Goal: Communication & Community: Share content

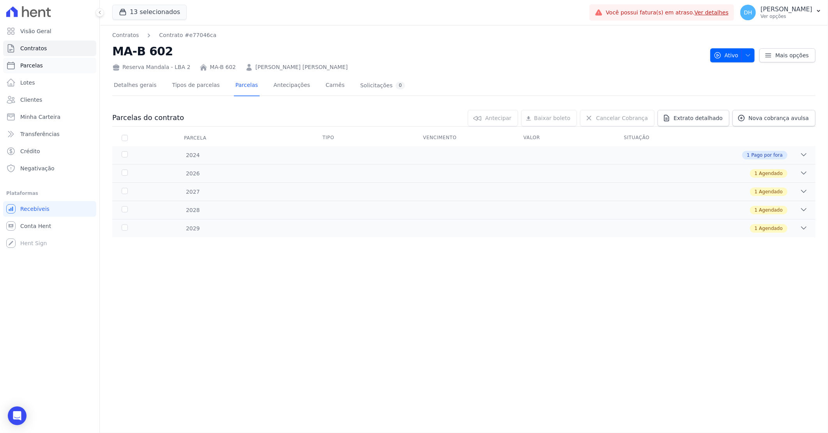
click at [41, 63] on link "Parcelas" at bounding box center [49, 66] width 93 height 16
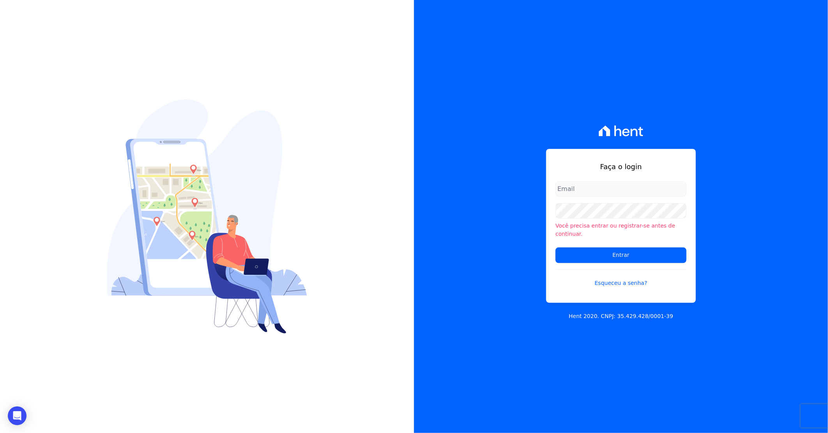
type input "darla@celinaguimaraes.com.br"
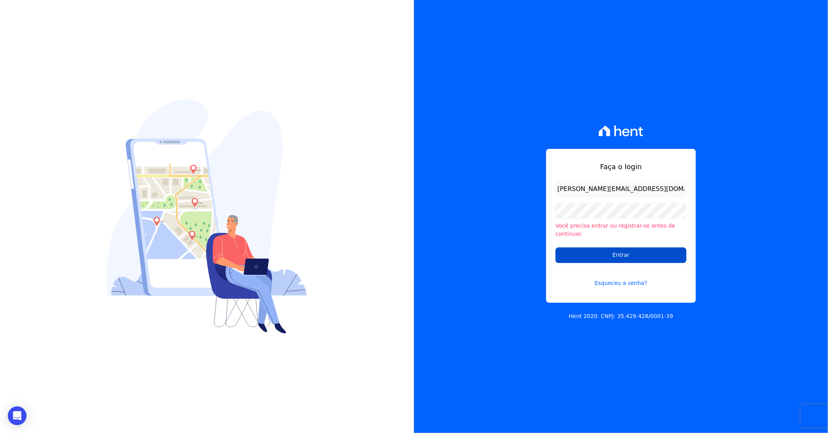
click at [587, 250] on input "Entrar" at bounding box center [621, 256] width 131 height 16
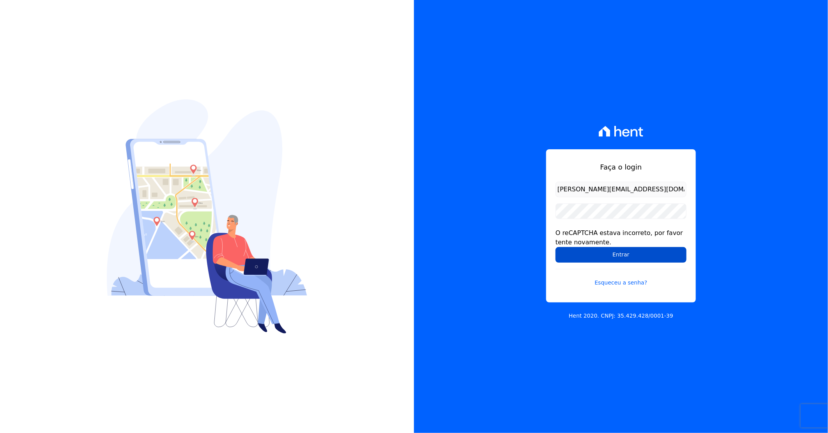
click at [599, 250] on input "Entrar" at bounding box center [621, 255] width 131 height 16
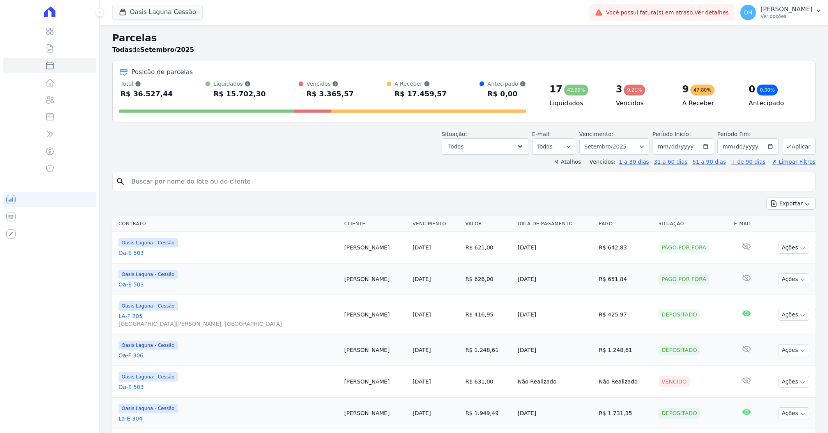
select select
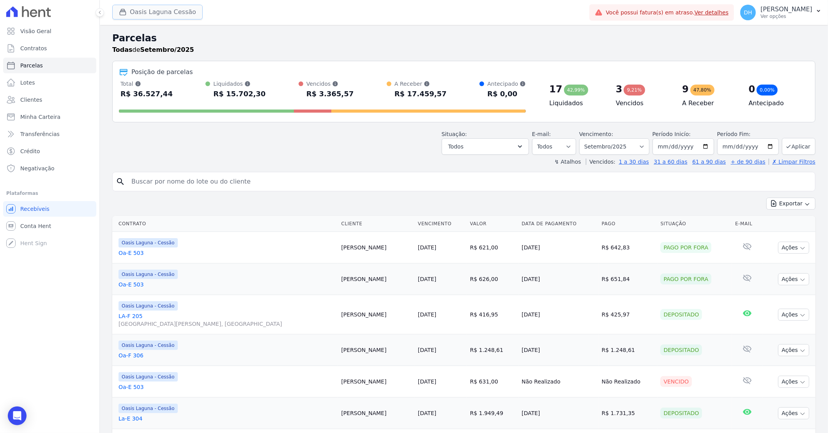
click at [143, 9] on button "Oasis Laguna Cessão" at bounding box center [157, 12] width 90 height 15
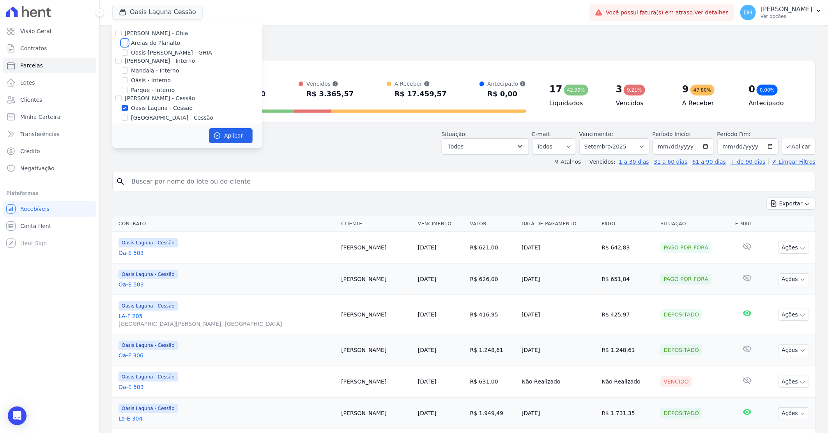
click at [124, 41] on input "Areias do Planalto" at bounding box center [125, 43] width 6 height 6
checkbox input "true"
click at [127, 108] on input "Oasis Laguna - Cessão" at bounding box center [125, 108] width 6 height 6
checkbox input "false"
click at [222, 141] on button "Aplicar" at bounding box center [231, 135] width 44 height 15
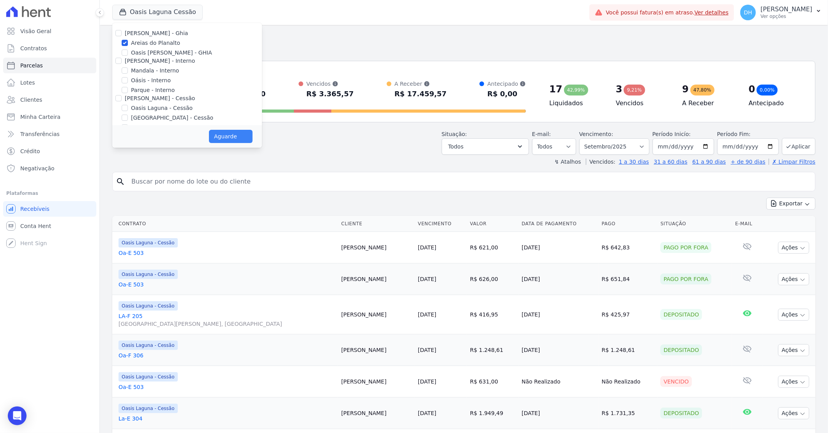
select select
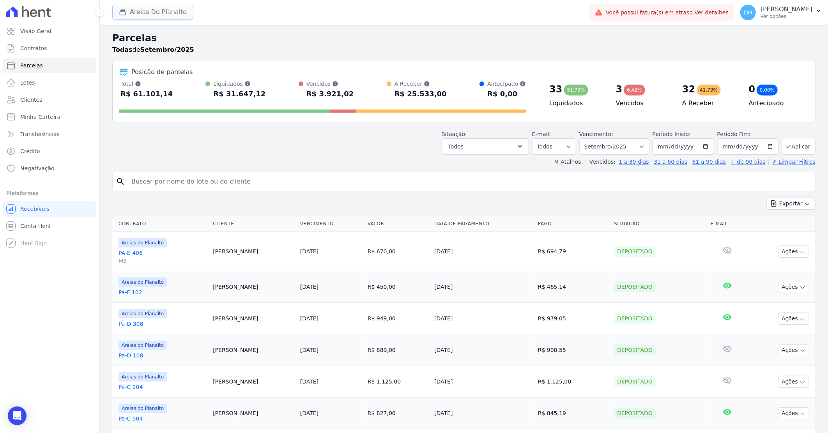
click at [163, 11] on button "Areias Do Planalto" at bounding box center [152, 12] width 81 height 15
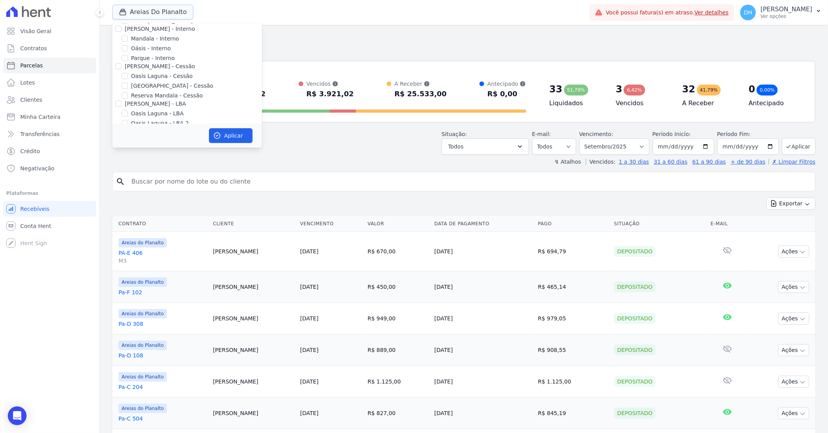
scroll to position [71, 0]
click at [524, 149] on icon "button" at bounding box center [520, 147] width 8 height 8
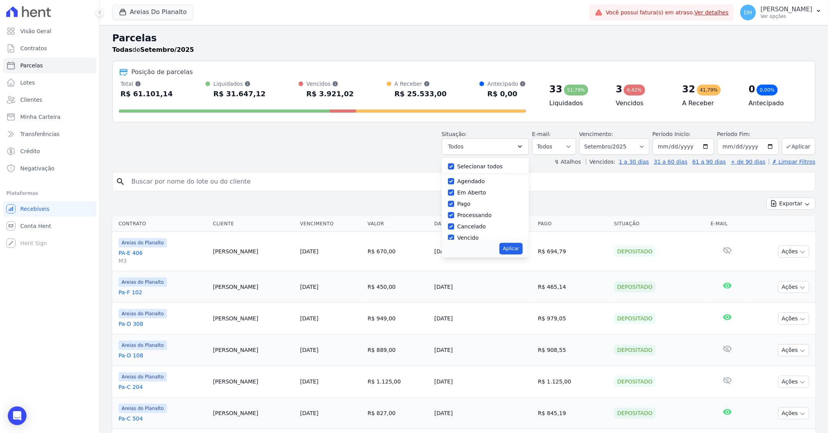
click at [460, 168] on div "Selecionar todos" at bounding box center [485, 166] width 75 height 11
click at [454, 165] on input "Selecionar todos" at bounding box center [451, 166] width 6 height 6
checkbox input "false"
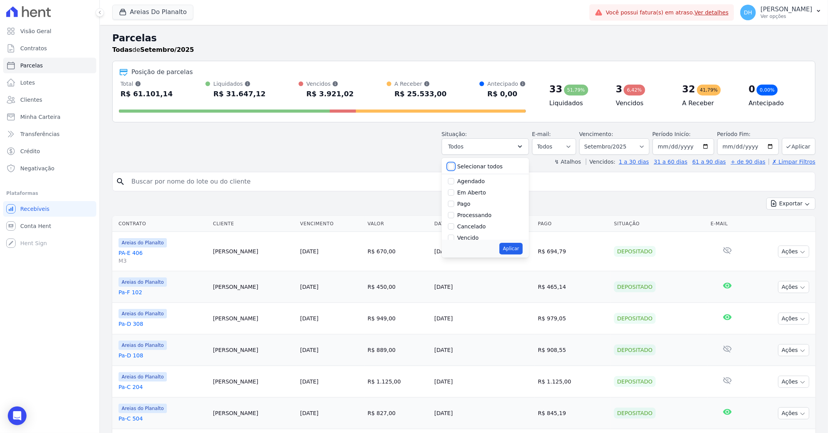
checkbox input "false"
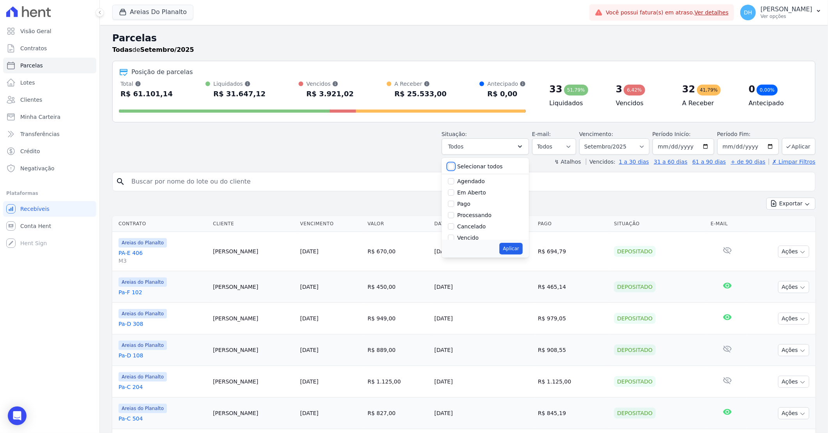
checkbox input "false"
click at [454, 182] on input "Agendado" at bounding box center [451, 181] width 6 height 6
checkbox input "true"
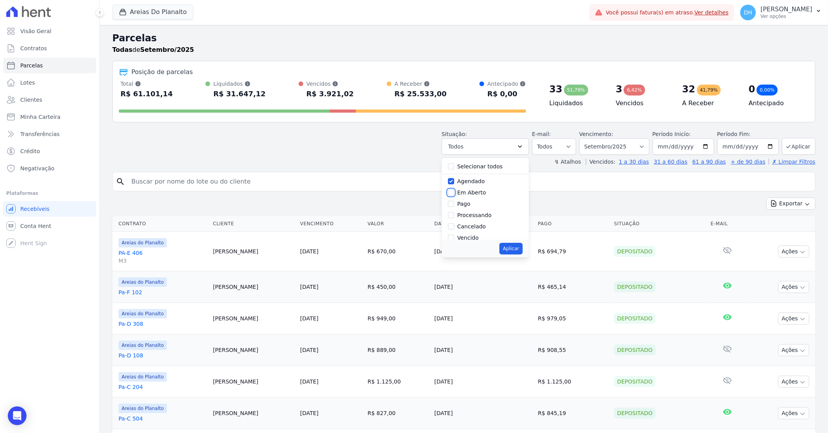
click at [454, 195] on input "Em Aberto" at bounding box center [451, 192] width 6 height 6
checkbox input "true"
click at [519, 248] on button "Aplicar" at bounding box center [510, 249] width 23 height 12
select select "scheduled"
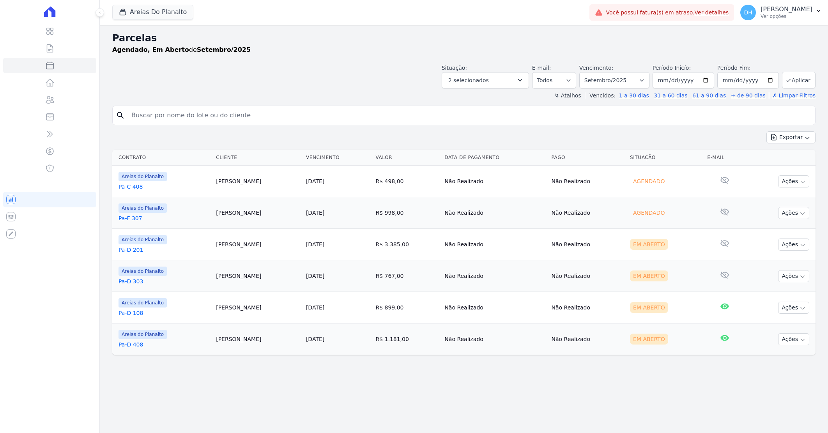
select select
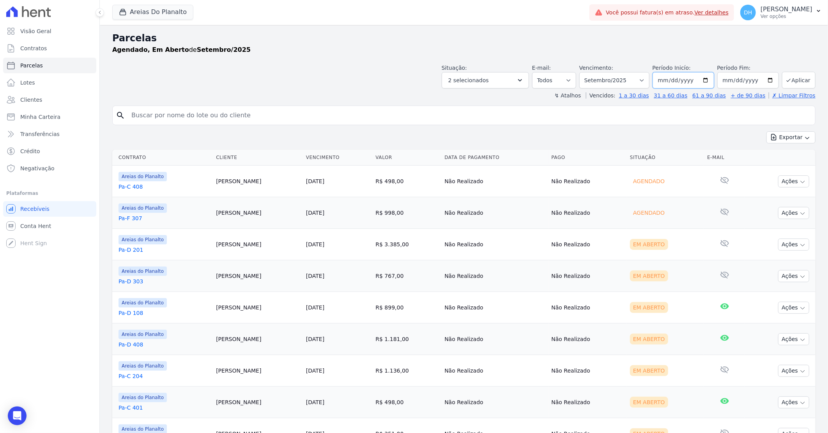
click at [704, 80] on input "[DATE]" at bounding box center [684, 80] width 62 height 16
click at [704, 80] on input "2025-09-01" at bounding box center [684, 80] width 62 height 16
type input "[DATE]"
click at [766, 80] on input "2025-09-30" at bounding box center [748, 80] width 62 height 16
type input "[DATE]"
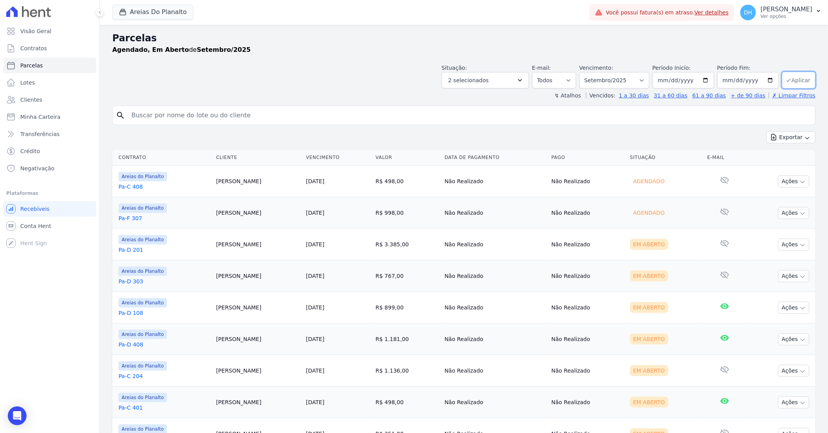
click at [798, 84] on button "Aplicar" at bounding box center [799, 80] width 34 height 17
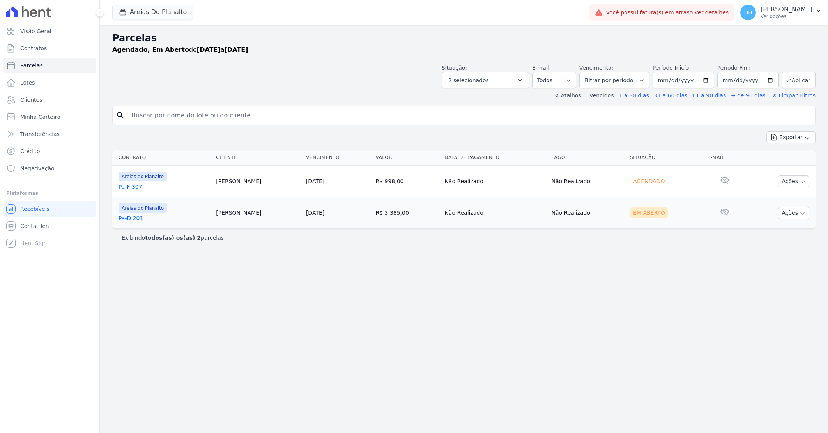
select select
click at [251, 260] on div "Parcelas Agendado, Em [GEOGRAPHIC_DATA] de [DATE] a [DATE] Situação: Agendado E…" at bounding box center [464, 229] width 728 height 408
click at [140, 185] on link "Pa-F 307" at bounding box center [164, 187] width 91 height 8
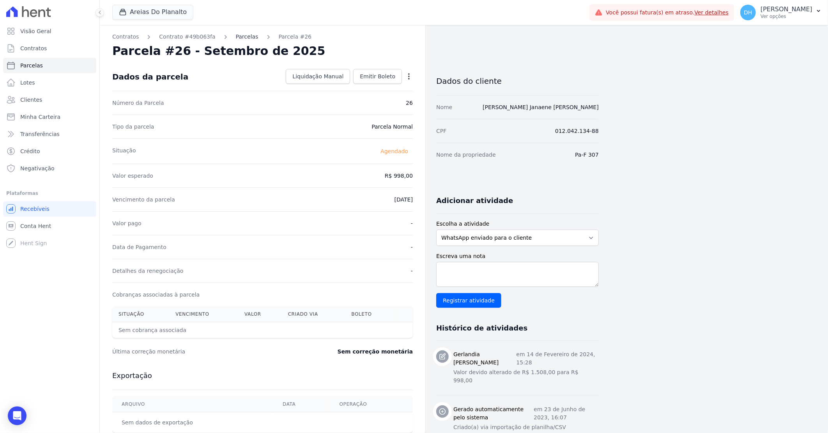
click at [236, 34] on link "Parcelas" at bounding box center [247, 37] width 23 height 8
select select
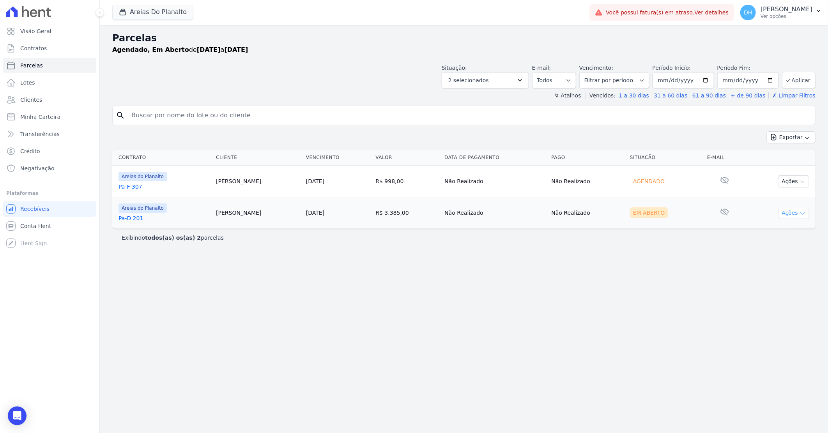
click at [787, 213] on button "Ações" at bounding box center [793, 213] width 31 height 12
click at [139, 10] on button "Areias Do Planalto" at bounding box center [152, 12] width 81 height 15
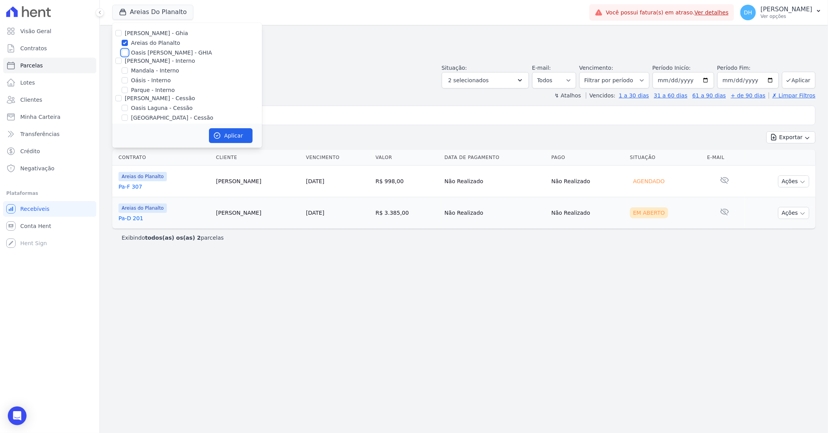
click at [124, 52] on input "Oasis [PERSON_NAME] - GHIA" at bounding box center [125, 53] width 6 height 6
checkbox input "true"
click at [123, 44] on input "Areias do Planalto" at bounding box center [125, 43] width 6 height 6
checkbox input "false"
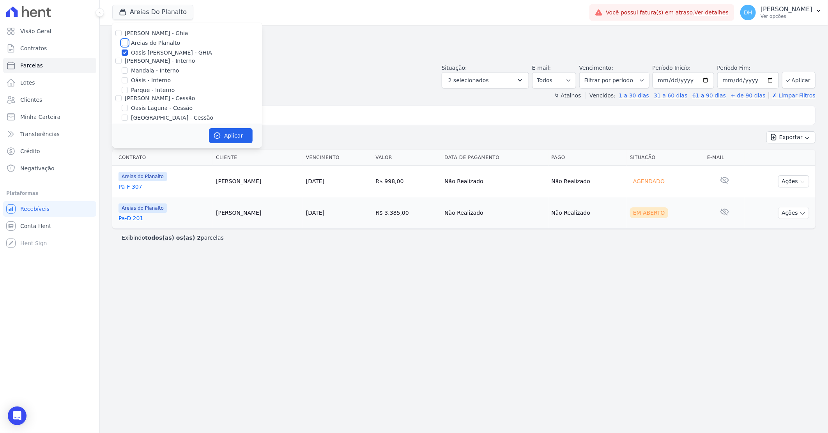
checkbox input "false"
click at [220, 138] on icon "button" at bounding box center [217, 136] width 8 height 8
select select
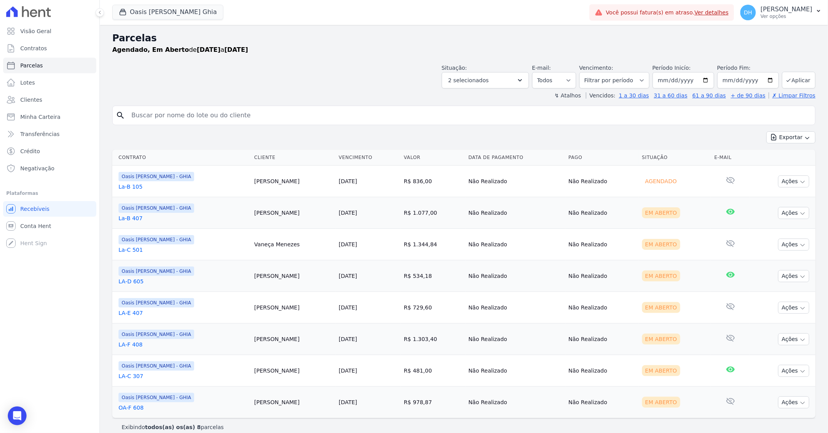
click at [136, 189] on link "La-B 105" at bounding box center [183, 187] width 129 height 8
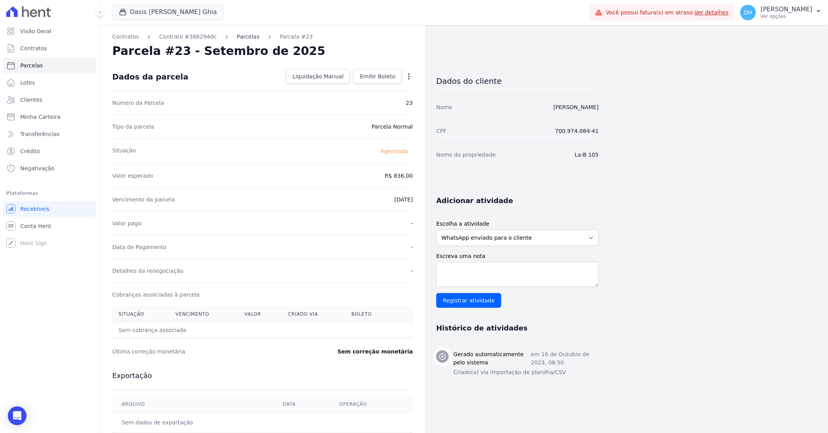
click at [240, 35] on link "Parcelas" at bounding box center [248, 37] width 23 height 8
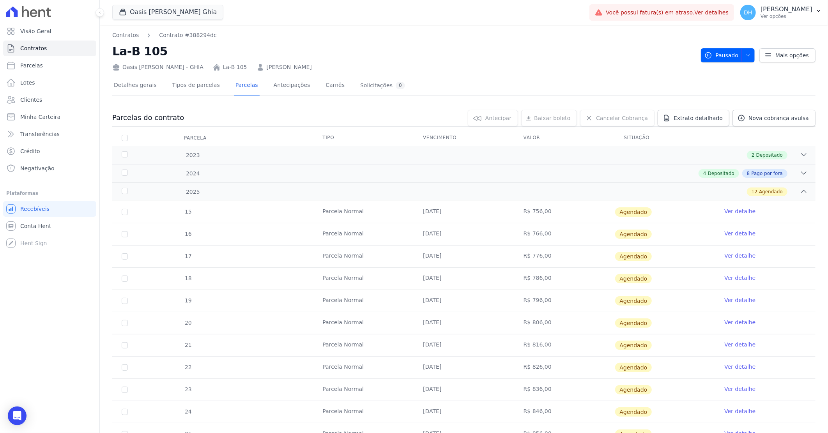
click at [287, 67] on link "Leonardo Alves De Araujo" at bounding box center [289, 67] width 45 height 8
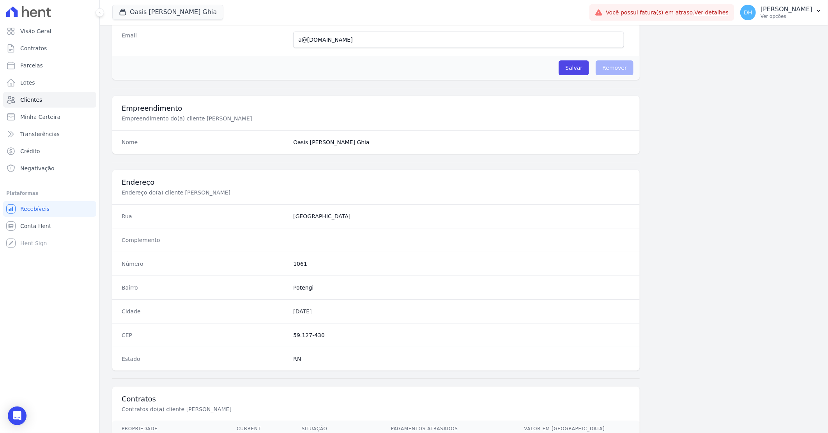
scroll to position [297, 0]
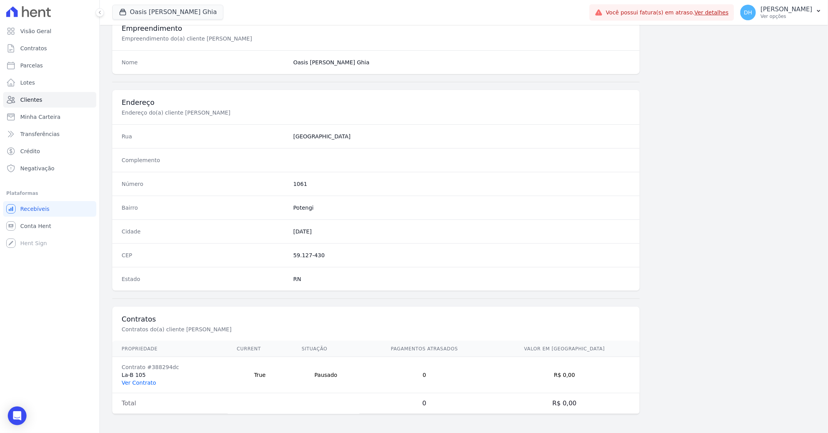
click at [142, 382] on link "Ver Contrato" at bounding box center [139, 383] width 34 height 6
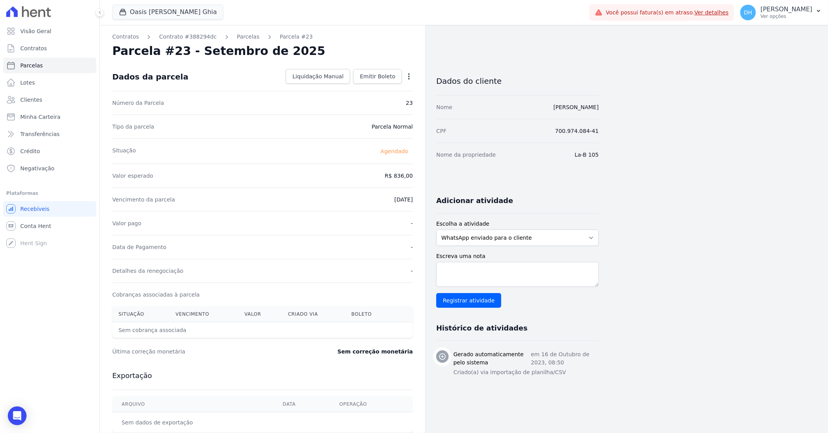
select select
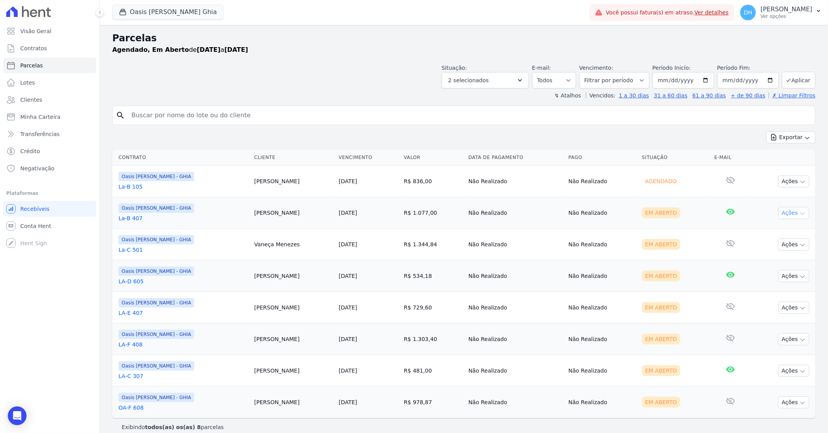
click at [779, 213] on button "Ações" at bounding box center [793, 213] width 31 height 12
click at [757, 262] on link "Enviar whatsapp" at bounding box center [790, 260] width 75 height 14
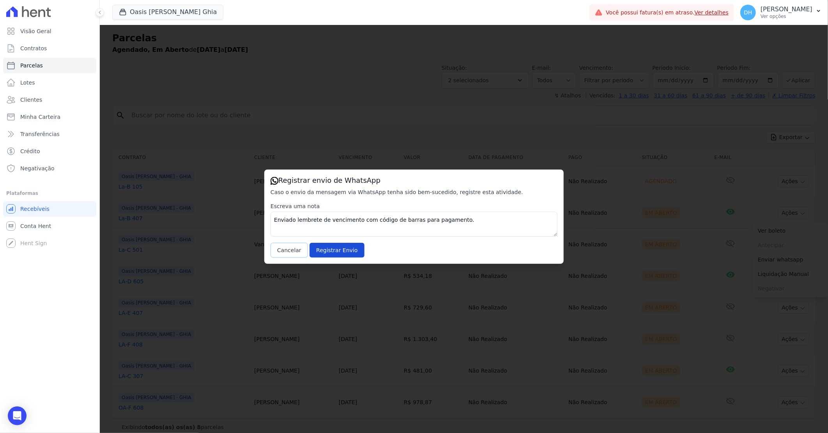
click at [288, 250] on button "Cancelar" at bounding box center [289, 250] width 37 height 15
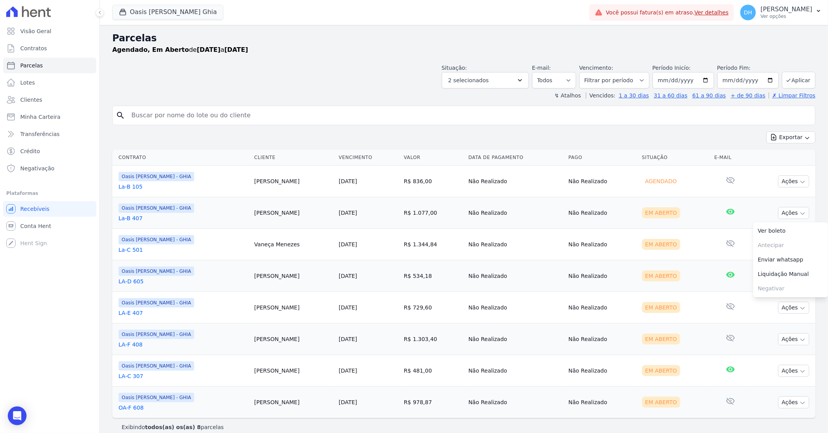
click at [235, 224] on td "Oasis Celina Guimaraes - GHIA La-B 407" at bounding box center [181, 213] width 139 height 32
click at [778, 211] on button "Ações" at bounding box center [793, 213] width 31 height 12
click at [758, 260] on link "Enviar whatsapp" at bounding box center [790, 260] width 75 height 14
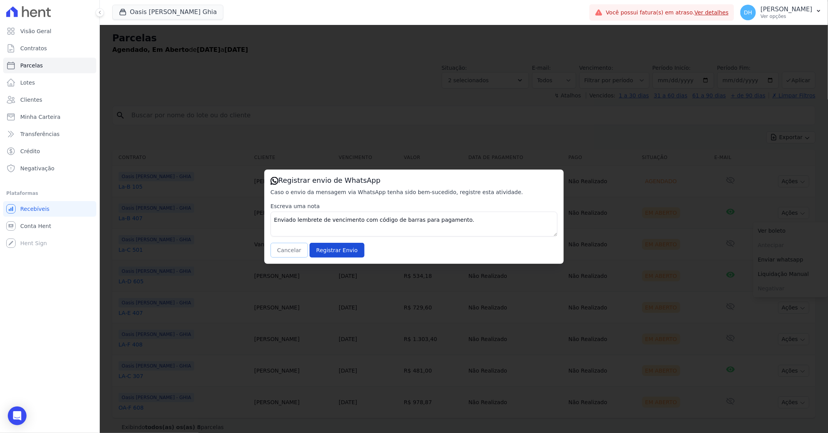
click at [285, 252] on button "Cancelar" at bounding box center [289, 250] width 37 height 15
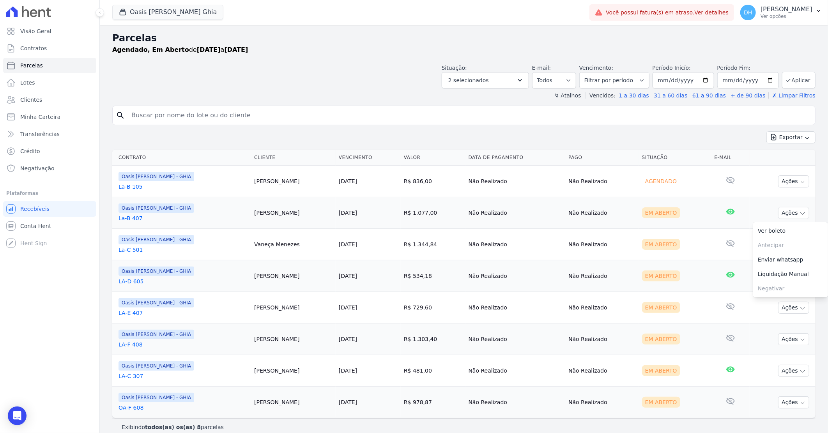
click at [134, 219] on link "La-B 407" at bounding box center [183, 218] width 129 height 8
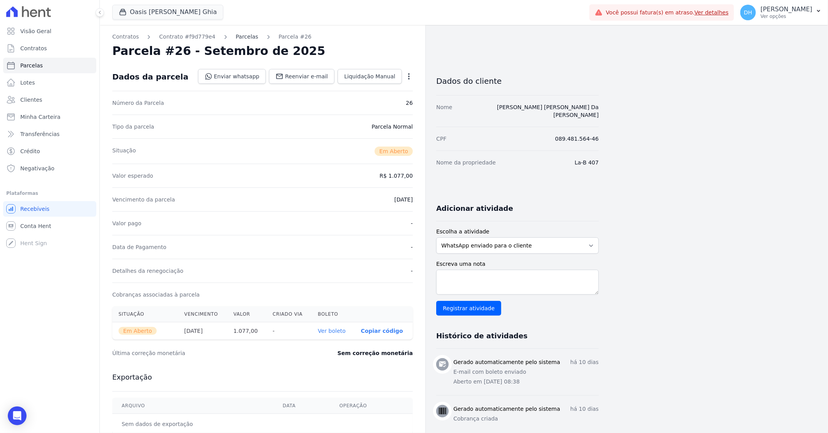
click at [237, 37] on link "Parcelas" at bounding box center [247, 37] width 23 height 8
click at [237, 75] on link "Enviar whatsapp" at bounding box center [232, 76] width 68 height 15
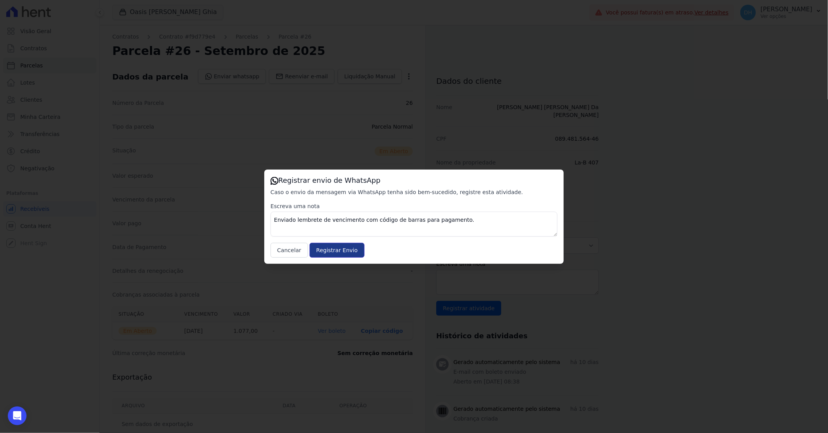
click at [330, 249] on input "Registrar Envio" at bounding box center [337, 250] width 55 height 15
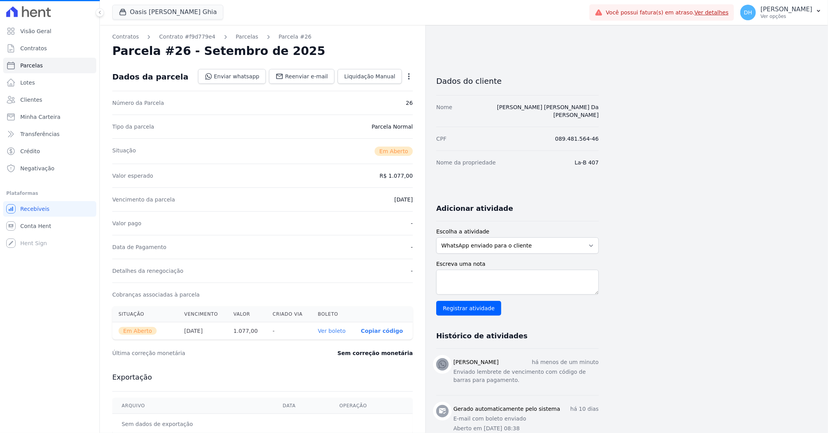
select select
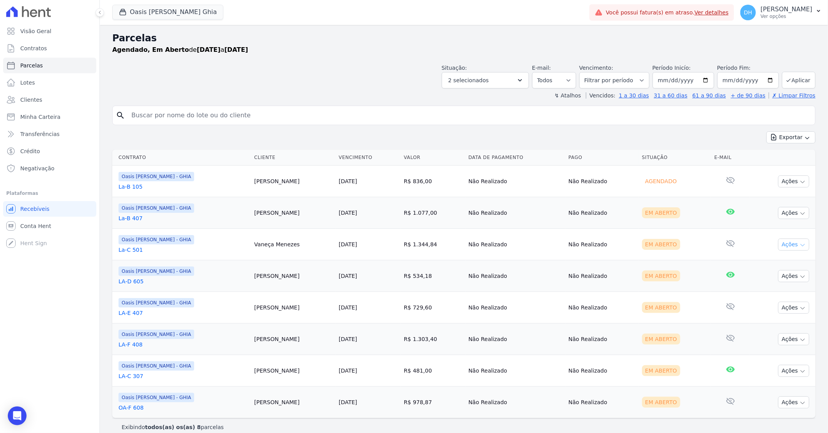
click at [785, 247] on button "Ações" at bounding box center [793, 245] width 31 height 12
click at [769, 293] on link "Enviar whatsapp" at bounding box center [790, 291] width 75 height 14
select select
click at [779, 272] on button "Ações" at bounding box center [793, 276] width 31 height 12
click at [768, 327] on link "Enviar whatsapp" at bounding box center [790, 323] width 75 height 14
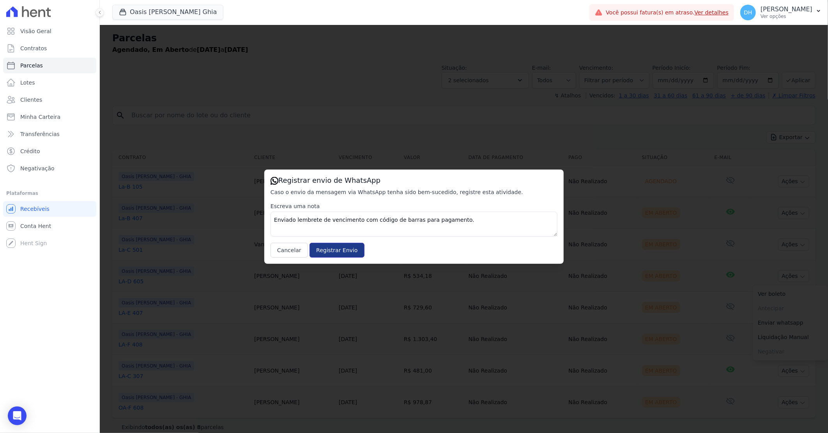
click at [330, 248] on input "Registrar Envio" at bounding box center [337, 250] width 55 height 15
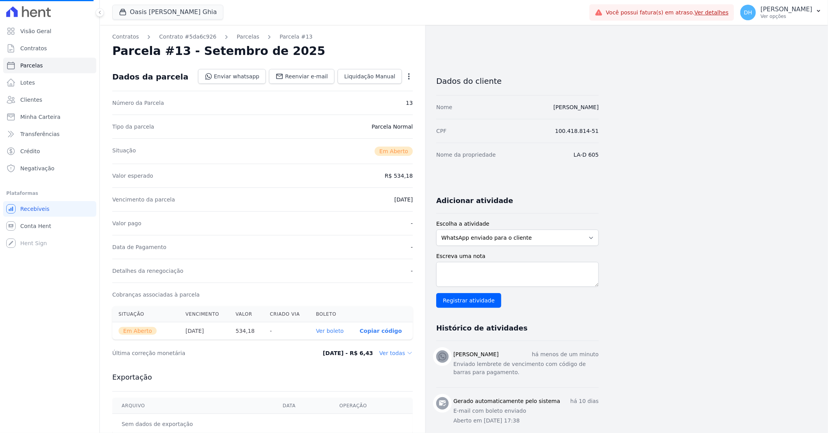
select select
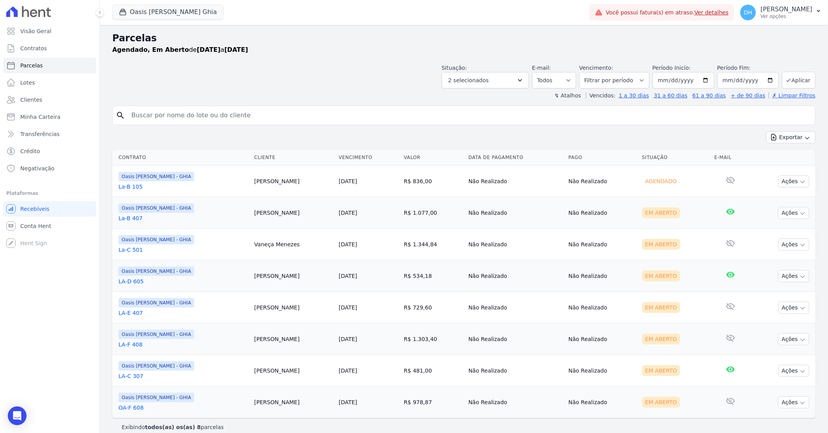
scroll to position [9, 0]
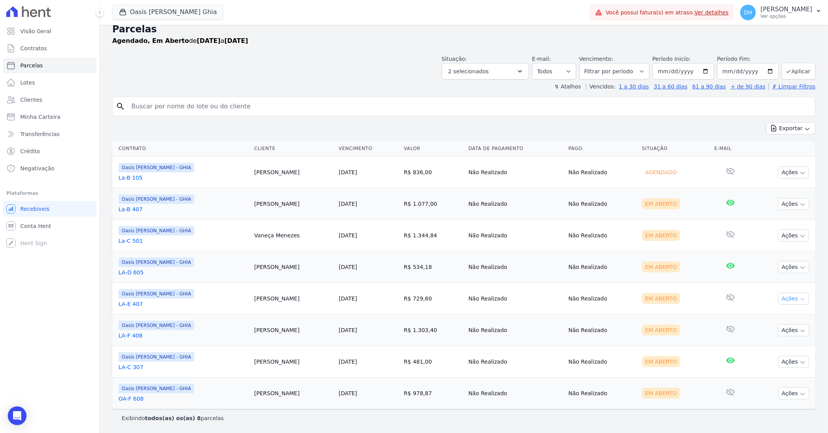
click at [781, 295] on button "Ações" at bounding box center [793, 299] width 31 height 12
click at [770, 340] on link "Enviar whatsapp" at bounding box center [790, 345] width 75 height 14
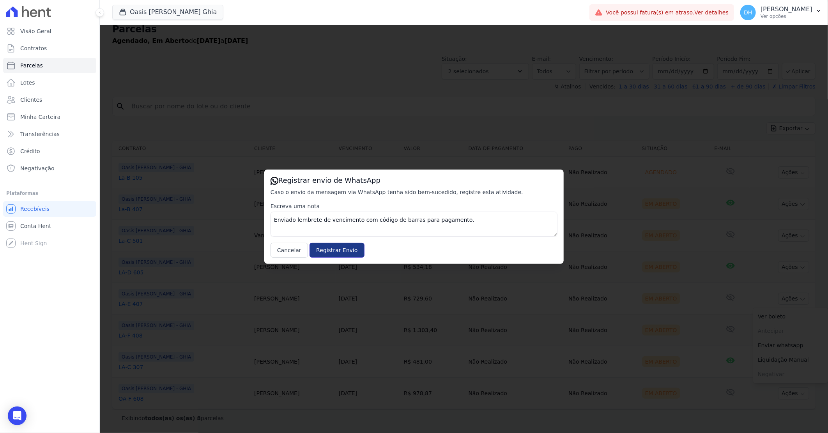
click at [345, 245] on input "Registrar Envio" at bounding box center [337, 250] width 55 height 15
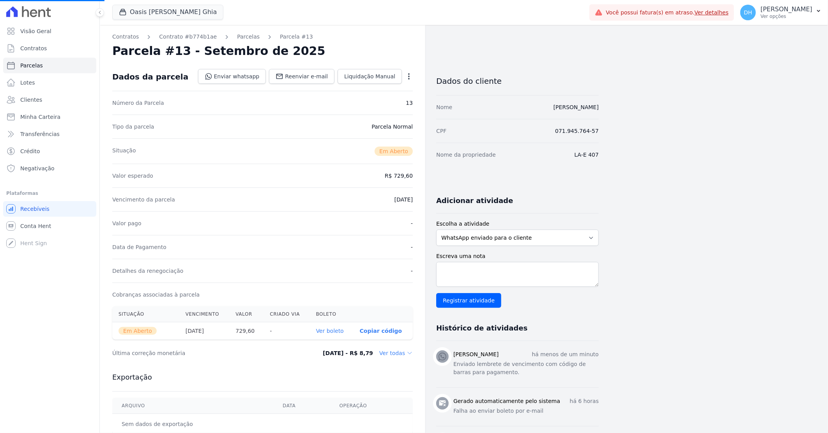
select select
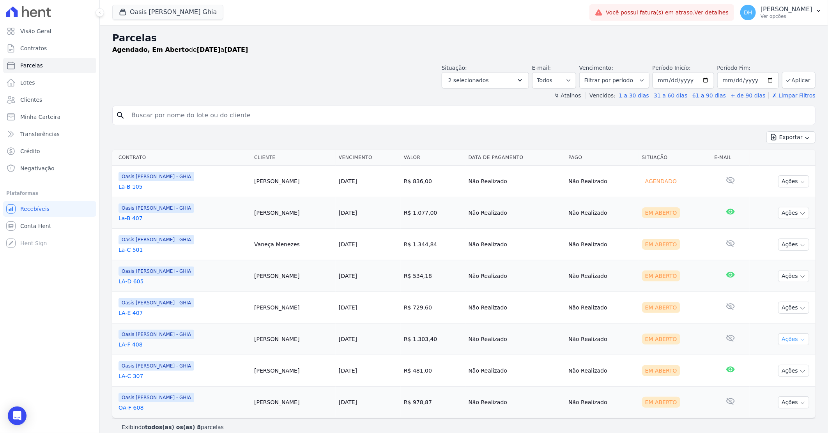
click at [784, 339] on button "Ações" at bounding box center [793, 339] width 31 height 12
click at [769, 387] on link "Enviar whatsapp" at bounding box center [790, 386] width 75 height 14
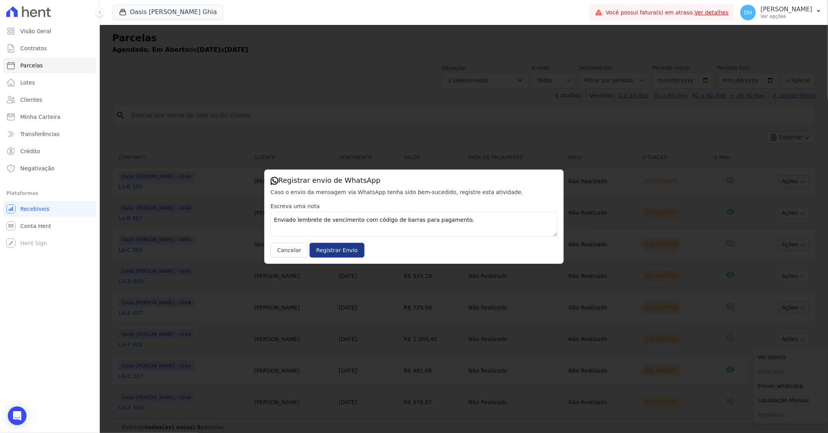
click at [323, 250] on input "Registrar Envio" at bounding box center [337, 250] width 55 height 15
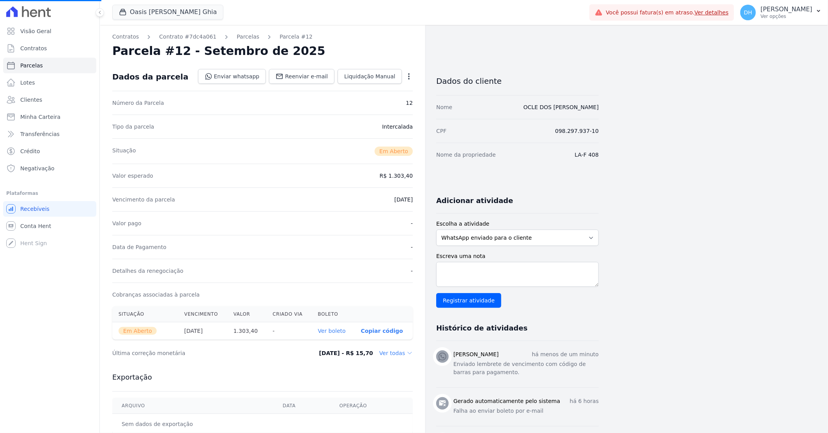
select select
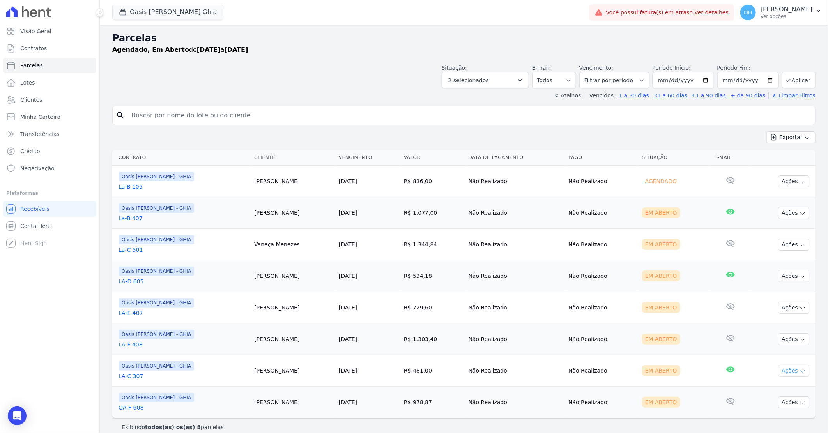
click at [779, 372] on button "Ações" at bounding box center [793, 371] width 31 height 12
click at [764, 420] on link "Enviar whatsapp" at bounding box center [790, 417] width 75 height 14
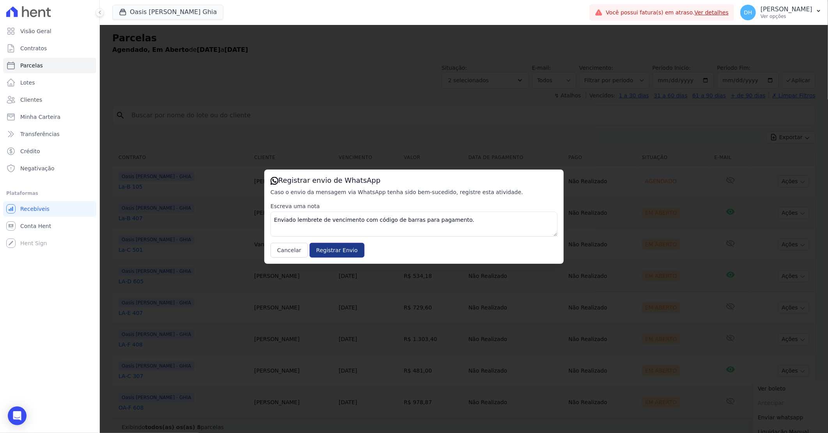
click at [336, 244] on input "Registrar Envio" at bounding box center [337, 250] width 55 height 15
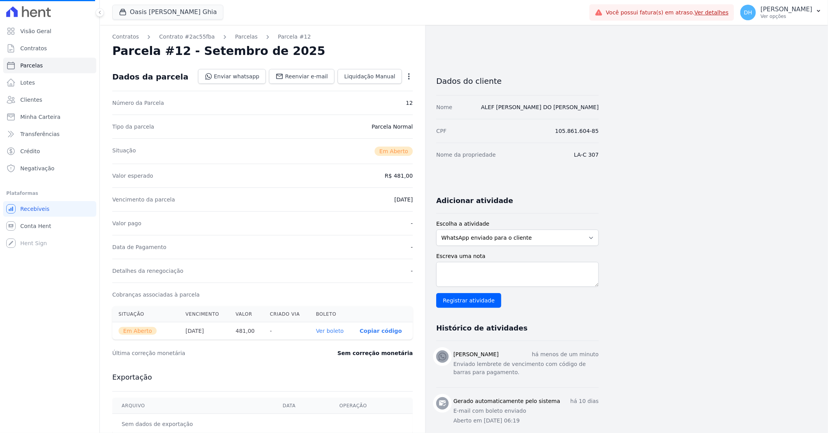
select select
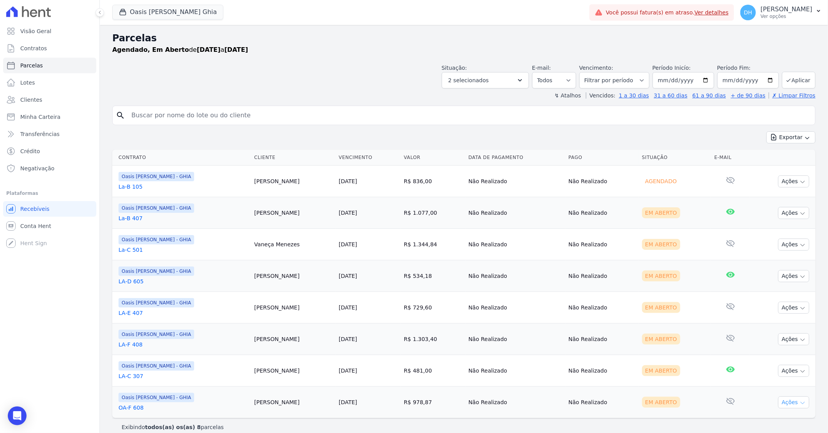
click at [789, 403] on button "Ações" at bounding box center [793, 402] width 31 height 12
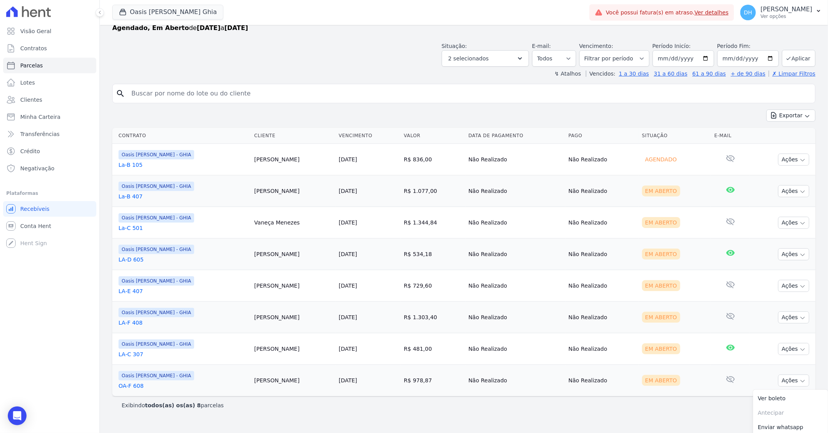
scroll to position [43, 0]
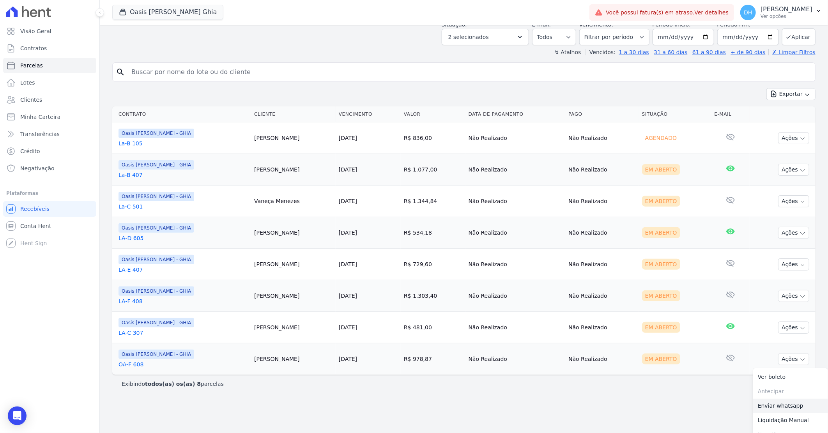
click at [771, 408] on link "Enviar whatsapp" at bounding box center [790, 406] width 75 height 14
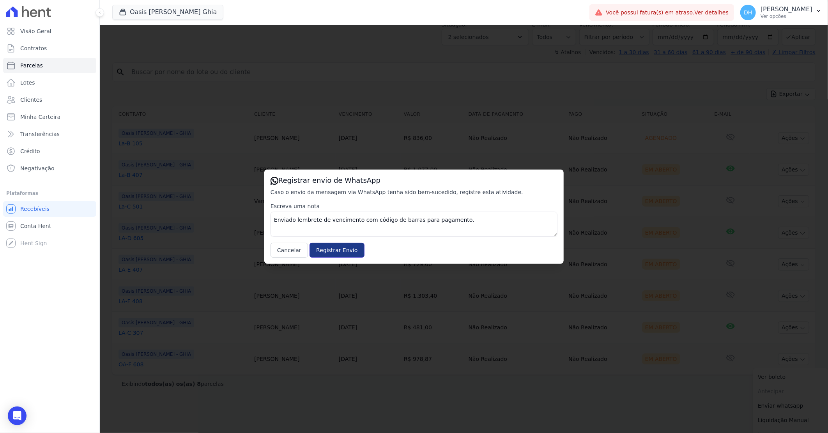
click at [342, 249] on input "Registrar Envio" at bounding box center [337, 250] width 55 height 15
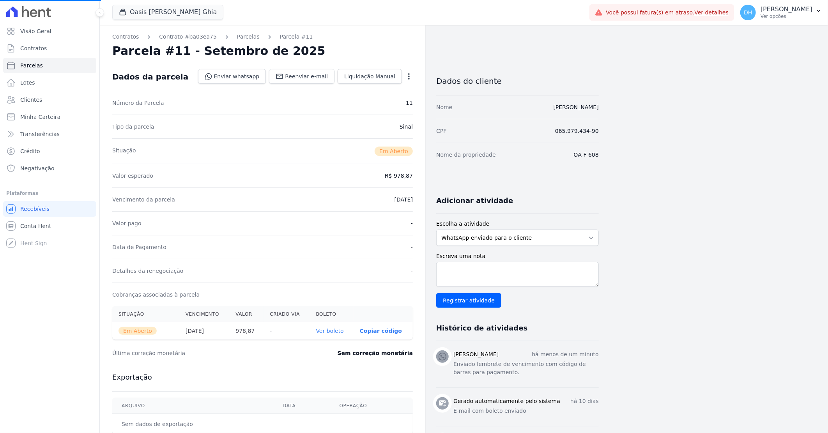
select select
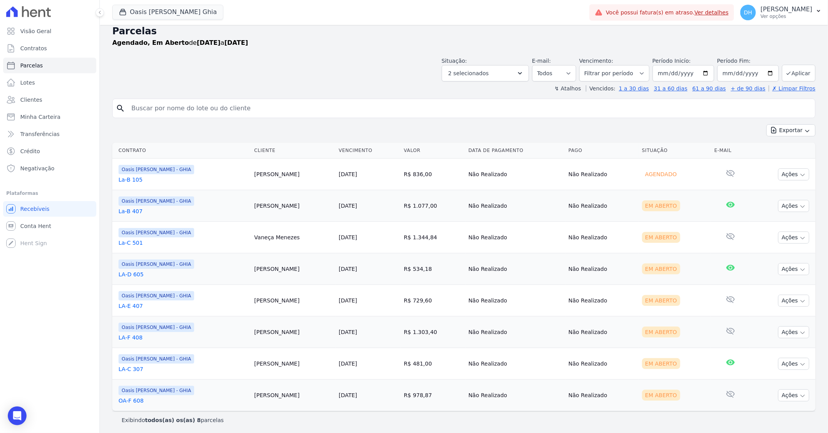
scroll to position [9, 0]
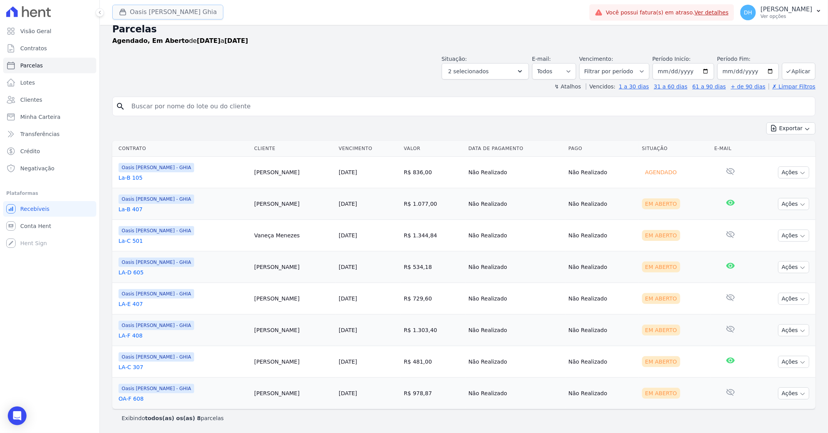
click at [176, 13] on button "Oasis [PERSON_NAME] Ghia" at bounding box center [167, 12] width 111 height 15
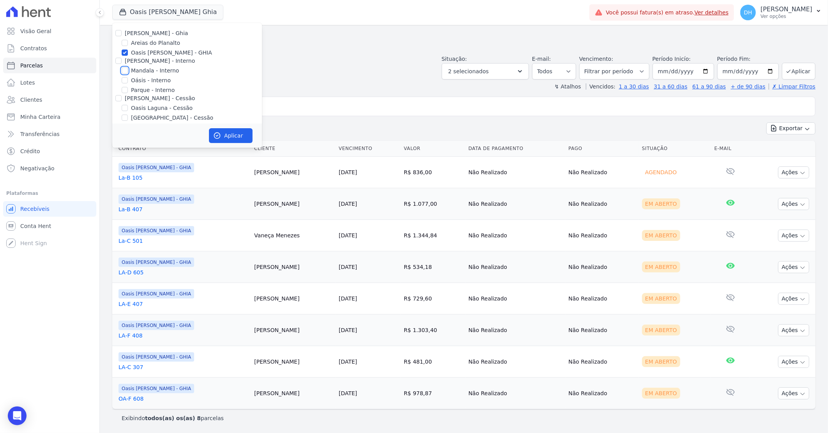
click at [125, 69] on input "Mandala - Interno" at bounding box center [125, 70] width 6 height 6
checkbox input "true"
click at [123, 51] on input "Oasis [PERSON_NAME] - GHIA" at bounding box center [125, 53] width 6 height 6
checkbox input "false"
click at [225, 139] on button "Aplicar" at bounding box center [231, 135] width 44 height 15
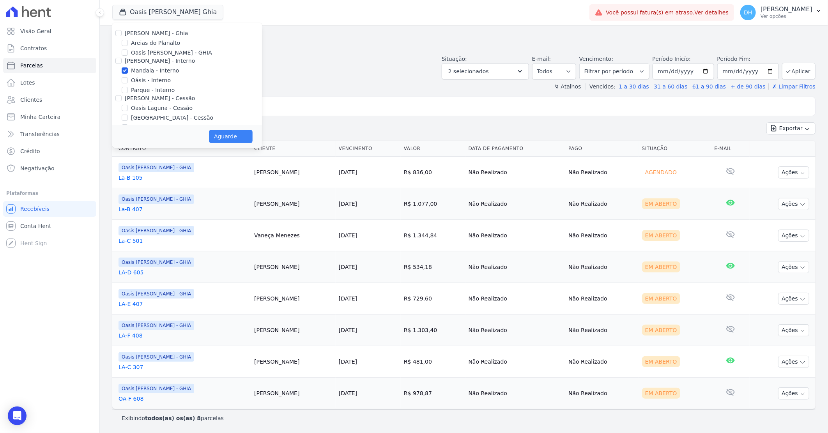
select select
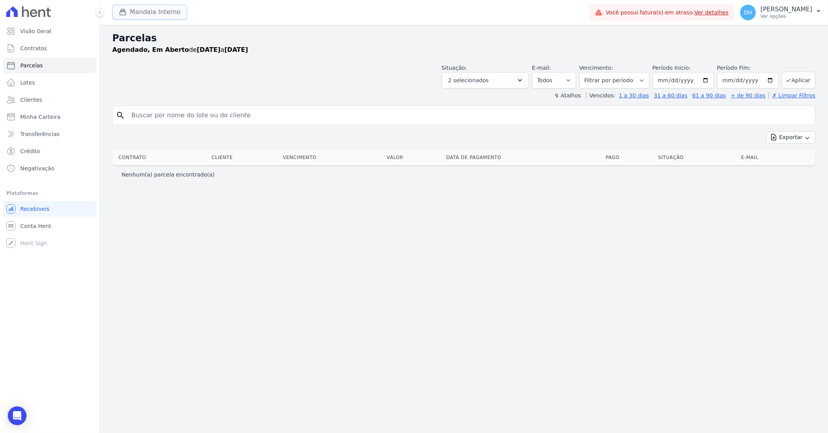
click at [156, 13] on button "Mandala Interno" at bounding box center [149, 12] width 75 height 15
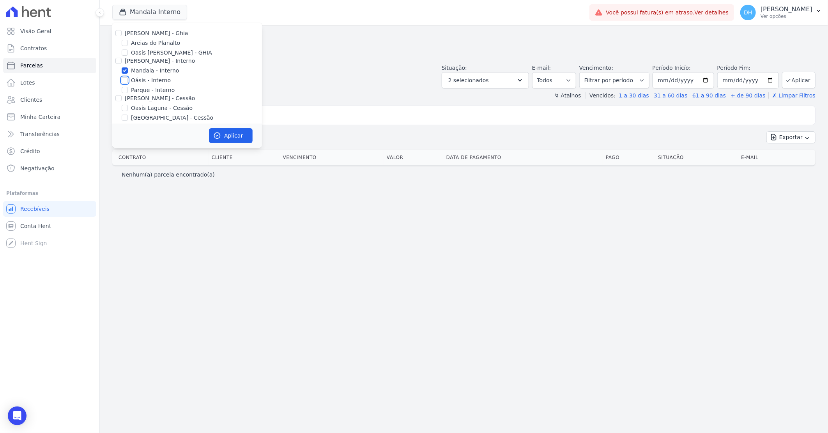
click at [126, 78] on input "Oásis - Interno" at bounding box center [125, 80] width 6 height 6
checkbox input "true"
click at [126, 72] on input "Mandala - Interno" at bounding box center [125, 70] width 6 height 6
checkbox input "false"
click at [228, 134] on button "Aplicar" at bounding box center [231, 135] width 44 height 15
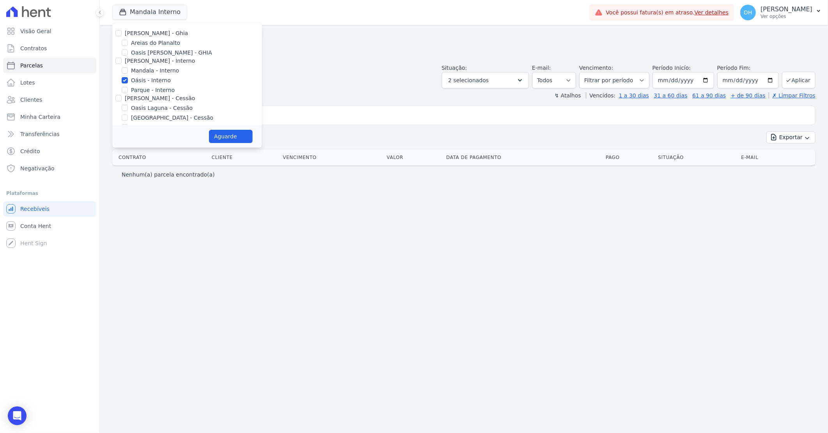
select select
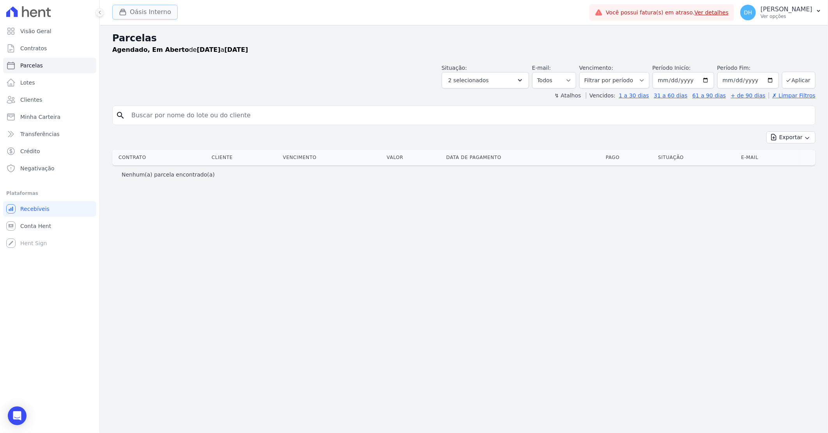
click at [168, 13] on button "Oásis Interno" at bounding box center [144, 12] width 65 height 15
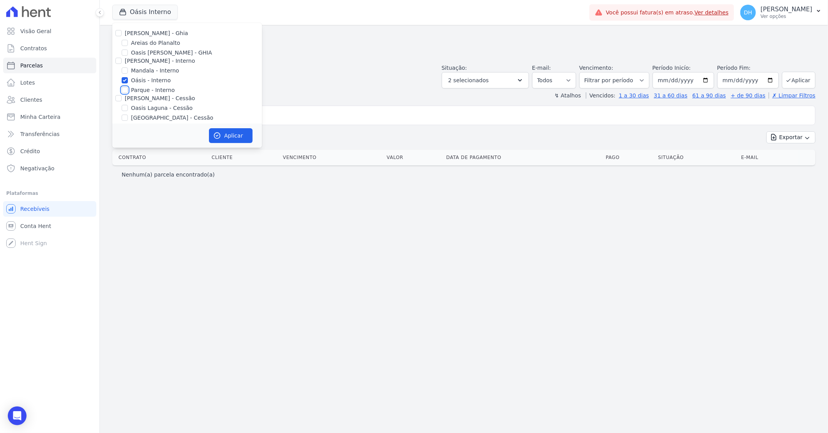
click at [124, 90] on input "Parque - Interno" at bounding box center [125, 90] width 6 height 6
checkbox input "true"
click at [125, 79] on input "Oásis - Interno" at bounding box center [125, 80] width 6 height 6
checkbox input "false"
click at [215, 128] on button "Aplicar" at bounding box center [231, 135] width 44 height 15
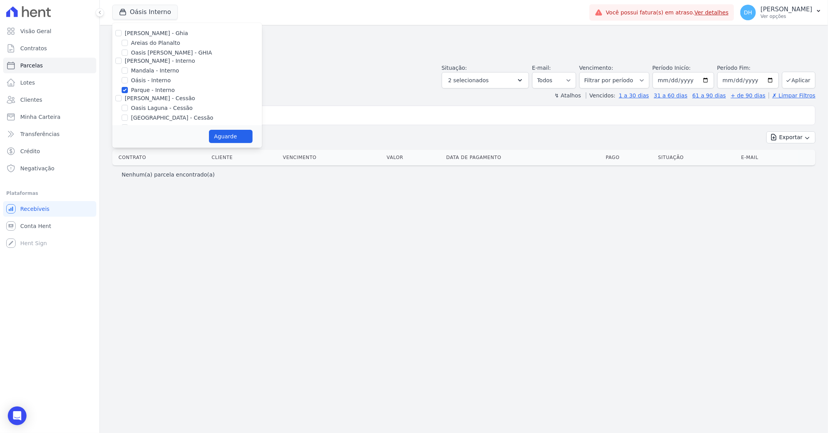
select select
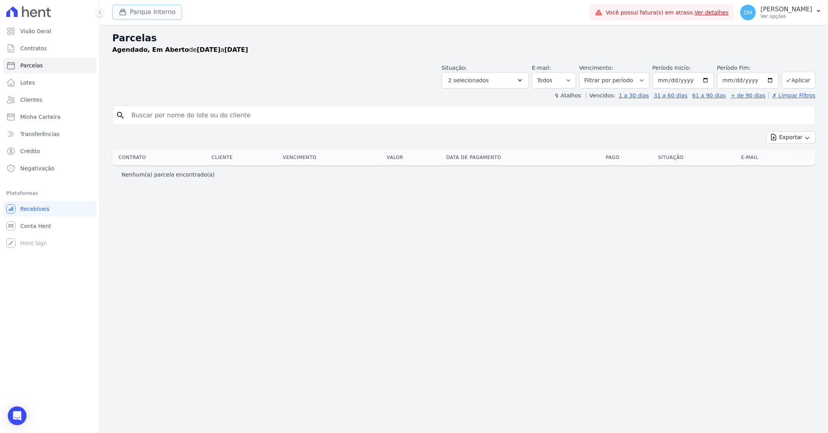
click at [145, 9] on button "Parque Interno" at bounding box center [147, 12] width 70 height 15
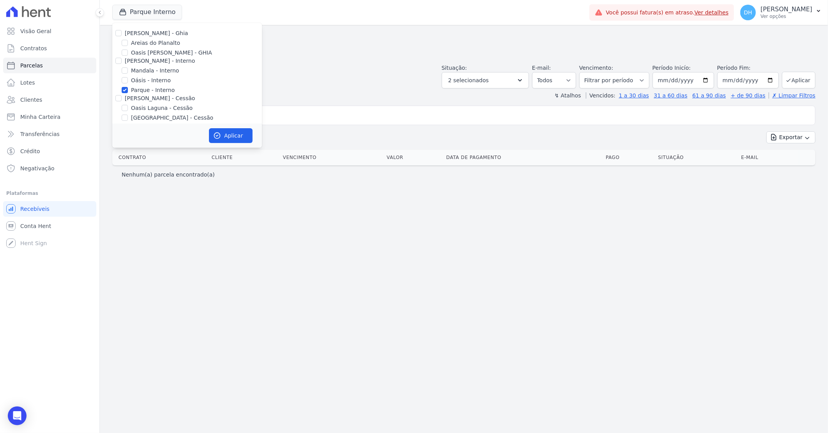
click at [129, 108] on div "Oasis Laguna - Cessão" at bounding box center [187, 108] width 150 height 8
click at [122, 108] on input "Oasis Laguna - Cessão" at bounding box center [125, 108] width 6 height 6
checkbox input "true"
click at [126, 90] on input "Parque - Interno" at bounding box center [125, 90] width 6 height 6
checkbox input "false"
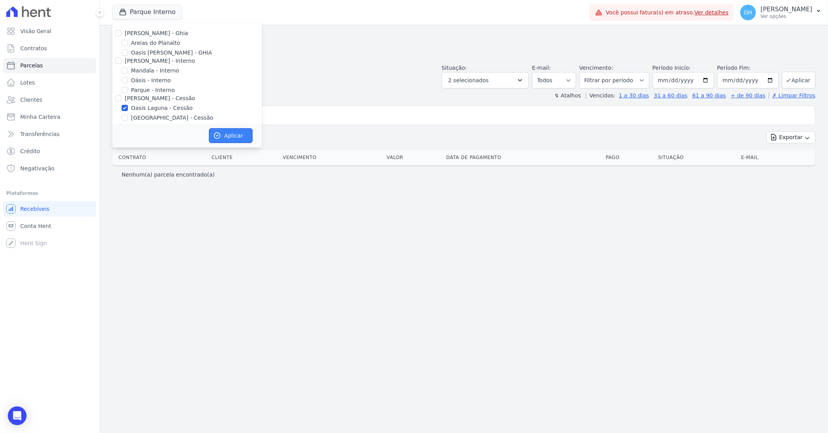
click at [227, 131] on button "Aplicar" at bounding box center [231, 135] width 44 height 15
select select
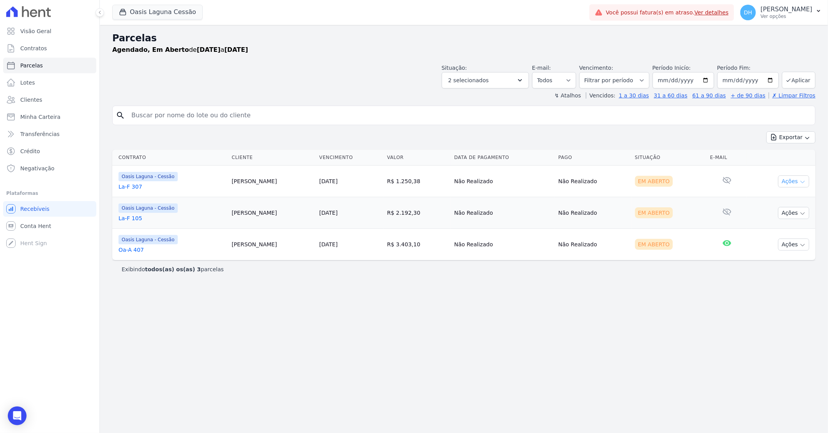
click at [798, 182] on button "Ações" at bounding box center [793, 181] width 31 height 12
click at [782, 228] on link "Enviar whatsapp" at bounding box center [790, 228] width 75 height 14
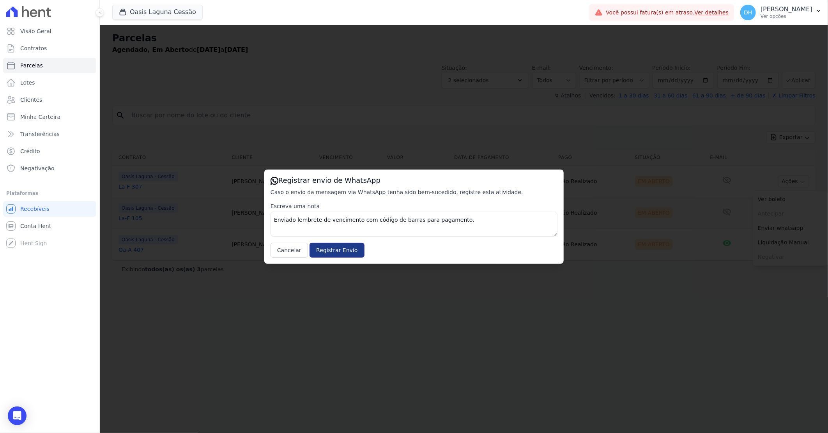
click at [331, 250] on input "Registrar Envio" at bounding box center [337, 250] width 55 height 15
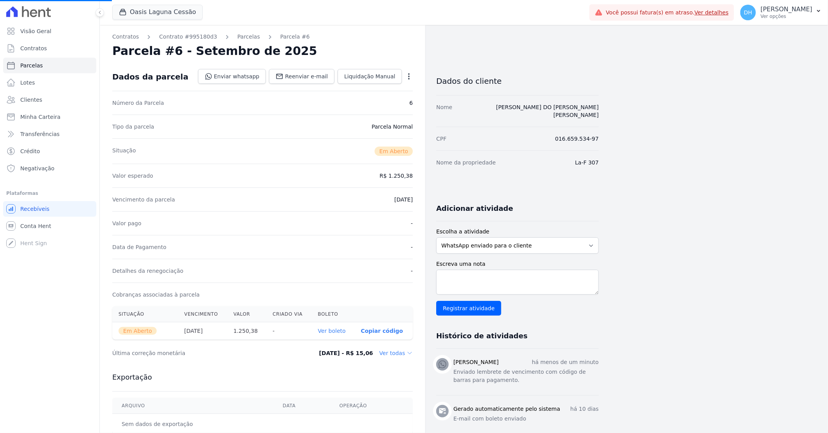
select select
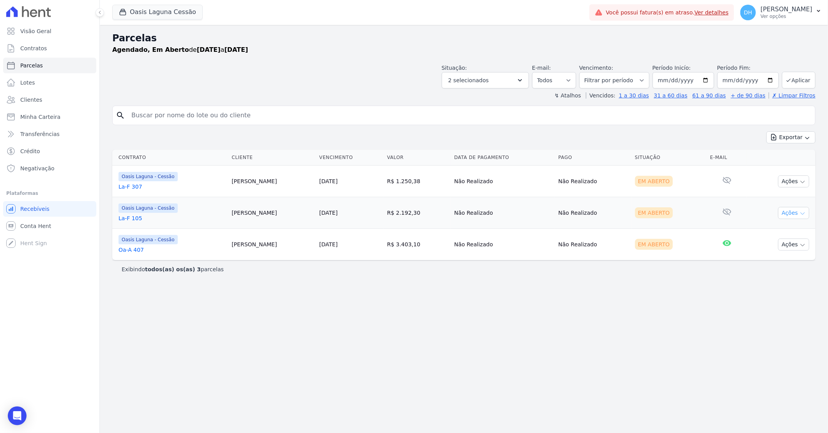
click at [793, 217] on button "Ações" at bounding box center [793, 213] width 31 height 12
click at [770, 260] on link "Enviar whatsapp" at bounding box center [790, 260] width 75 height 14
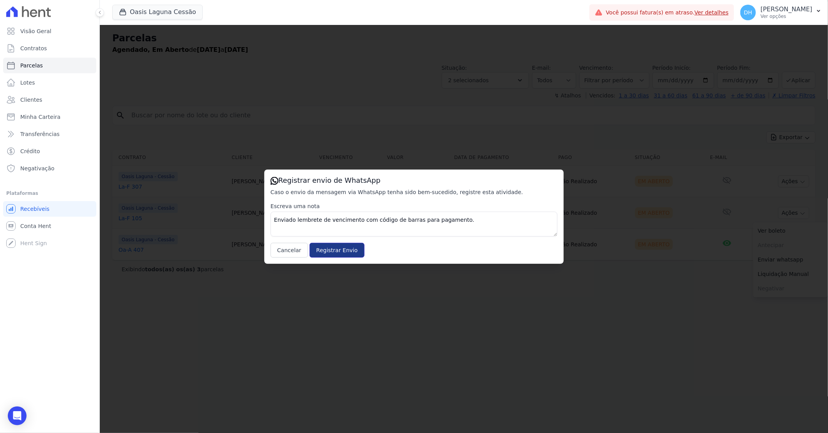
click at [325, 248] on input "Registrar Envio" at bounding box center [337, 250] width 55 height 15
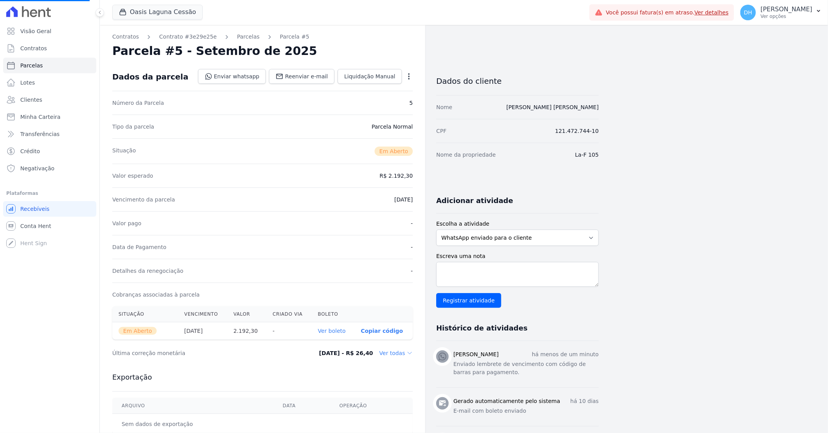
select select
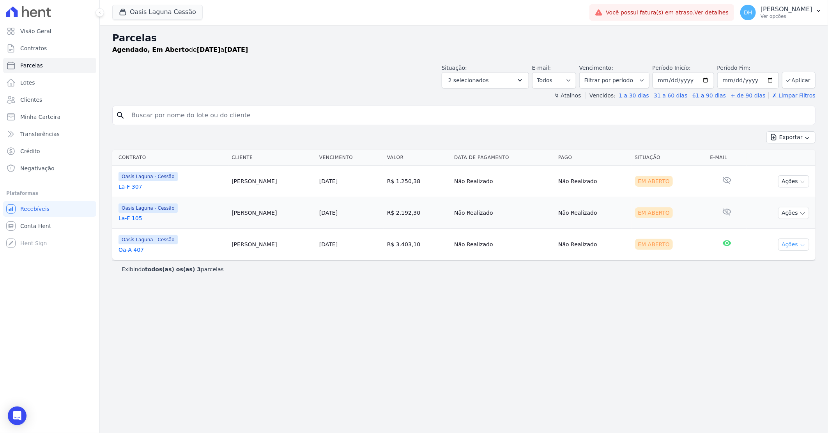
click at [785, 245] on button "Ações" at bounding box center [793, 245] width 31 height 12
click at [772, 293] on link "Enviar whatsapp" at bounding box center [790, 291] width 75 height 14
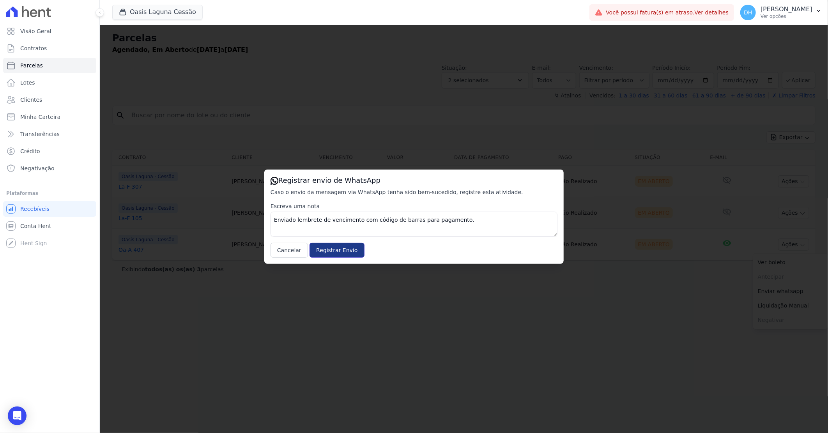
click at [333, 251] on input "Registrar Envio" at bounding box center [337, 250] width 55 height 15
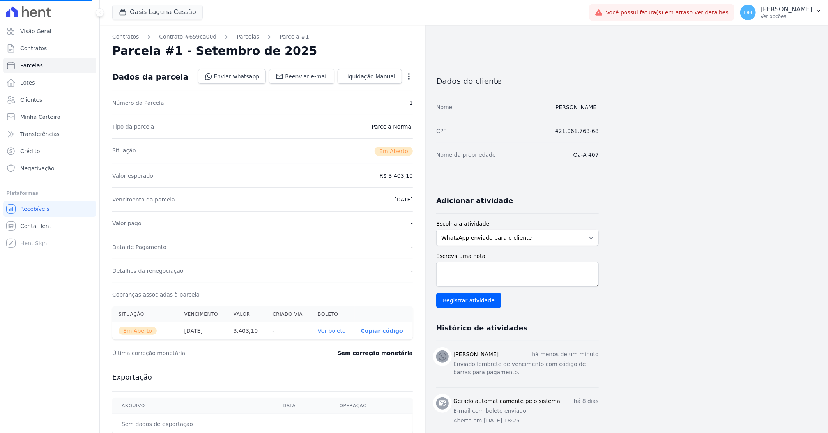
select select
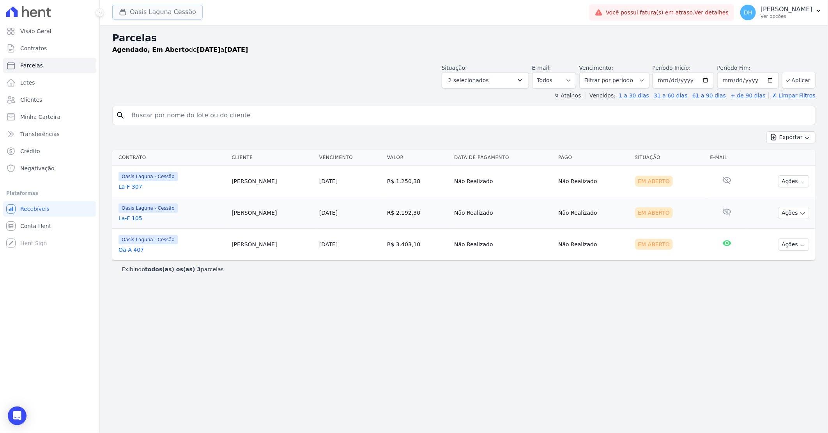
click at [161, 11] on button "Oasis Laguna Cessão" at bounding box center [157, 12] width 90 height 15
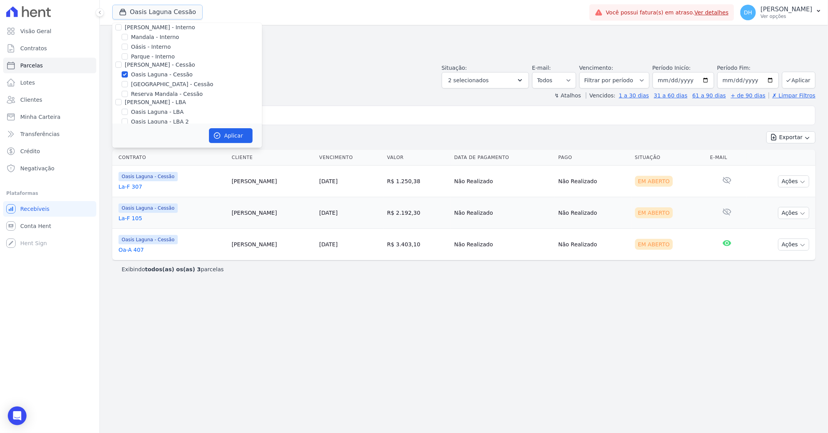
scroll to position [43, 0]
click at [126, 76] on input "[GEOGRAPHIC_DATA] - Cessão" at bounding box center [125, 74] width 6 height 6
checkbox input "true"
click at [123, 61] on div at bounding box center [125, 65] width 6 height 8
click at [123, 62] on input "Oasis Laguna - Cessão" at bounding box center [125, 65] width 6 height 6
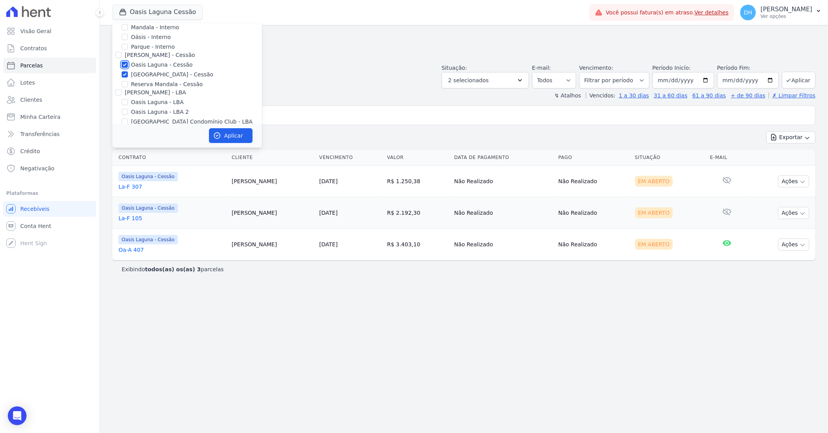
checkbox input "false"
click at [229, 133] on button "Aplicar" at bounding box center [231, 135] width 44 height 15
select select
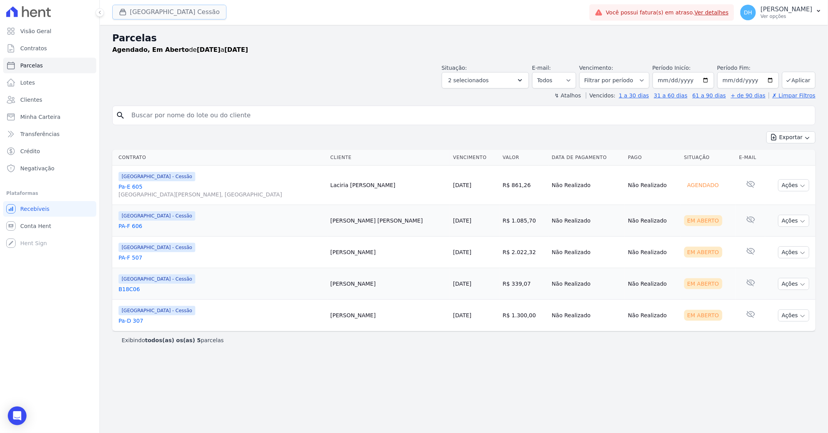
click at [177, 12] on button "[GEOGRAPHIC_DATA] Cessão" at bounding box center [169, 12] width 114 height 15
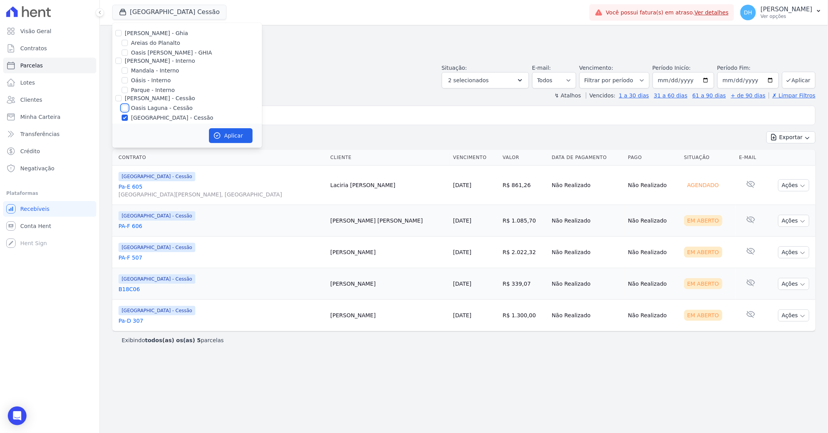
click at [123, 107] on input "Oasis Laguna - Cessão" at bounding box center [125, 108] width 6 height 6
checkbox input "true"
click at [232, 135] on button "Aplicar" at bounding box center [231, 135] width 44 height 15
select select
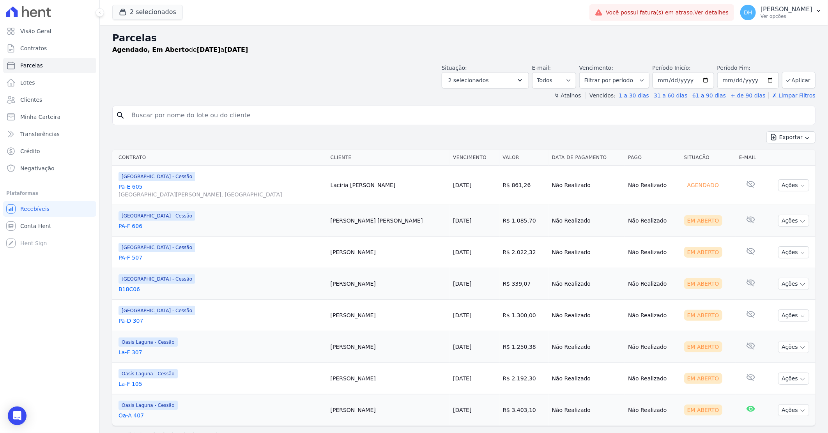
click at [133, 384] on link "La-F 105" at bounding box center [222, 384] width 206 height 8
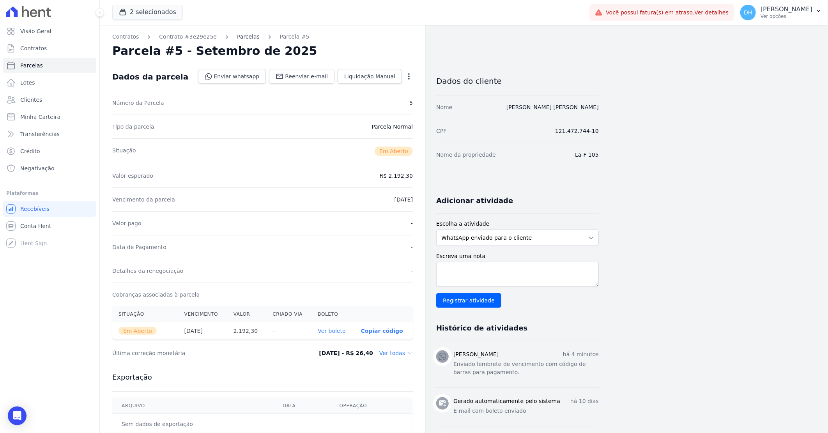
click at [237, 36] on link "Parcelas" at bounding box center [248, 37] width 23 height 8
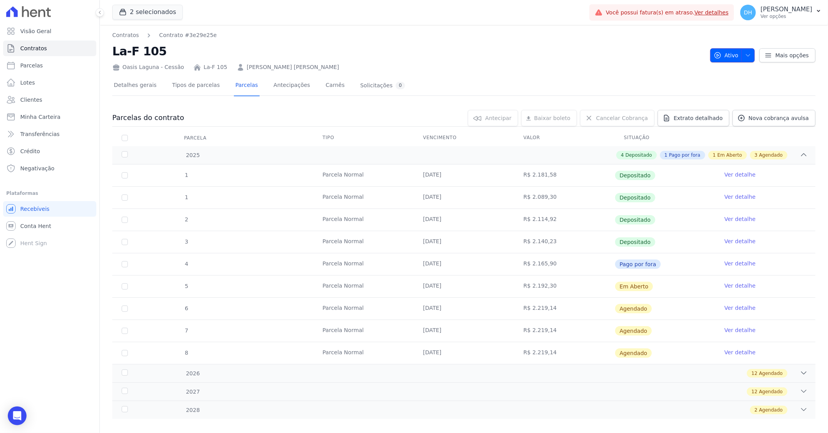
click at [745, 54] on icon "button" at bounding box center [748, 55] width 6 height 6
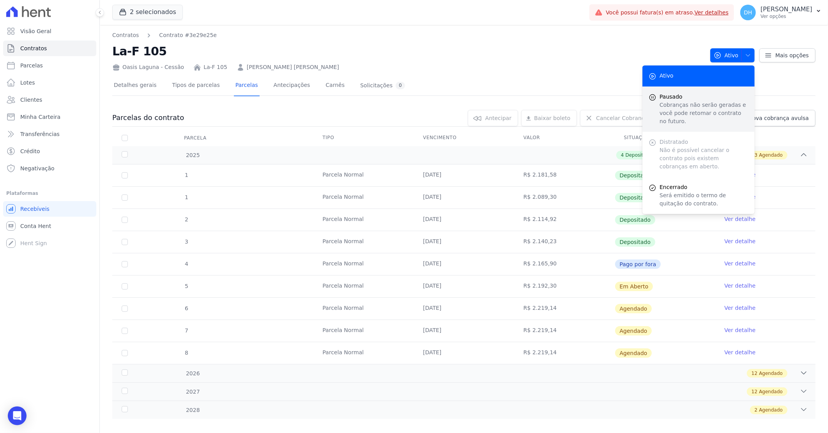
click at [667, 99] on span "Pausado" at bounding box center [704, 97] width 89 height 8
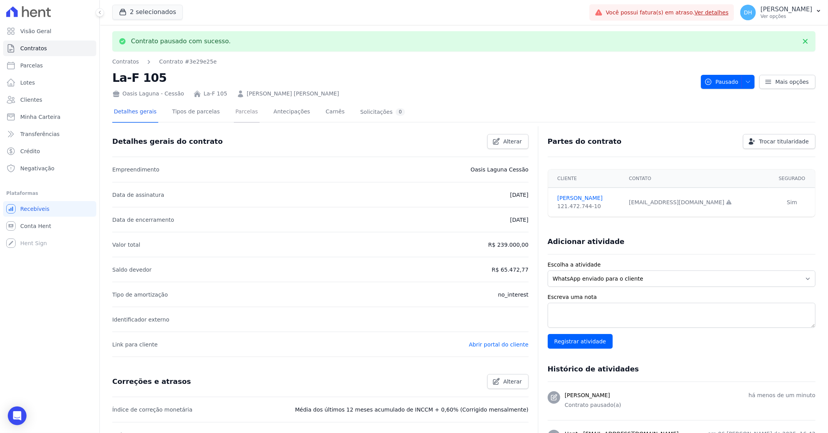
click at [239, 111] on link "Parcelas" at bounding box center [247, 112] width 26 height 21
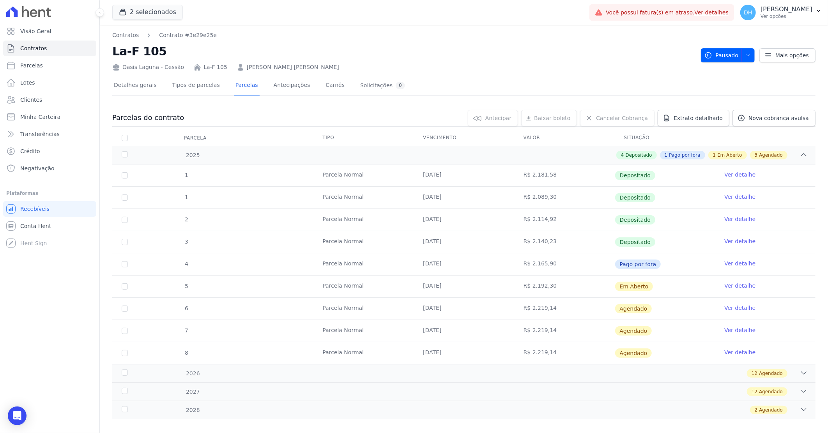
click at [725, 286] on link "Ver detalhe" at bounding box center [739, 286] width 31 height 8
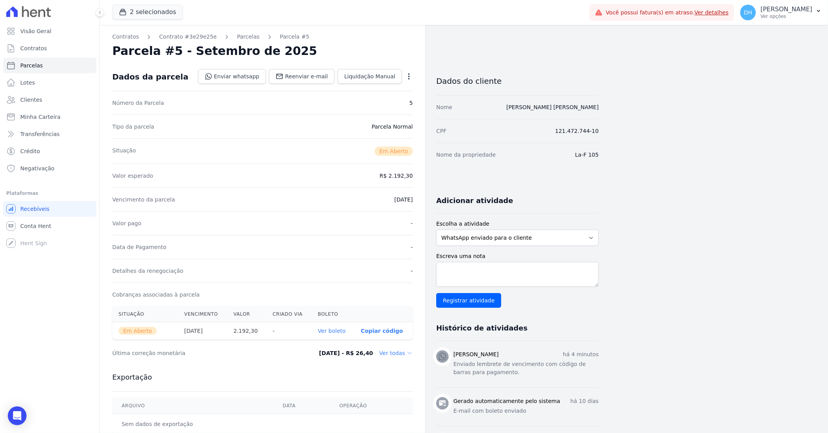
click at [408, 76] on icon "button" at bounding box center [409, 76] width 2 height 6
click at [360, 101] on link "Cancelar Cobrança" at bounding box center [375, 101] width 69 height 14
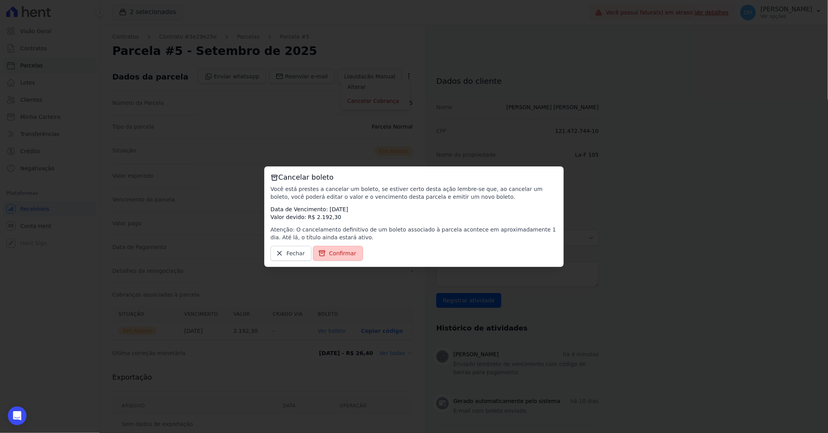
click at [338, 251] on span "Confirmar" at bounding box center [342, 253] width 27 height 8
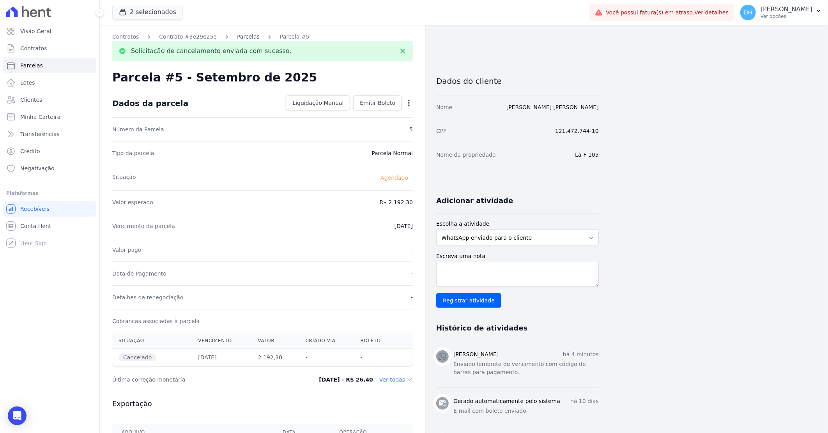
click at [240, 34] on link "Parcelas" at bounding box center [248, 37] width 23 height 8
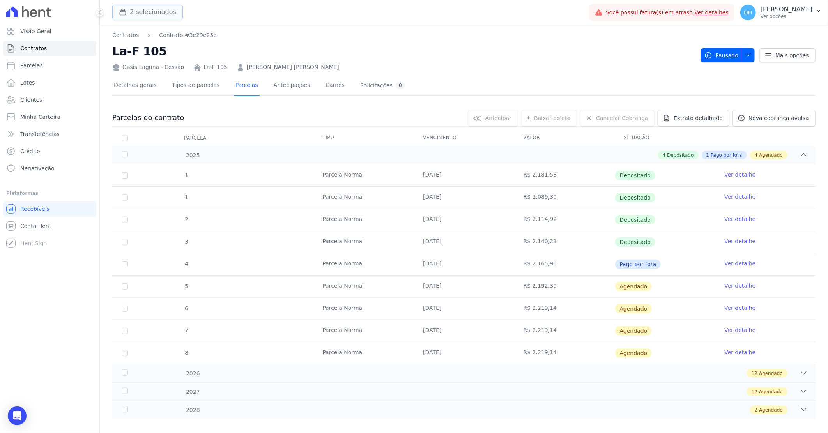
click at [134, 14] on button "2 selecionados" at bounding box center [147, 12] width 71 height 15
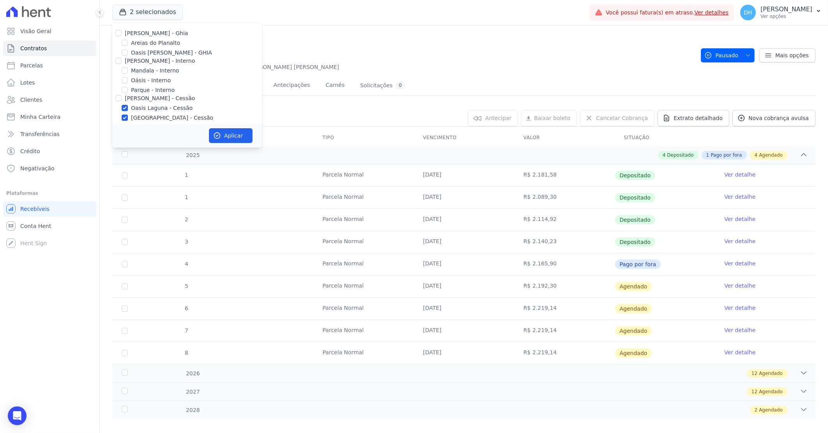
click at [260, 8] on div "2 selecionados [PERSON_NAME] - Ghia [PERSON_NAME] do Planalto Oasis [PERSON_NAM…" at bounding box center [349, 13] width 474 height 26
click at [124, 108] on input "Oasis Laguna - Cessão" at bounding box center [125, 108] width 6 height 6
checkbox input "false"
click at [230, 135] on button "Aplicar" at bounding box center [231, 135] width 44 height 15
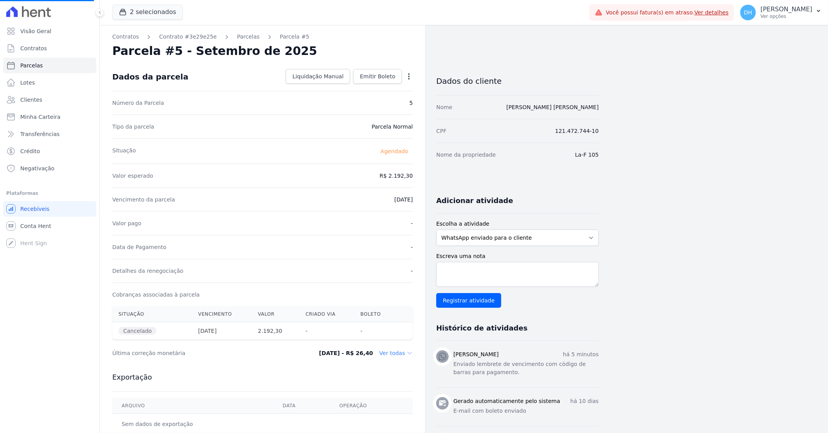
select select
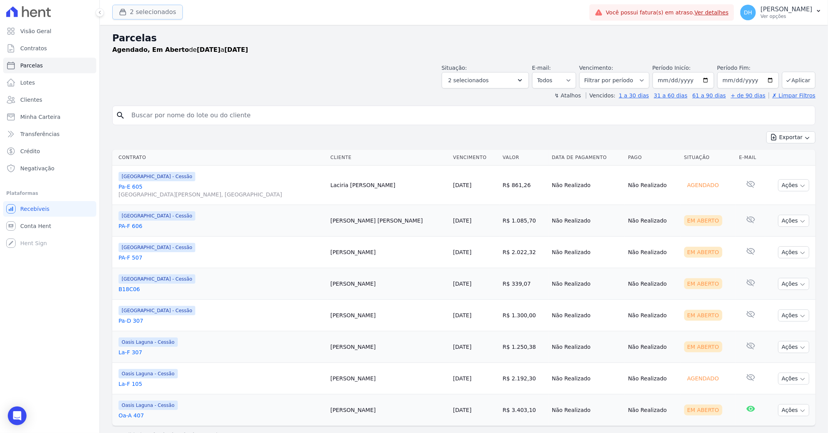
click at [139, 13] on button "2 selecionados" at bounding box center [147, 12] width 71 height 15
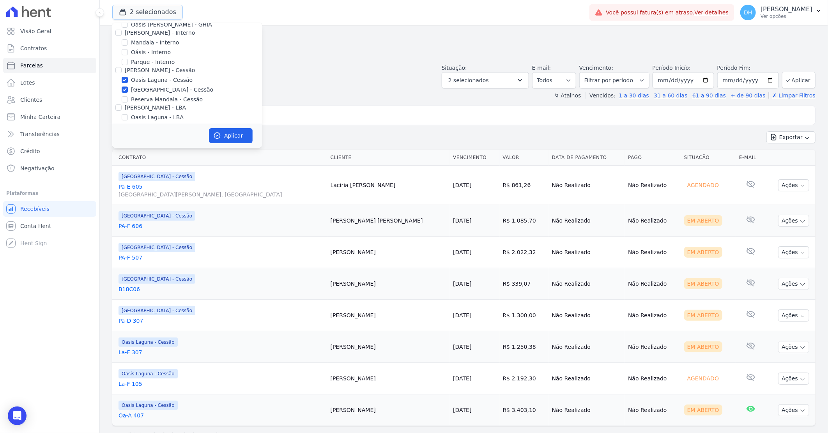
scroll to position [43, 0]
click at [124, 65] on input "Oasis Laguna - Cessão" at bounding box center [125, 65] width 6 height 6
checkbox input "false"
click at [221, 140] on button "Aplicar" at bounding box center [231, 135] width 44 height 15
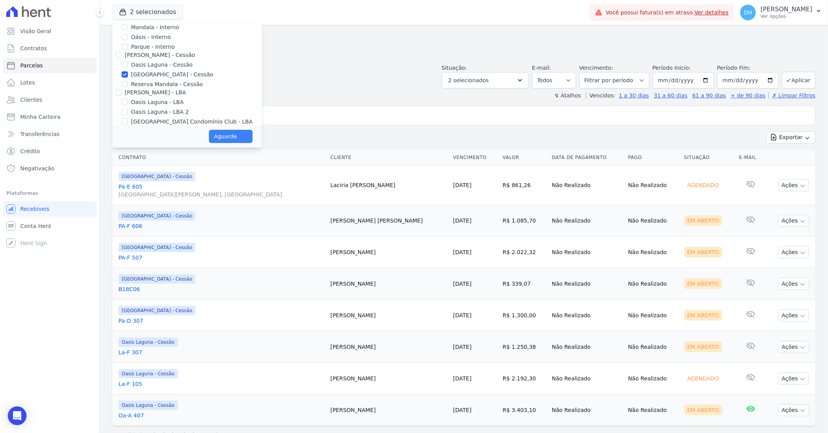
select select
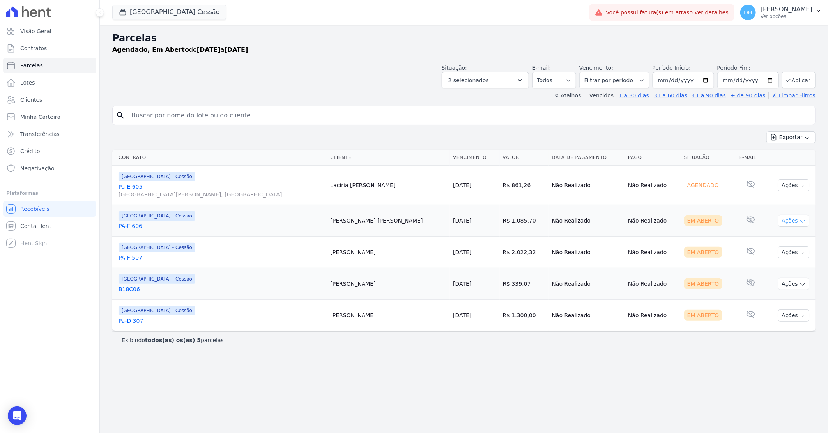
drag, startPoint x: 786, startPoint y: 221, endPoint x: 784, endPoint y: 225, distance: 4.5
click at [787, 221] on button "Ações" at bounding box center [793, 221] width 31 height 12
click at [772, 265] on link "Enviar whatsapp" at bounding box center [790, 267] width 75 height 14
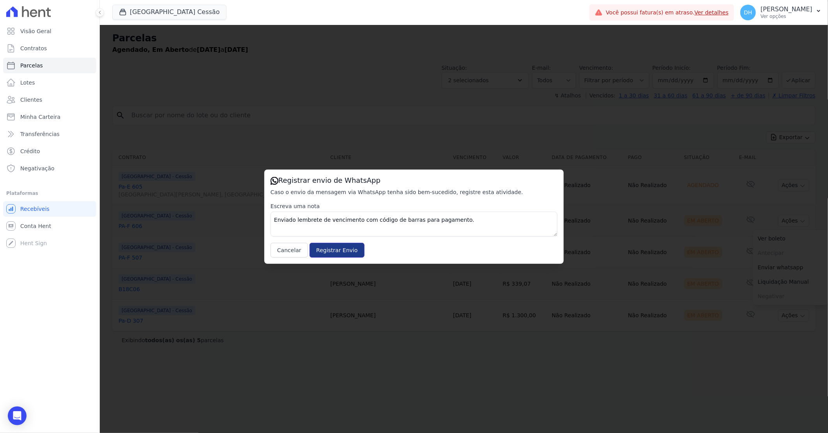
click at [317, 252] on input "Registrar Envio" at bounding box center [337, 250] width 55 height 15
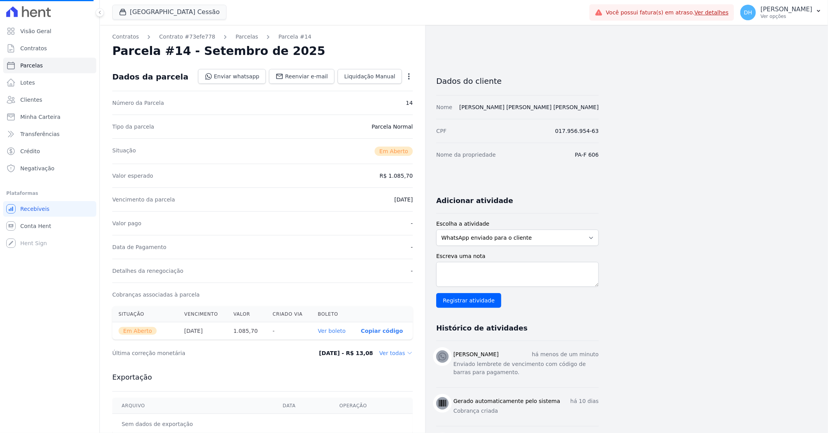
select select
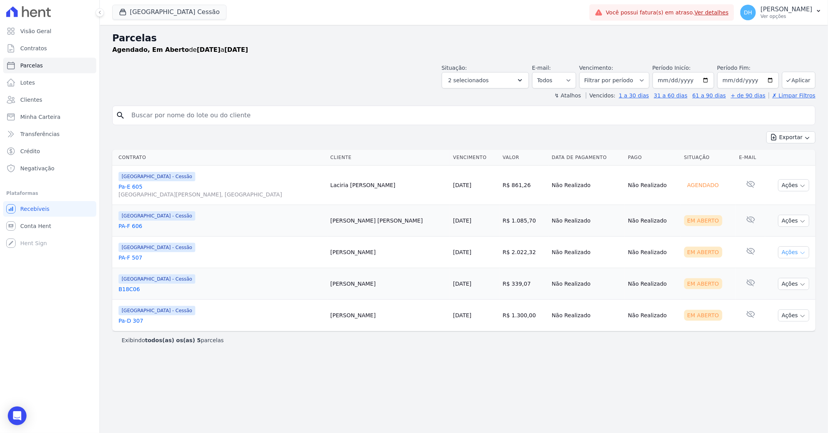
click at [798, 251] on button "Ações" at bounding box center [793, 252] width 31 height 12
click at [769, 300] on link "Enviar whatsapp" at bounding box center [790, 299] width 75 height 14
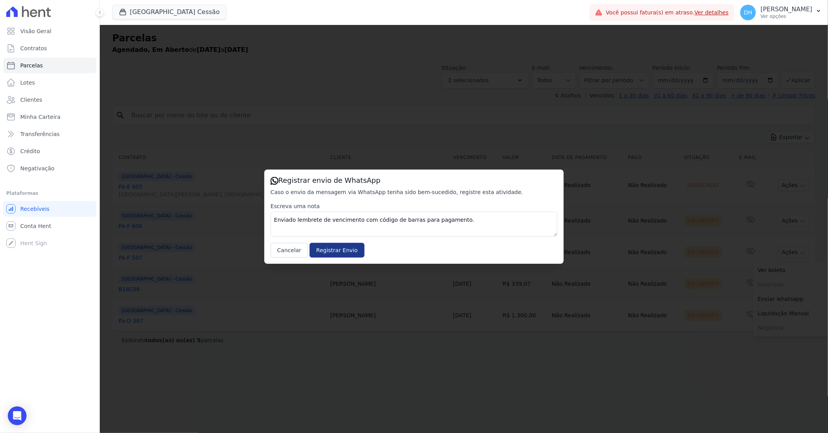
click at [348, 244] on input "Registrar Envio" at bounding box center [337, 250] width 55 height 15
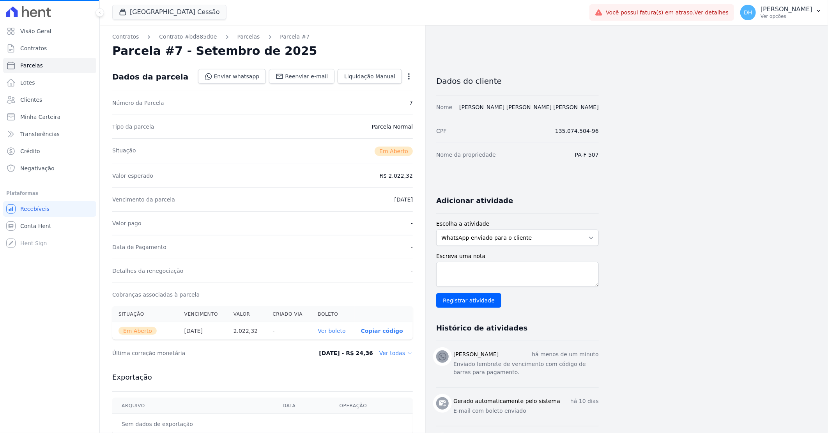
select select
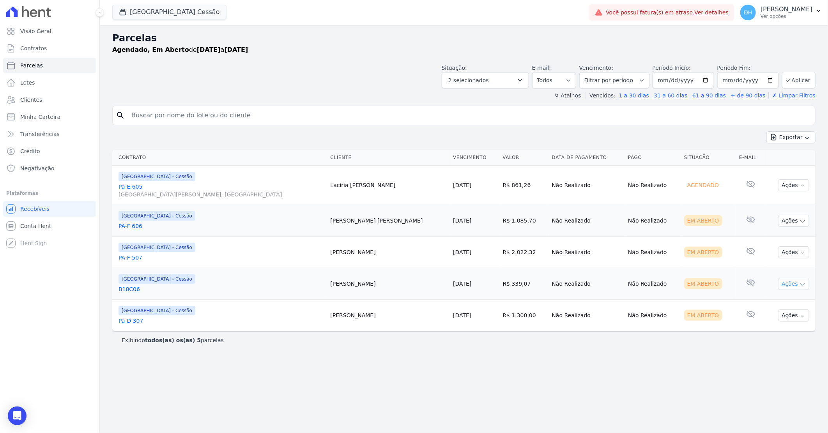
click at [781, 287] on button "Ações" at bounding box center [793, 284] width 31 height 12
click at [770, 333] on link "Enviar whatsapp" at bounding box center [790, 331] width 75 height 14
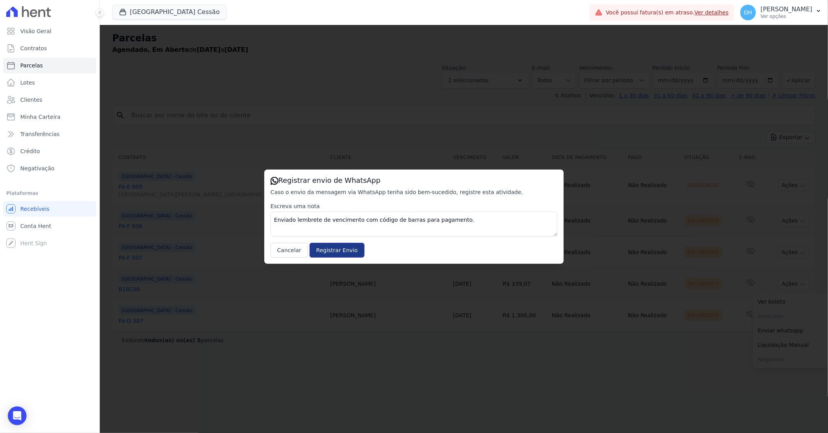
click at [341, 247] on input "Registrar Envio" at bounding box center [337, 250] width 55 height 15
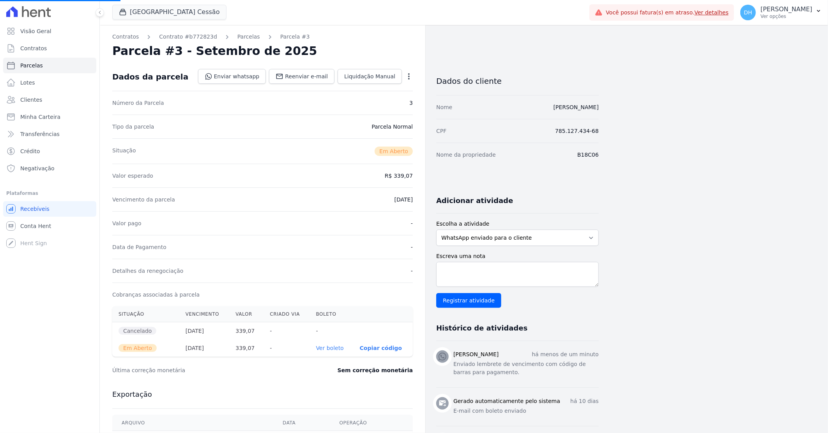
select select
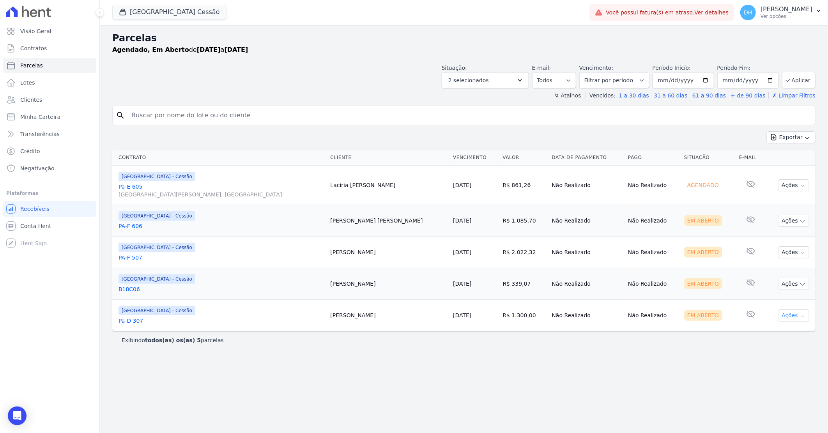
click at [797, 314] on button "Ações" at bounding box center [793, 316] width 31 height 12
click at [772, 359] on link "Enviar whatsapp" at bounding box center [790, 362] width 75 height 14
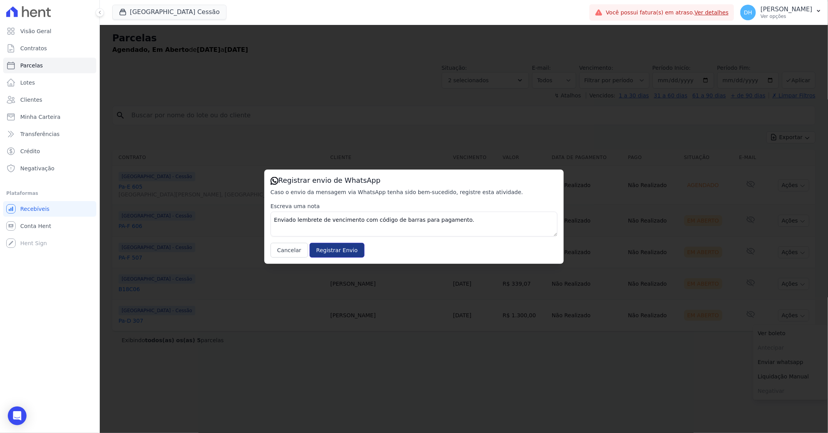
click at [328, 247] on input "Registrar Envio" at bounding box center [337, 250] width 55 height 15
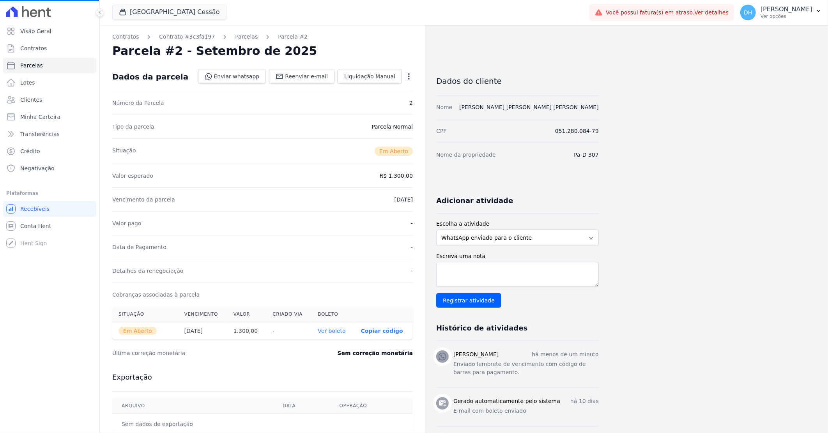
select select
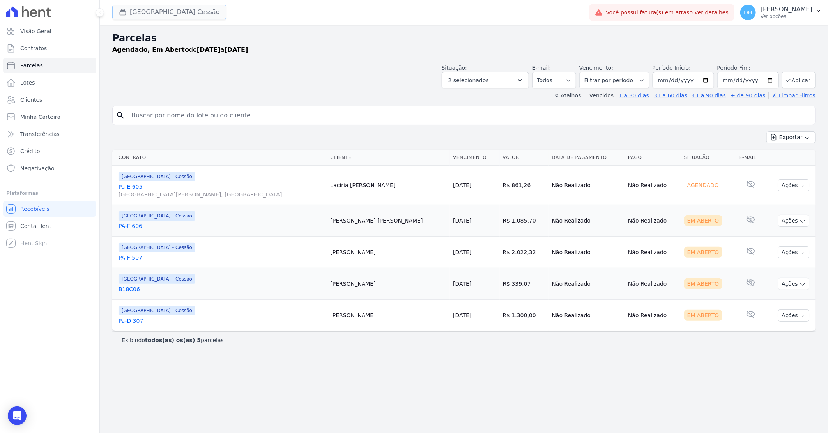
click at [169, 12] on button "[GEOGRAPHIC_DATA] Cessão" at bounding box center [169, 12] width 114 height 15
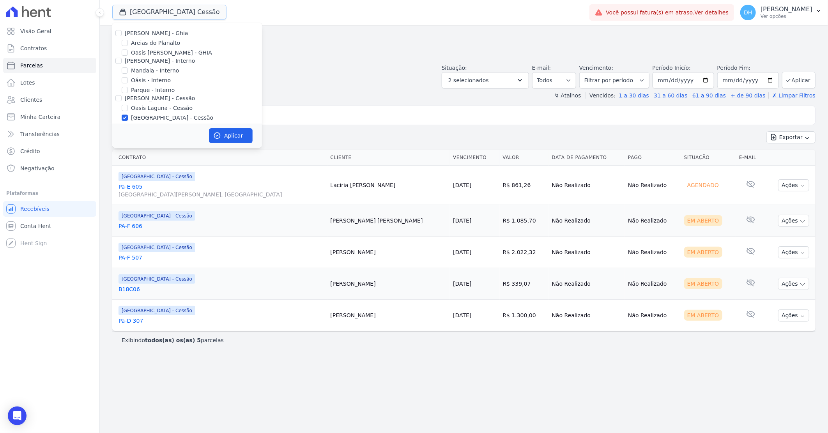
scroll to position [43, 0]
click at [127, 81] on div at bounding box center [125, 84] width 6 height 8
click at [122, 73] on input "[GEOGRAPHIC_DATA] - Cessão" at bounding box center [125, 74] width 6 height 6
checkbox input "false"
click at [126, 82] on input "Reserva Mandala - Cessão" at bounding box center [125, 84] width 6 height 6
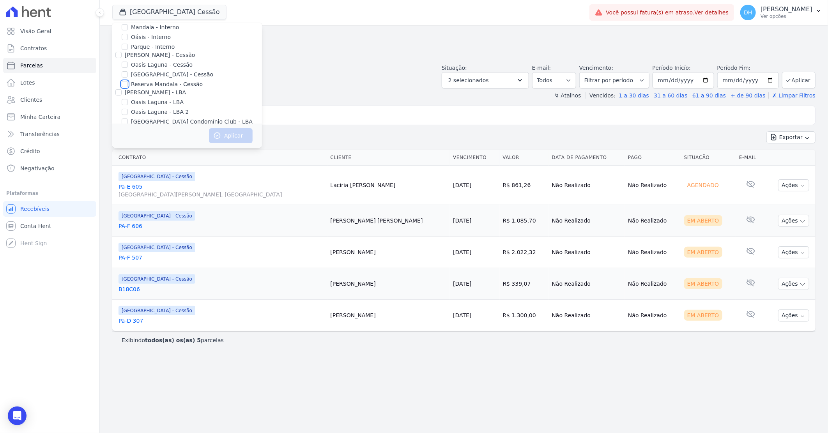
checkbox input "true"
click at [233, 136] on button "Aplicar" at bounding box center [231, 135] width 44 height 15
select select
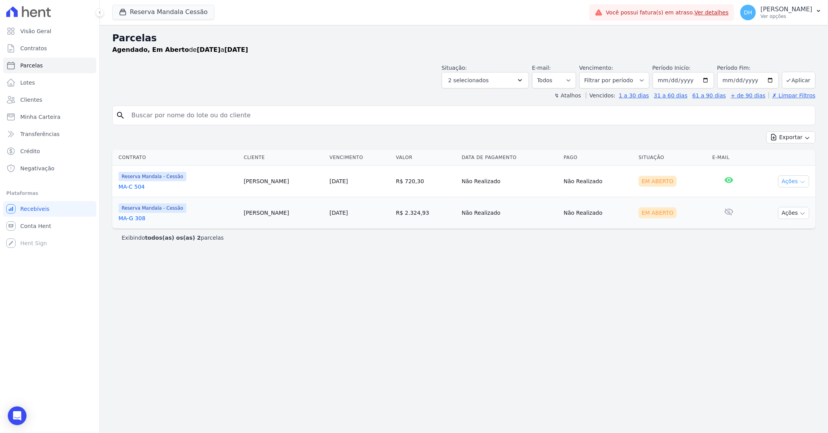
click at [798, 180] on button "Ações" at bounding box center [793, 181] width 31 height 12
click at [770, 230] on link "Enviar whatsapp" at bounding box center [790, 228] width 75 height 14
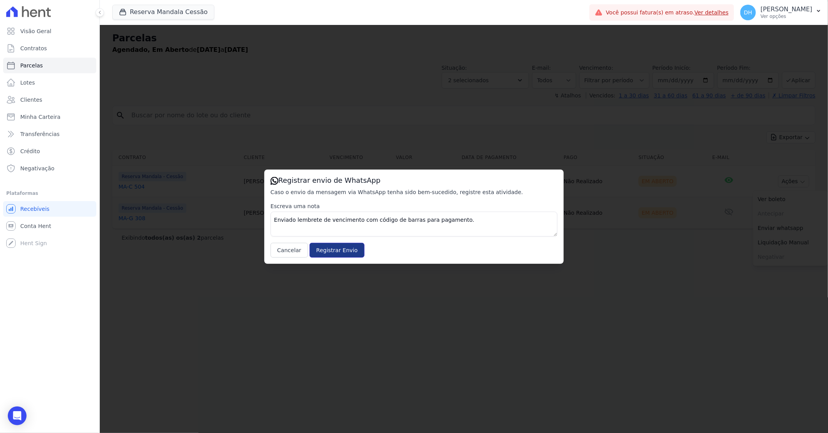
click at [330, 254] on input "Registrar Envio" at bounding box center [337, 250] width 55 height 15
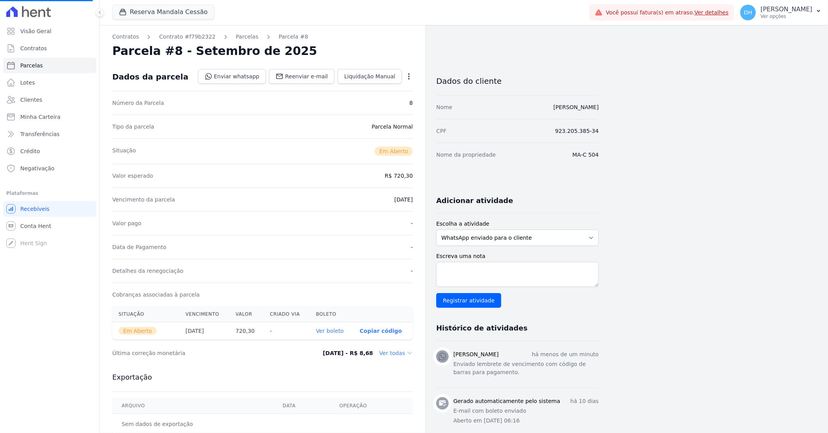
select select
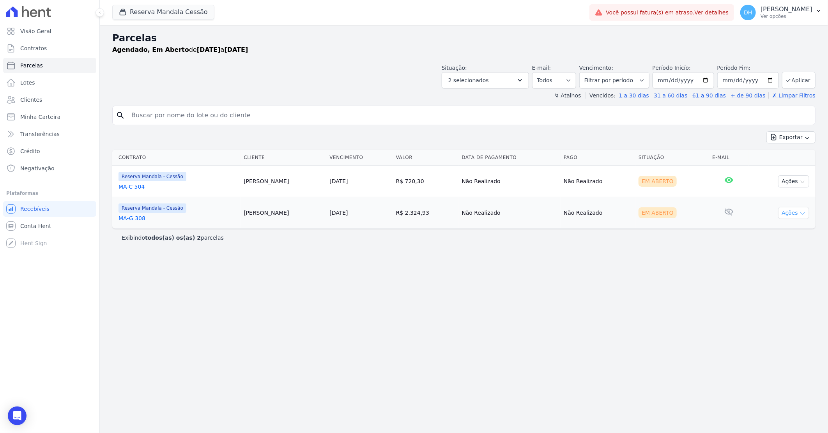
click at [801, 216] on icon "button" at bounding box center [803, 214] width 6 height 6
click at [788, 260] on link "Enviar whatsapp" at bounding box center [790, 260] width 75 height 14
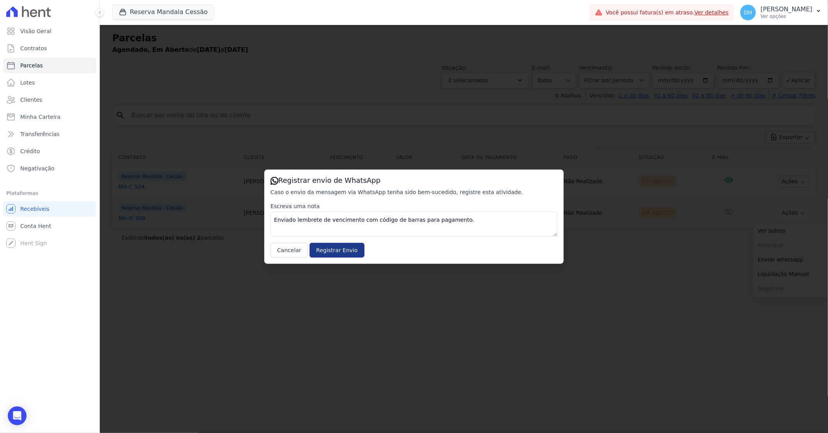
click at [329, 251] on input "Registrar Envio" at bounding box center [337, 250] width 55 height 15
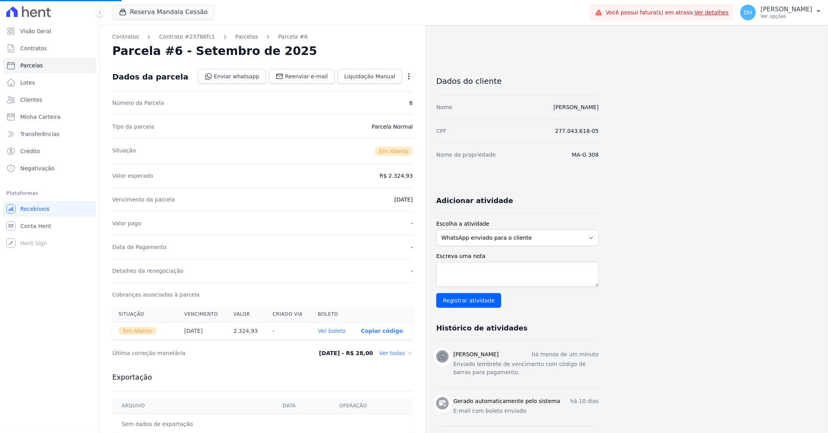
select select
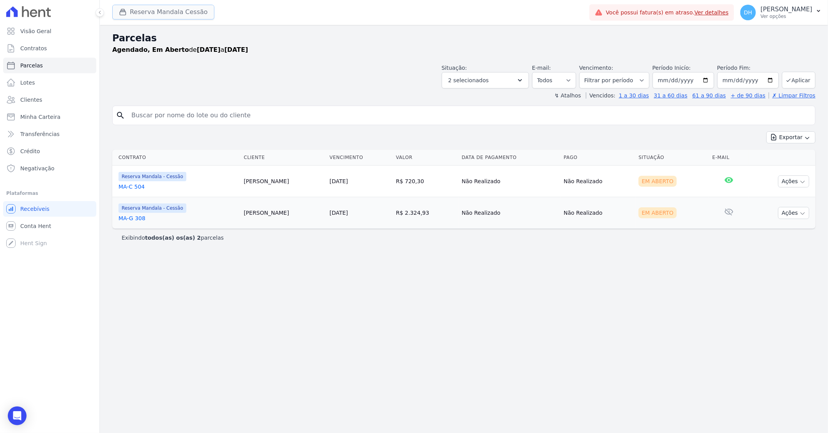
click at [181, 14] on button "Reserva Mandala Cessão" at bounding box center [163, 12] width 102 height 15
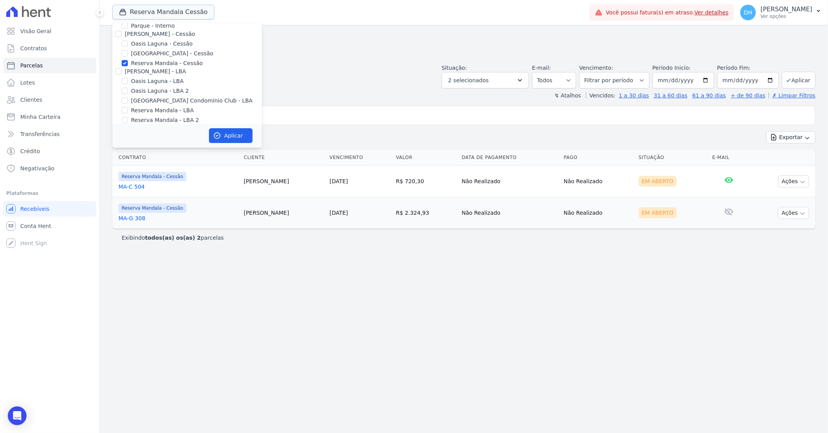
scroll to position [71, 0]
click at [126, 72] on input "Oasis Laguna - LBA" at bounding box center [125, 74] width 6 height 6
checkbox input "true"
click at [126, 81] on input "Oasis Laguna - LBA 2" at bounding box center [125, 84] width 6 height 6
checkbox input "true"
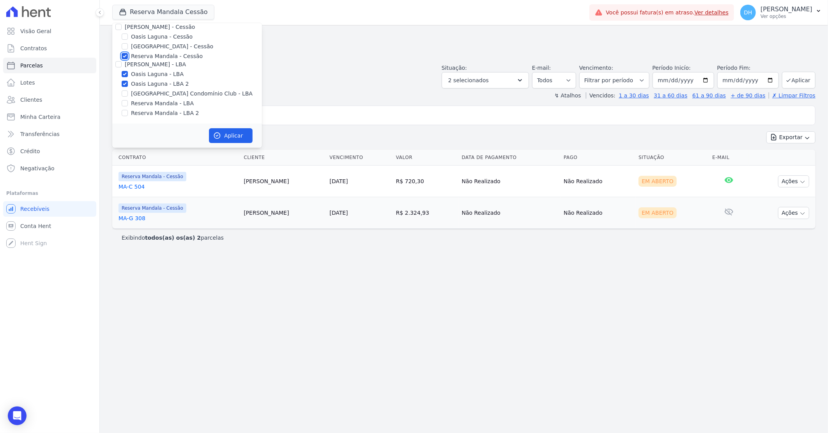
click at [125, 55] on input "Reserva Mandala - Cessão" at bounding box center [125, 56] width 6 height 6
checkbox input "false"
click at [228, 133] on button "Aplicar" at bounding box center [231, 135] width 44 height 15
select select
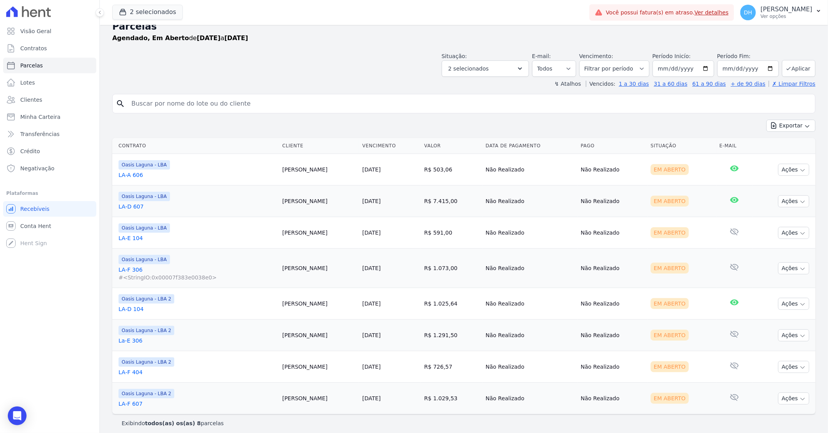
scroll to position [17, 0]
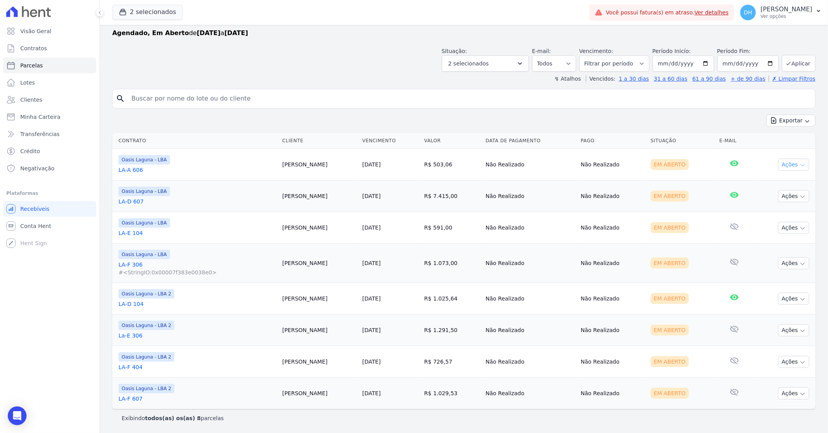
click at [784, 168] on button "Ações" at bounding box center [793, 165] width 31 height 12
click at [766, 209] on link "Enviar whatsapp" at bounding box center [790, 211] width 75 height 14
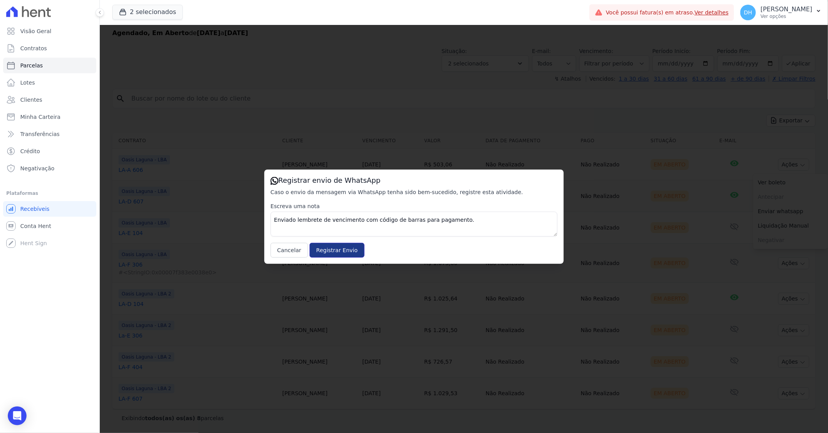
click at [332, 252] on input "Registrar Envio" at bounding box center [337, 250] width 55 height 15
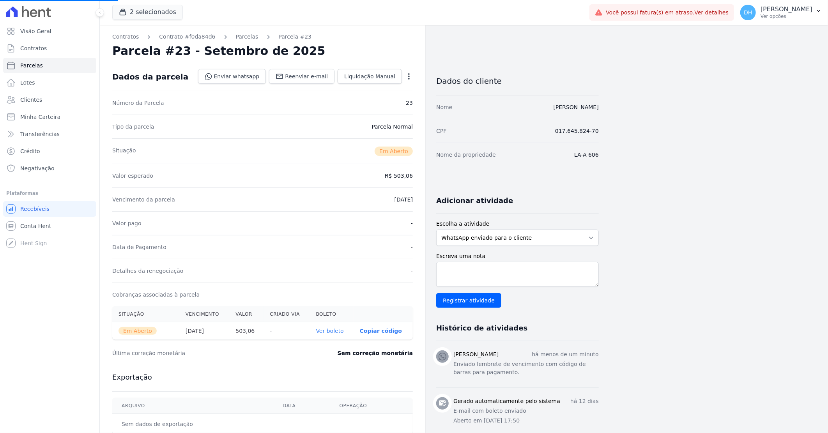
select select
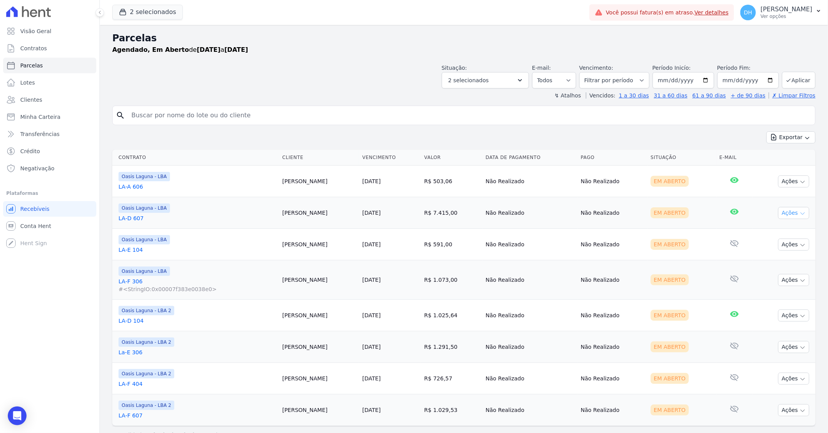
click at [779, 213] on button "Ações" at bounding box center [793, 213] width 31 height 12
click at [689, 224] on td "Em Aberto" at bounding box center [682, 213] width 69 height 32
click at [788, 212] on button "Ações" at bounding box center [793, 213] width 31 height 12
click at [775, 258] on link "Enviar whatsapp" at bounding box center [790, 260] width 75 height 14
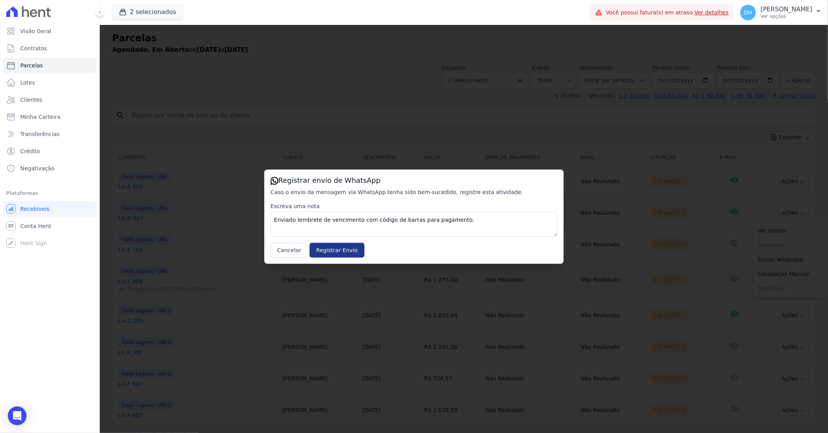
click at [324, 246] on input "Registrar Envio" at bounding box center [337, 250] width 55 height 15
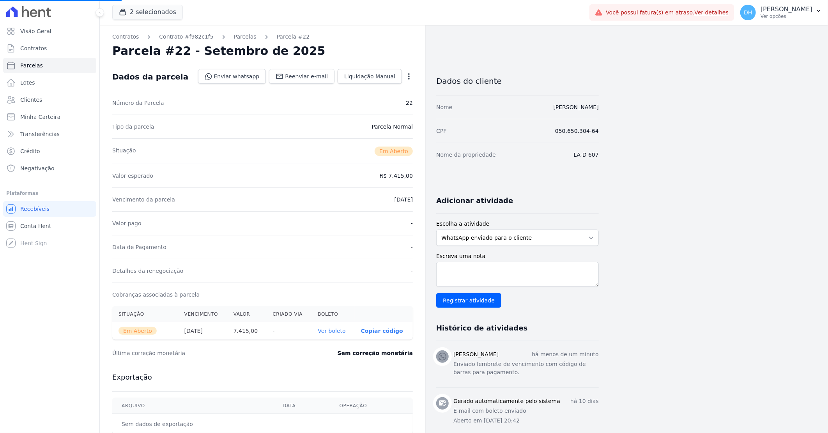
select select
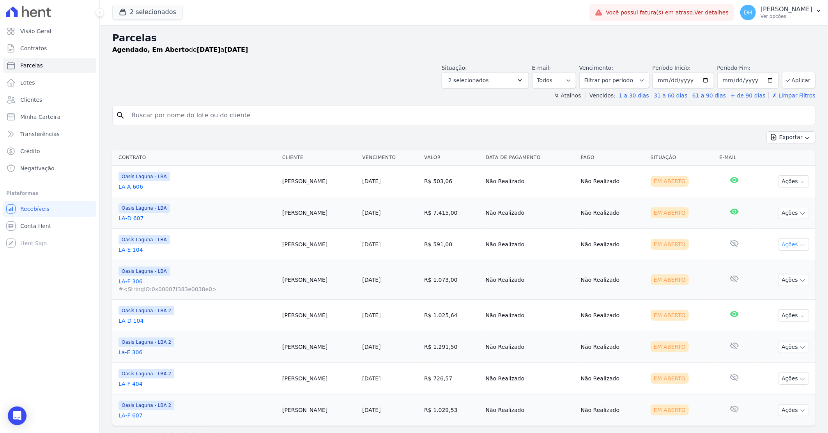
click at [787, 245] on button "Ações" at bounding box center [793, 245] width 31 height 12
click at [764, 295] on link "Enviar whatsapp" at bounding box center [790, 291] width 75 height 14
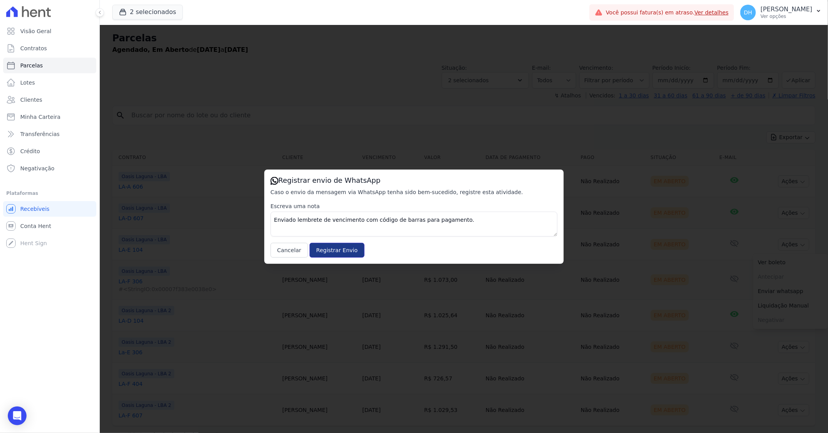
click at [320, 244] on input "Registrar Envio" at bounding box center [337, 250] width 55 height 15
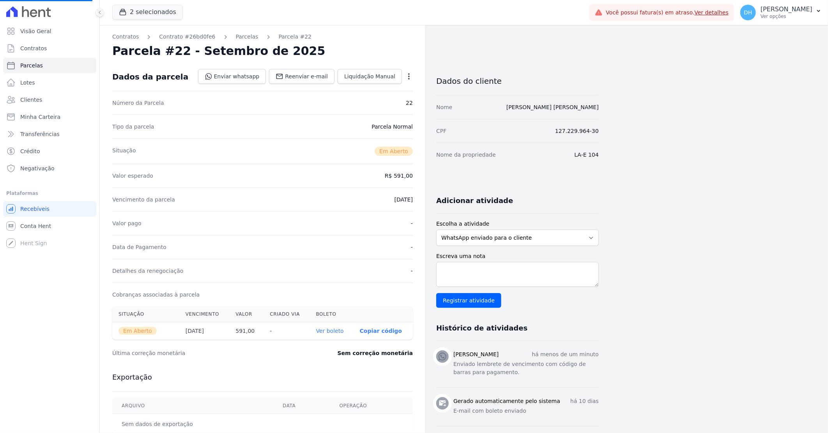
select select
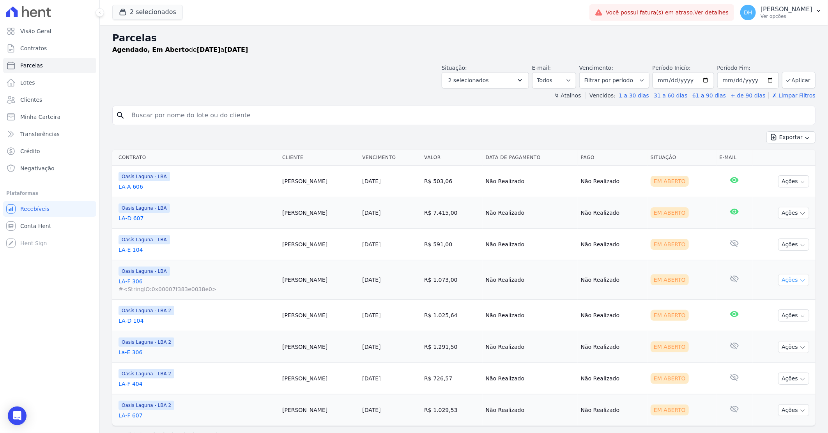
click at [782, 281] on button "Ações" at bounding box center [793, 280] width 31 height 12
click at [773, 324] on link "Enviar whatsapp" at bounding box center [790, 327] width 75 height 14
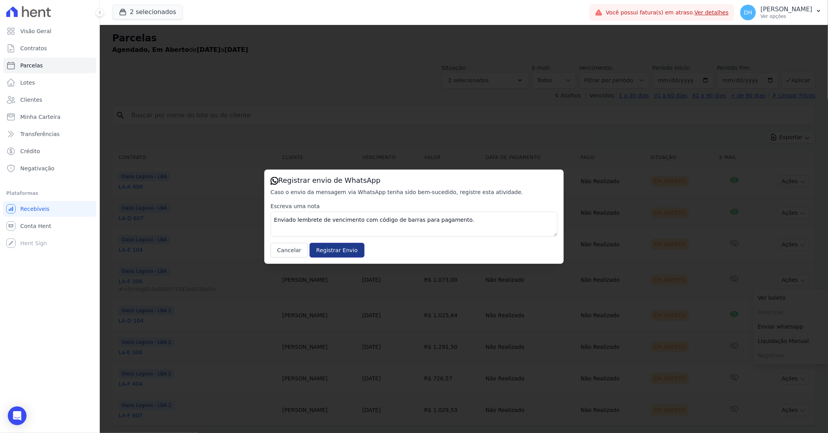
click at [330, 244] on input "Registrar Envio" at bounding box center [337, 250] width 55 height 15
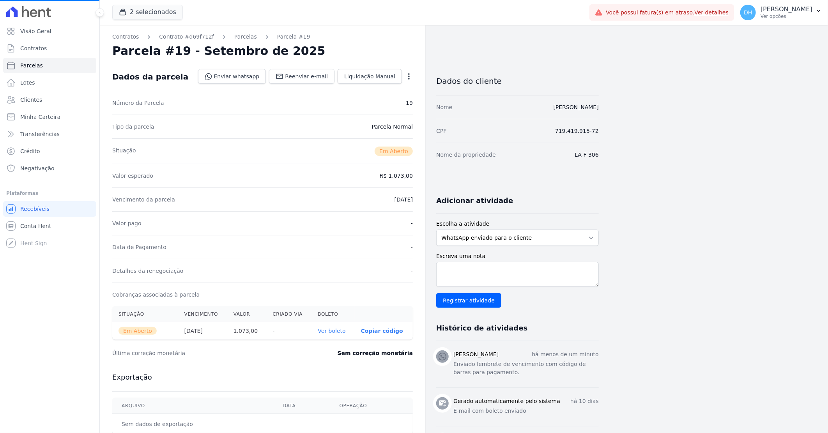
select select
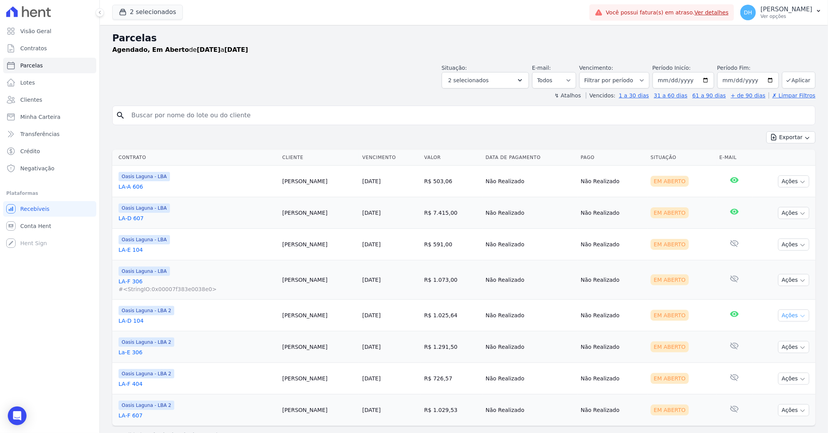
click at [793, 313] on button "Ações" at bounding box center [793, 316] width 31 height 12
click at [717, 320] on td "E-mail com boleto lido [DATE] 06:16" at bounding box center [735, 316] width 37 height 32
click at [791, 317] on button "Ações" at bounding box center [793, 316] width 31 height 12
click at [765, 361] on link "Enviar whatsapp" at bounding box center [790, 362] width 75 height 14
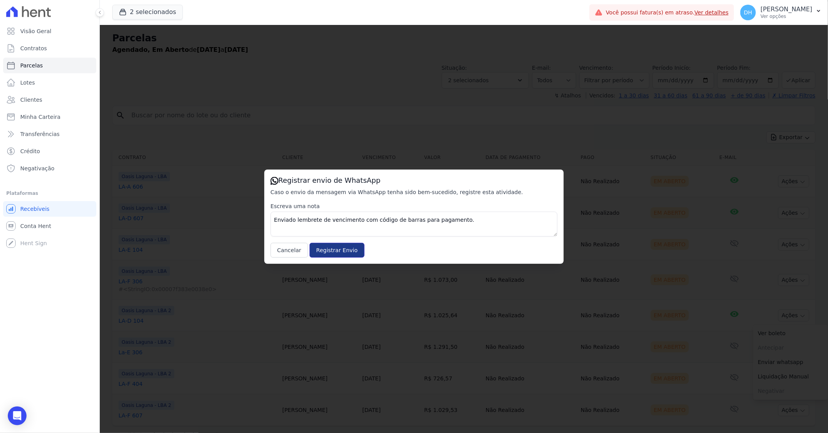
click at [334, 246] on input "Registrar Envio" at bounding box center [337, 250] width 55 height 15
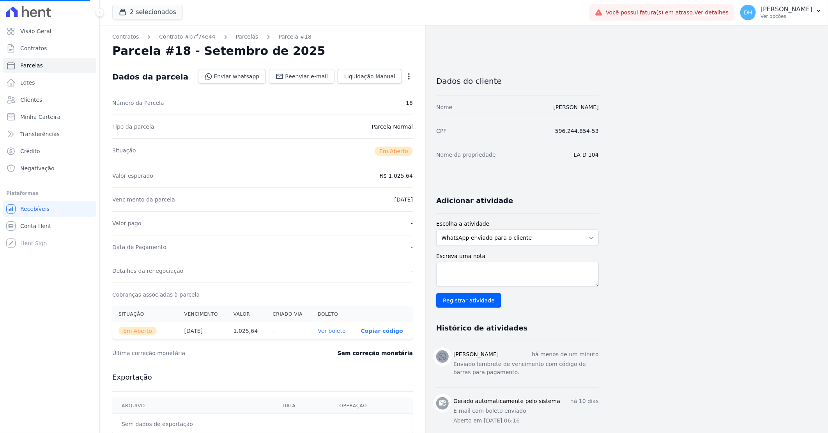
select select
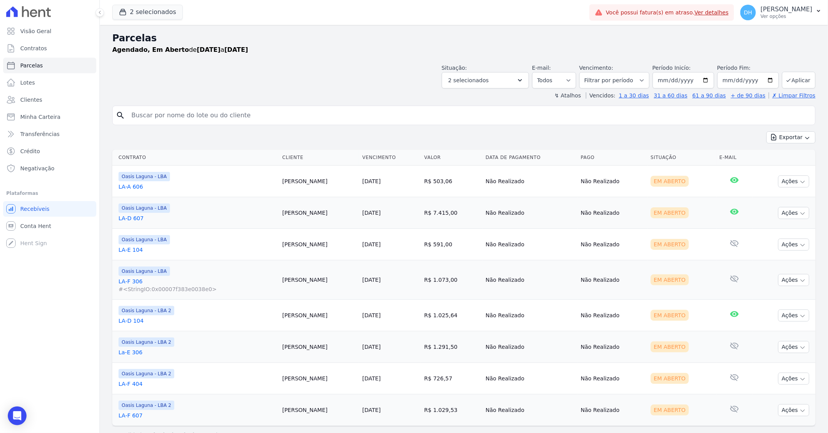
scroll to position [17, 0]
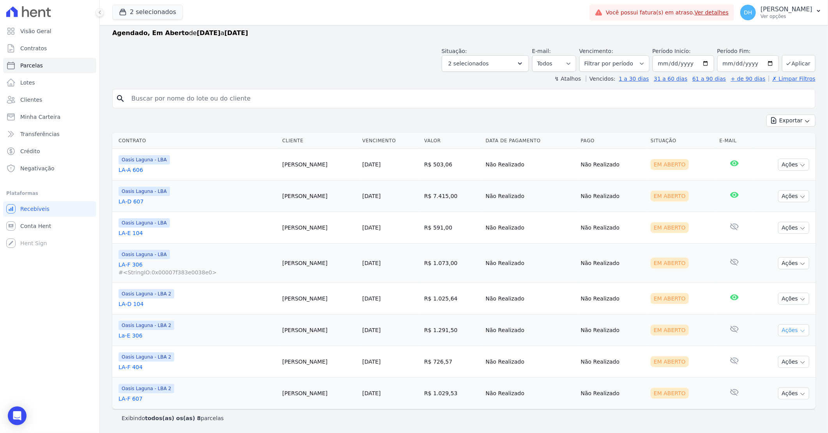
click at [785, 328] on button "Ações" at bounding box center [793, 330] width 31 height 12
click at [764, 375] on link "Enviar whatsapp" at bounding box center [790, 377] width 75 height 14
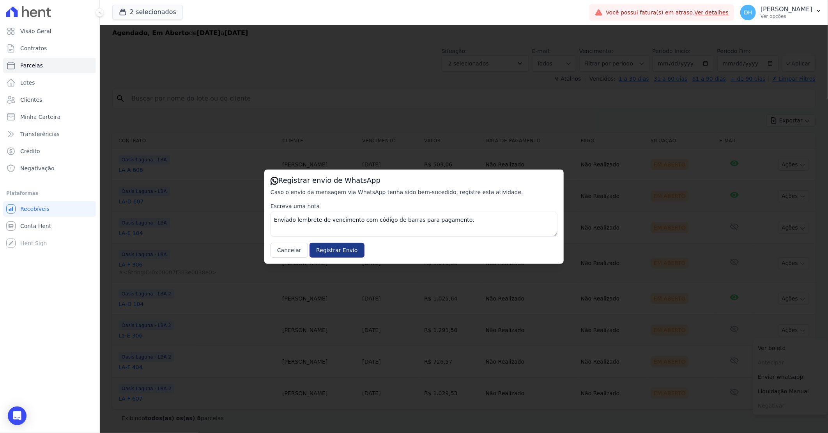
click at [331, 246] on input "Registrar Envio" at bounding box center [337, 250] width 55 height 15
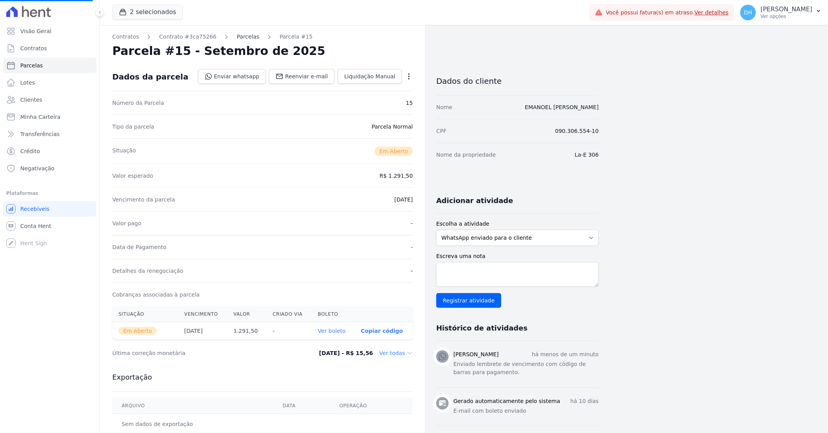
select select
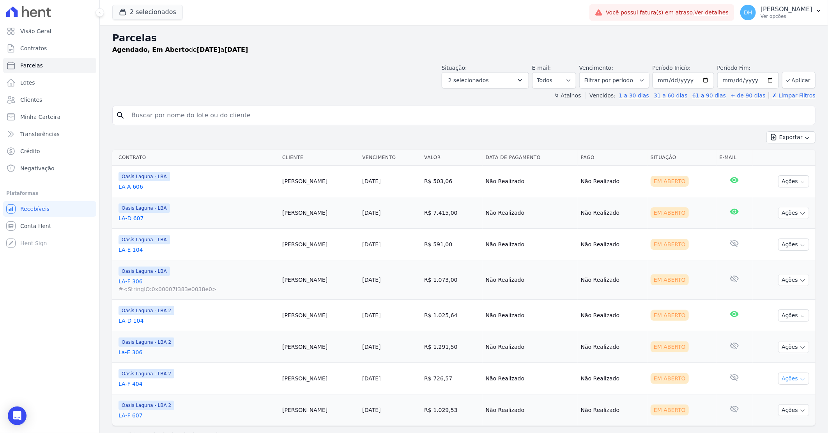
click at [779, 381] on button "Ações" at bounding box center [793, 379] width 31 height 12
click at [772, 424] on link "Enviar whatsapp" at bounding box center [790, 425] width 75 height 14
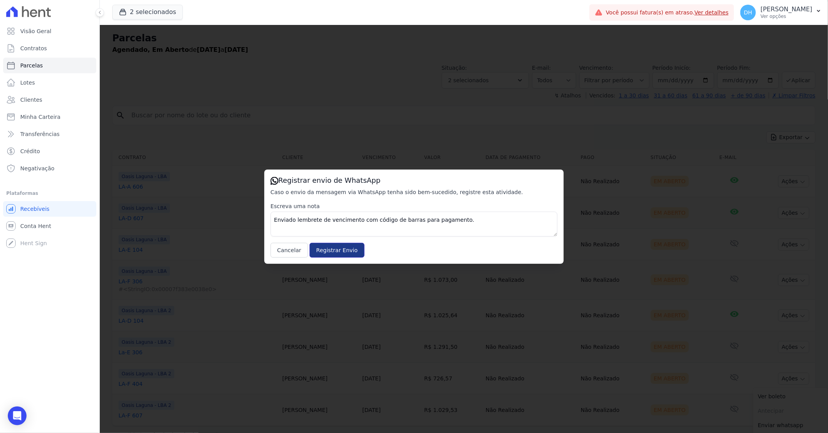
click at [324, 244] on input "Registrar Envio" at bounding box center [337, 250] width 55 height 15
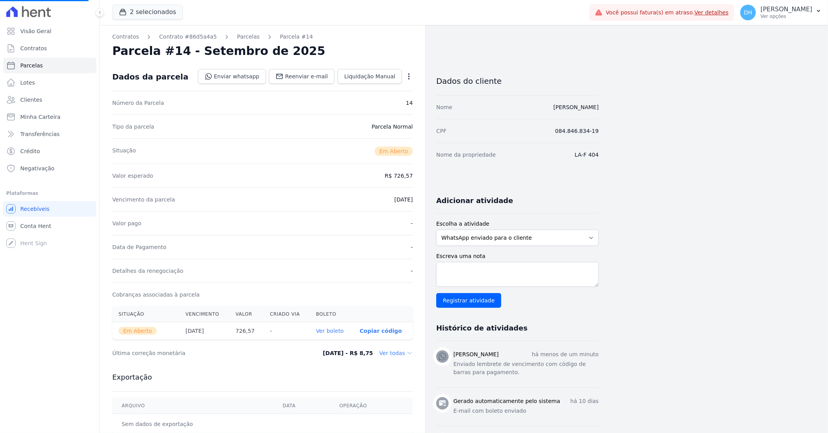
select select
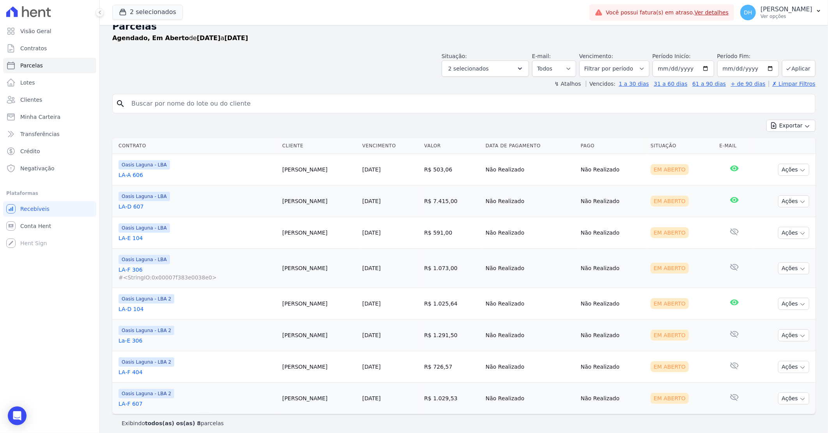
scroll to position [17, 0]
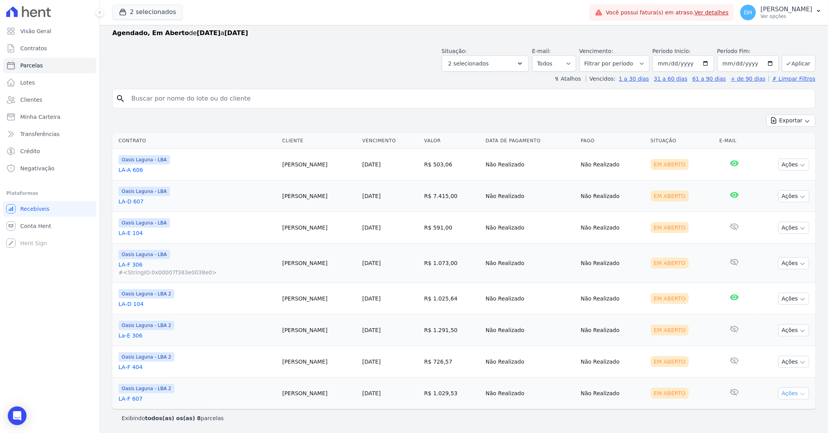
click at [801, 394] on icon "button" at bounding box center [803, 394] width 4 height 2
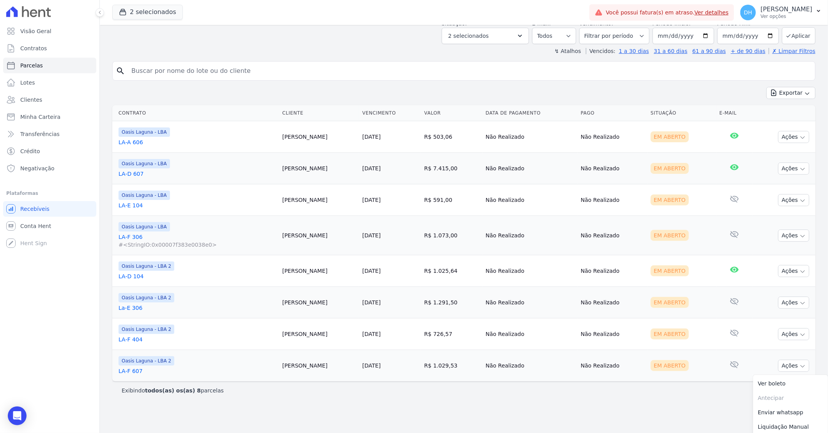
scroll to position [62, 0]
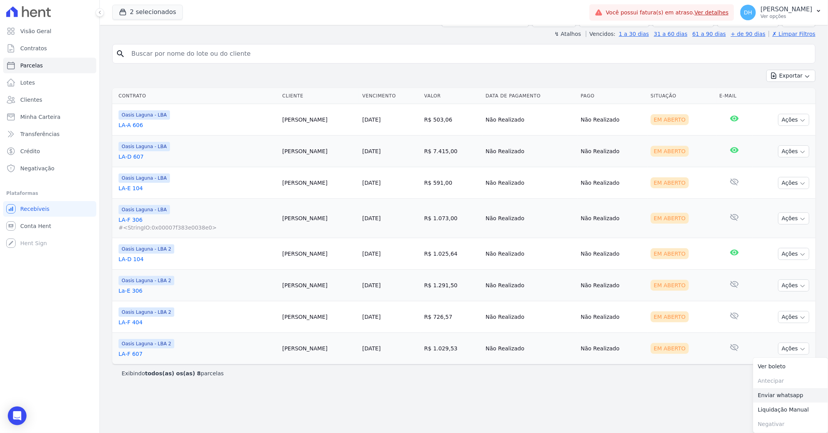
click at [766, 394] on link "Enviar whatsapp" at bounding box center [790, 395] width 75 height 14
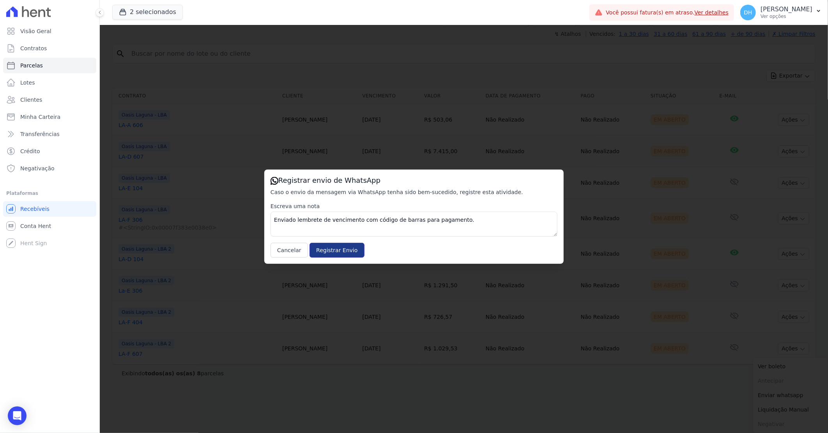
click at [330, 251] on input "Registrar Envio" at bounding box center [337, 250] width 55 height 15
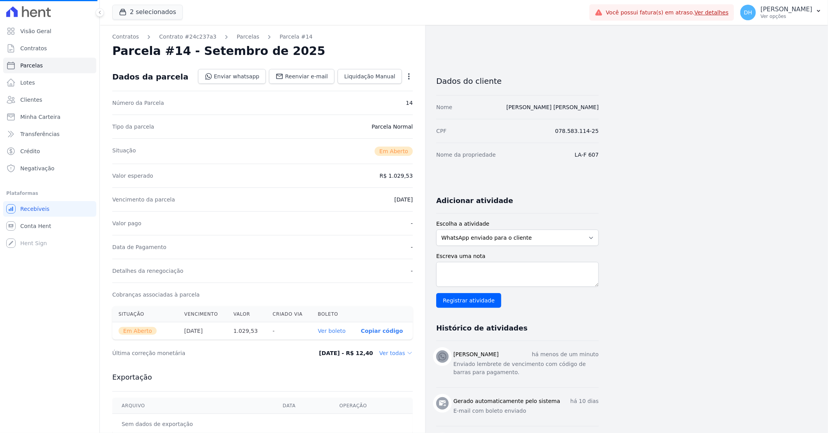
select select
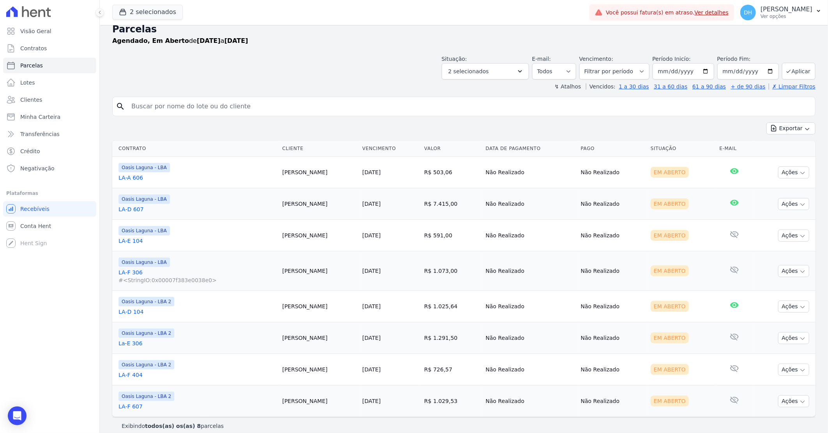
scroll to position [17, 0]
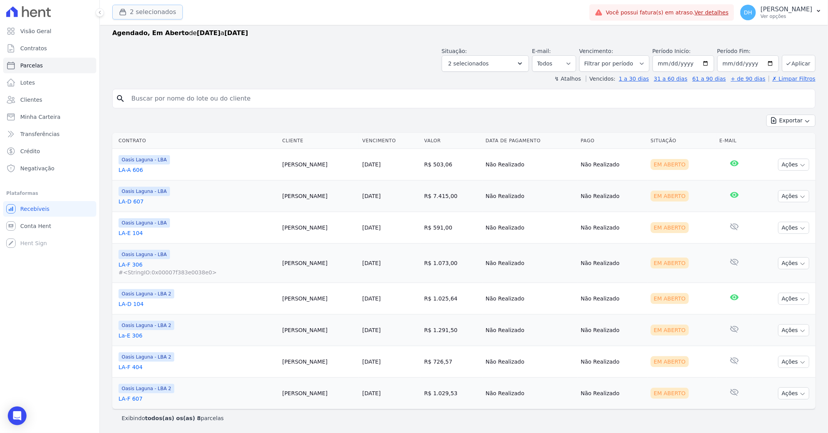
click at [145, 12] on button "2 selecionados" at bounding box center [147, 12] width 71 height 15
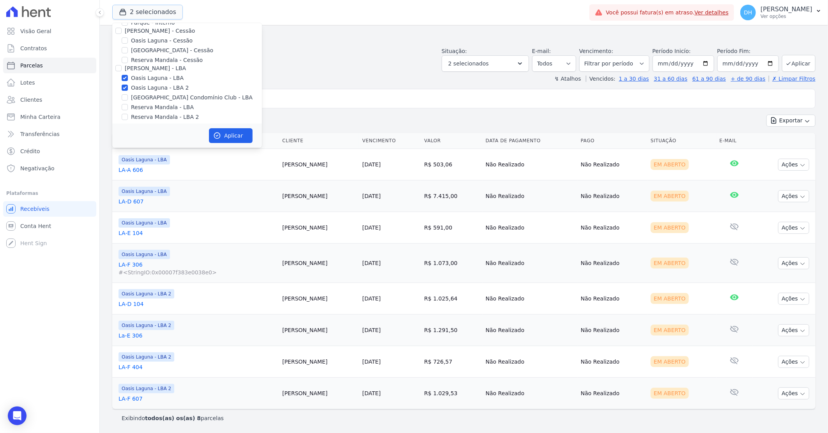
scroll to position [71, 0]
click at [124, 91] on input "[GEOGRAPHIC_DATA] Condomínio Club - LBA" at bounding box center [125, 93] width 6 height 6
checkbox input "true"
click at [125, 82] on input "Oasis Laguna - LBA 2" at bounding box center [125, 84] width 6 height 6
checkbox input "false"
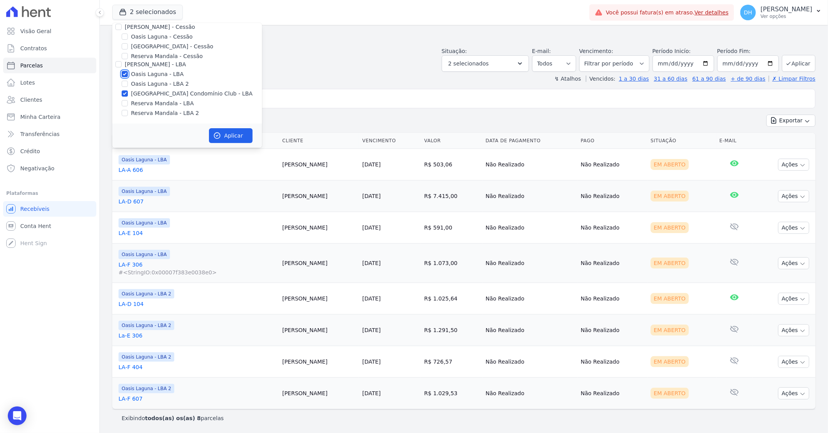
click at [124, 72] on input "Oasis Laguna - LBA" at bounding box center [125, 74] width 6 height 6
checkbox input "false"
click at [221, 134] on icon "button" at bounding box center [217, 136] width 8 height 8
select select
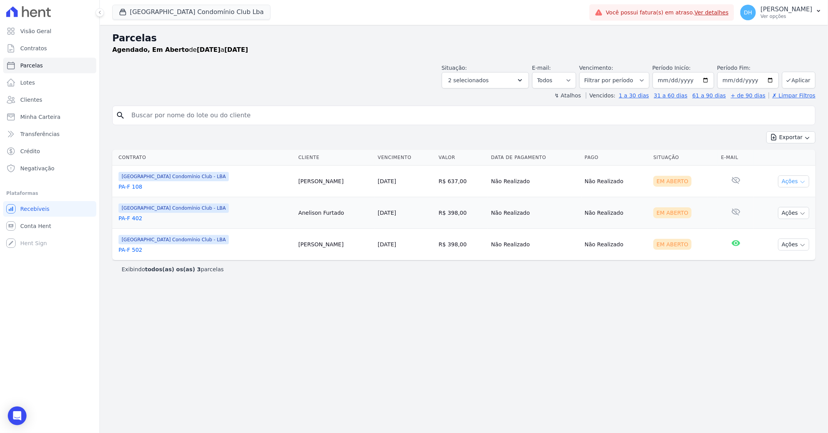
click at [800, 179] on icon "button" at bounding box center [803, 182] width 6 height 6
click at [773, 226] on link "Enviar whatsapp" at bounding box center [790, 228] width 75 height 14
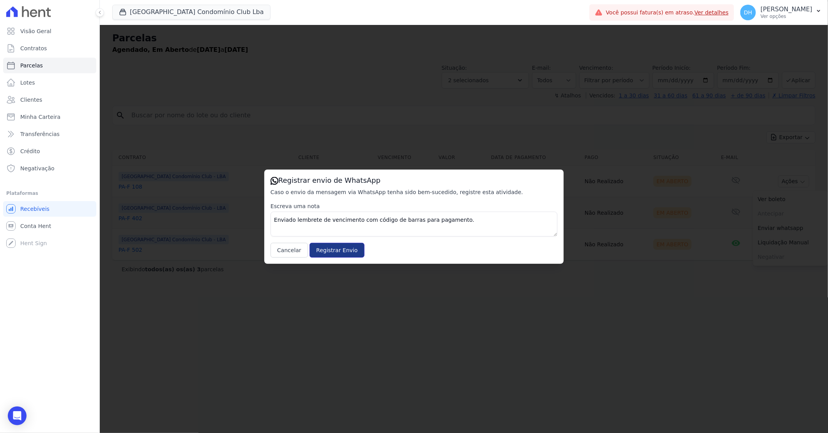
click at [343, 249] on input "Registrar Envio" at bounding box center [337, 250] width 55 height 15
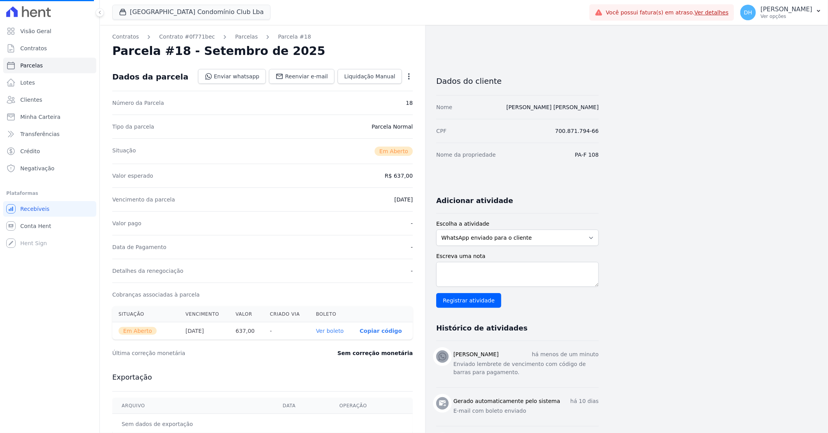
select select
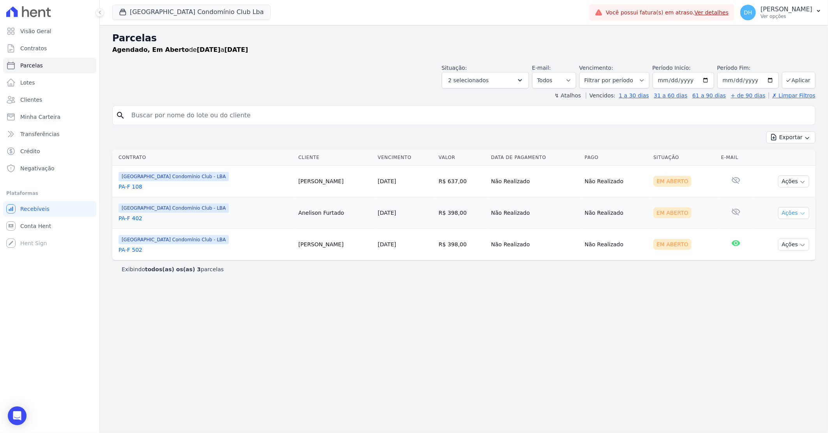
click at [800, 213] on icon "button" at bounding box center [803, 214] width 6 height 6
click at [782, 258] on link "Enviar whatsapp" at bounding box center [790, 260] width 75 height 14
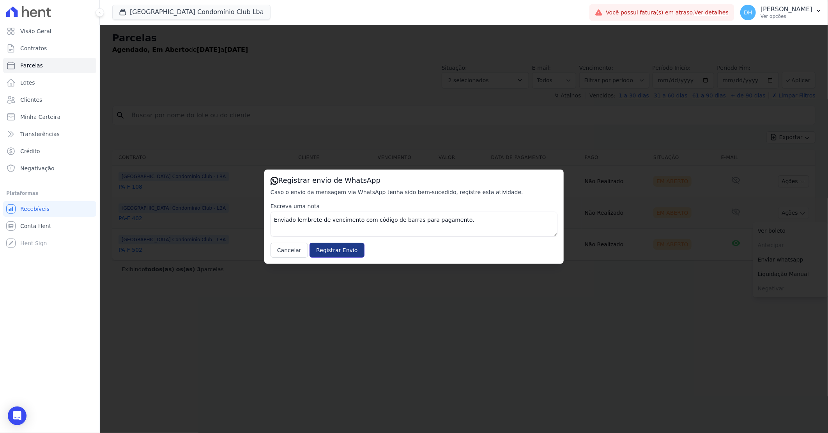
click at [321, 254] on input "Registrar Envio" at bounding box center [337, 250] width 55 height 15
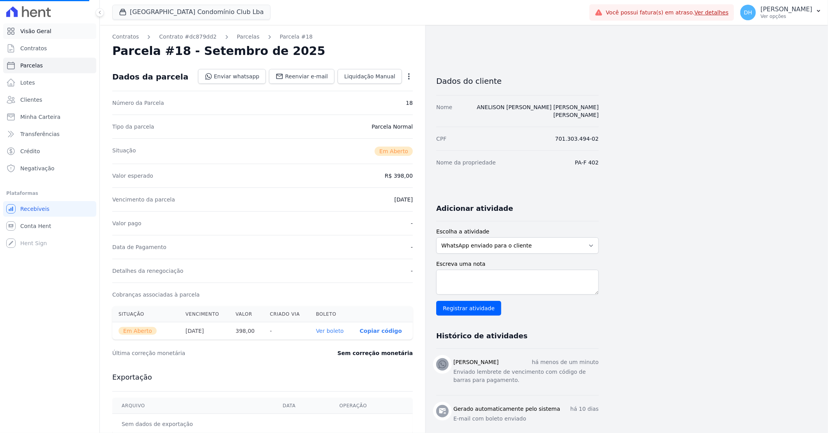
select select
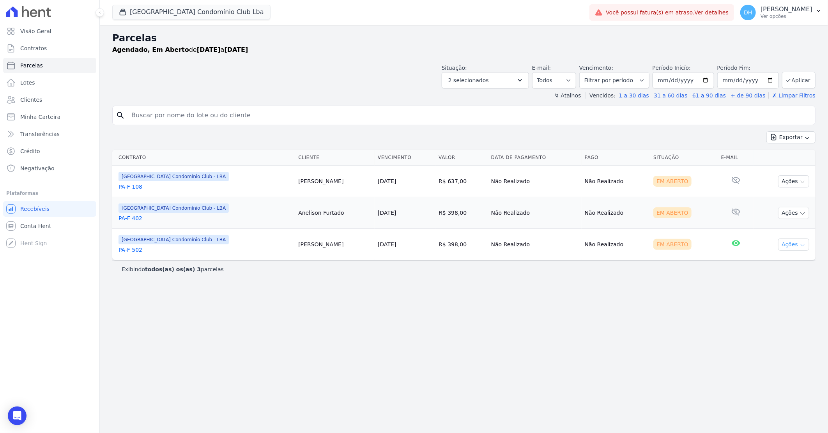
click at [796, 241] on button "Ações" at bounding box center [793, 245] width 31 height 12
click at [786, 294] on link "Enviar whatsapp" at bounding box center [790, 291] width 75 height 14
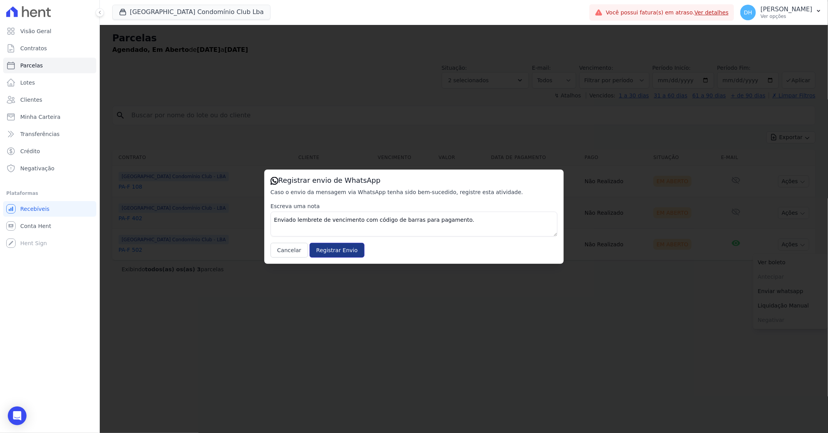
click at [333, 244] on input "Registrar Envio" at bounding box center [337, 250] width 55 height 15
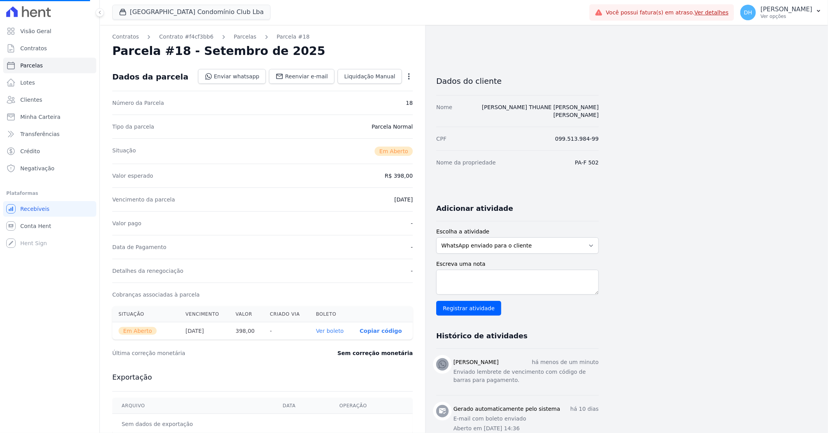
select select
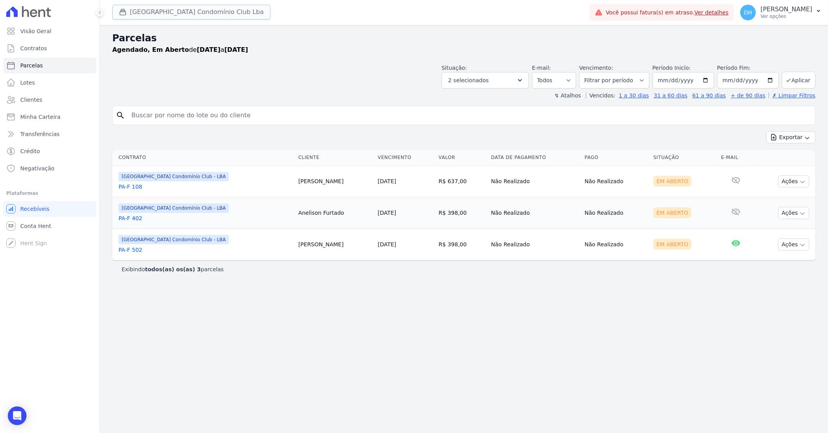
click at [153, 10] on button "[GEOGRAPHIC_DATA] Condomínio Club Lba" at bounding box center [191, 12] width 158 height 15
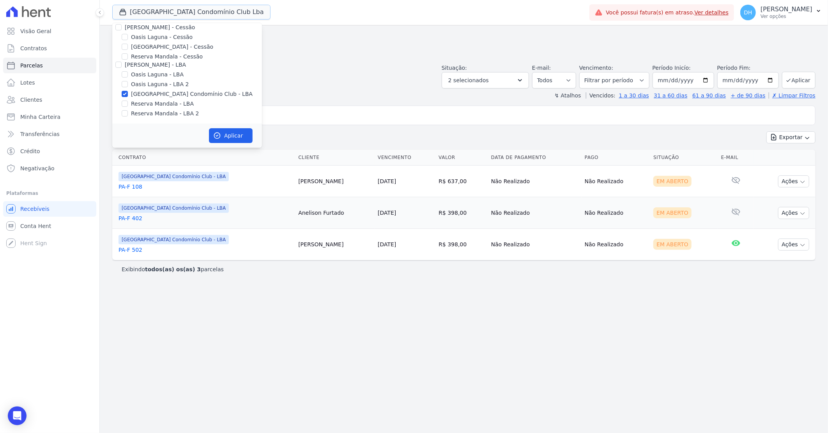
scroll to position [71, 0]
click at [128, 103] on div "Reserva Mandala - LBA" at bounding box center [187, 103] width 150 height 8
click at [126, 103] on input "Reserva Mandala - LBA" at bounding box center [125, 103] width 6 height 6
checkbox input "true"
click at [125, 115] on input "Reserva Mandala - LBA 2" at bounding box center [125, 113] width 6 height 6
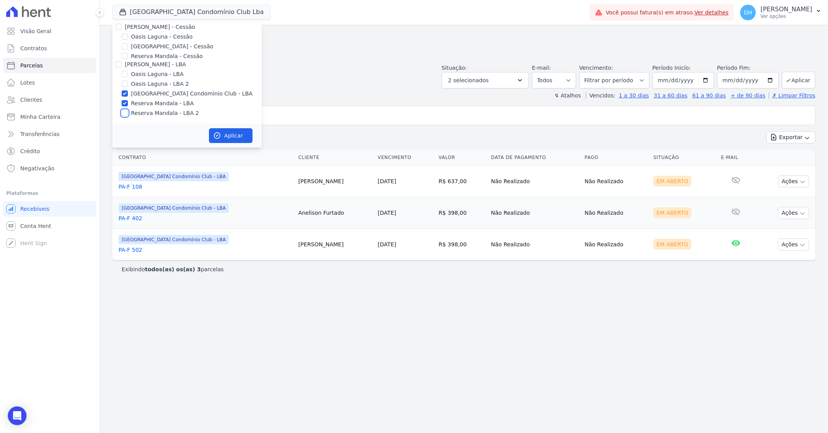
checkbox input "true"
click at [126, 91] on input "[GEOGRAPHIC_DATA] Condomínio Club - LBA" at bounding box center [125, 93] width 6 height 6
checkbox input "false"
click at [224, 135] on button "Aplicar" at bounding box center [231, 135] width 44 height 15
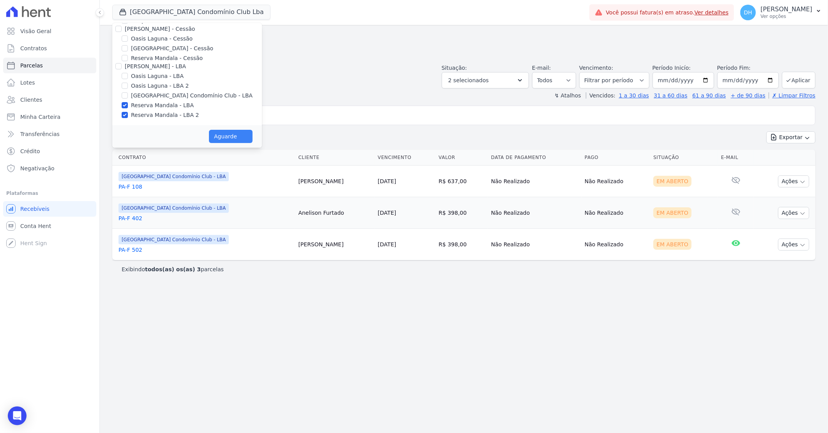
select select
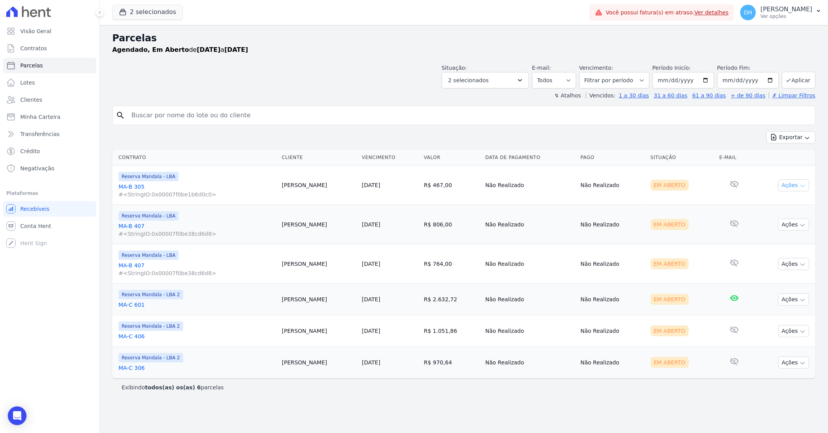
click at [791, 189] on button "Ações" at bounding box center [793, 185] width 31 height 12
click at [775, 228] on link "Enviar whatsapp" at bounding box center [790, 232] width 75 height 14
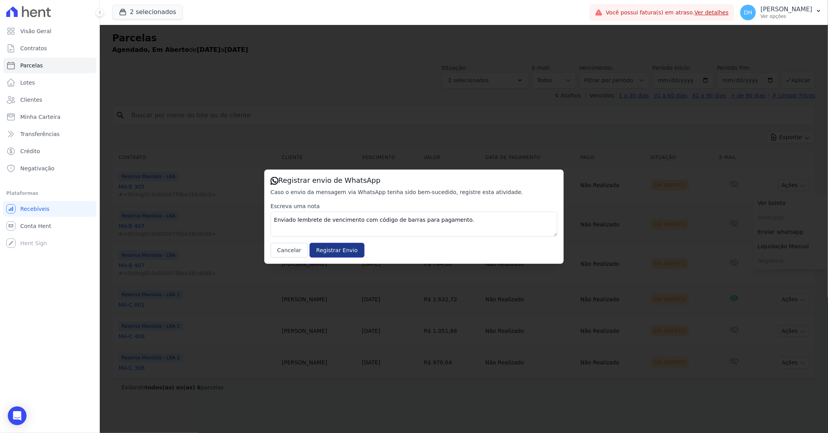
click at [329, 252] on input "Registrar Envio" at bounding box center [337, 250] width 55 height 15
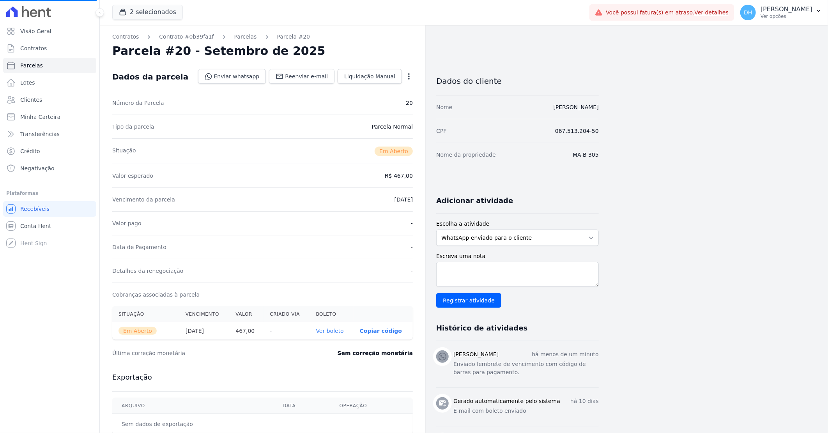
select select
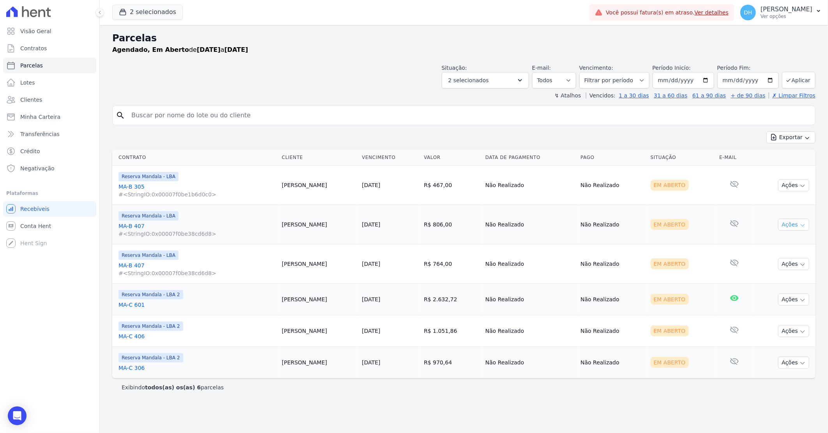
click at [787, 225] on button "Ações" at bounding box center [793, 225] width 31 height 12
click at [782, 273] on link "Enviar whatsapp" at bounding box center [790, 271] width 75 height 14
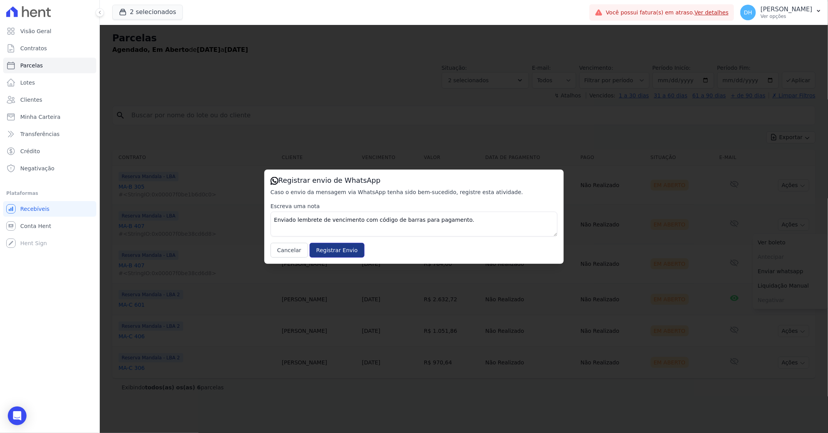
click at [336, 249] on input "Registrar Envio" at bounding box center [337, 250] width 55 height 15
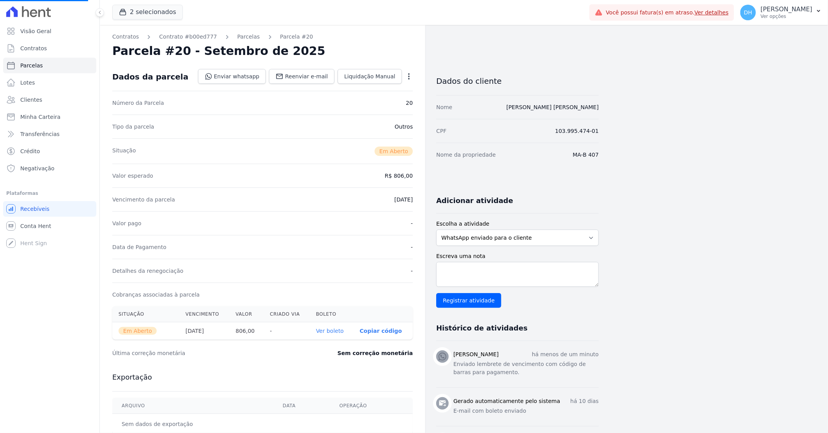
select select
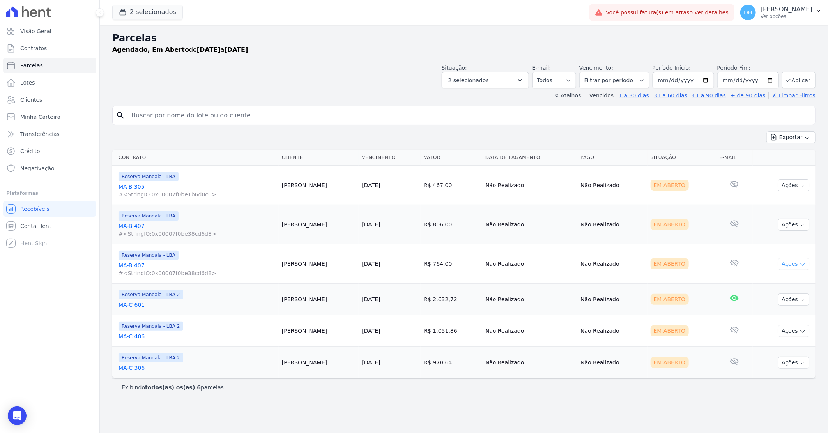
click at [788, 262] on button "Ações" at bounding box center [793, 264] width 31 height 12
click at [775, 310] on link "Enviar whatsapp" at bounding box center [790, 311] width 75 height 14
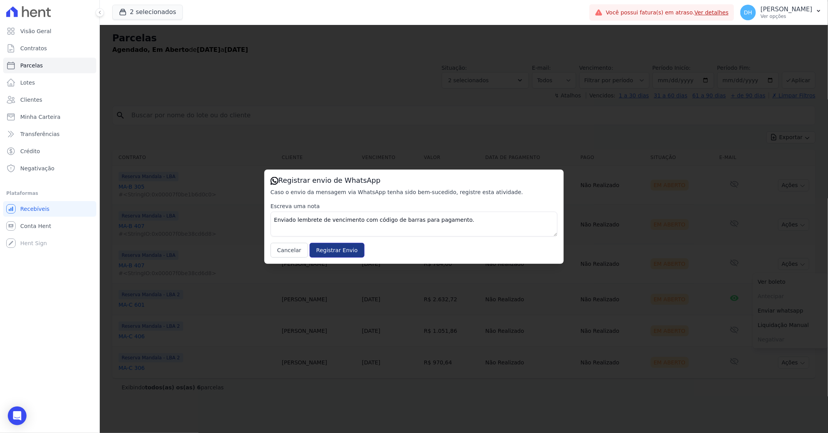
click at [345, 246] on input "Registrar Envio" at bounding box center [337, 250] width 55 height 15
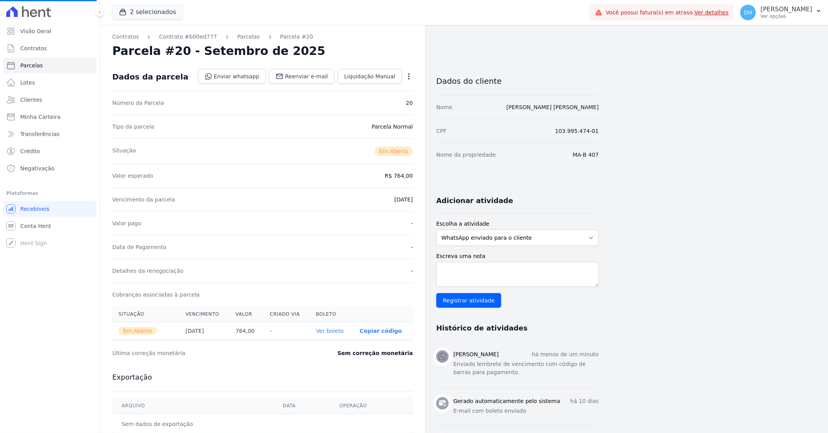
select select
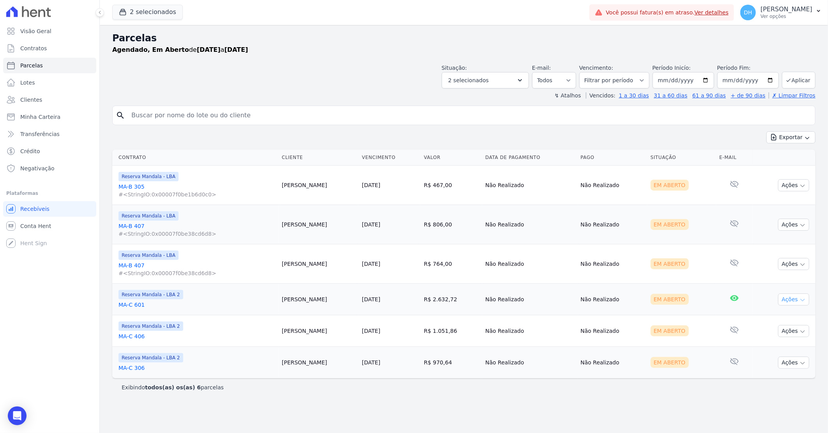
click at [788, 297] on button "Ações" at bounding box center [793, 300] width 31 height 12
click at [768, 342] on link "Enviar whatsapp" at bounding box center [790, 346] width 75 height 14
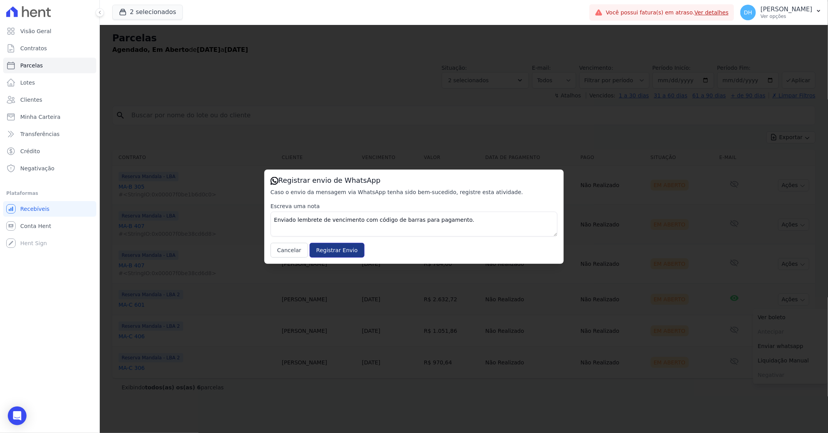
click at [337, 246] on input "Registrar Envio" at bounding box center [337, 250] width 55 height 15
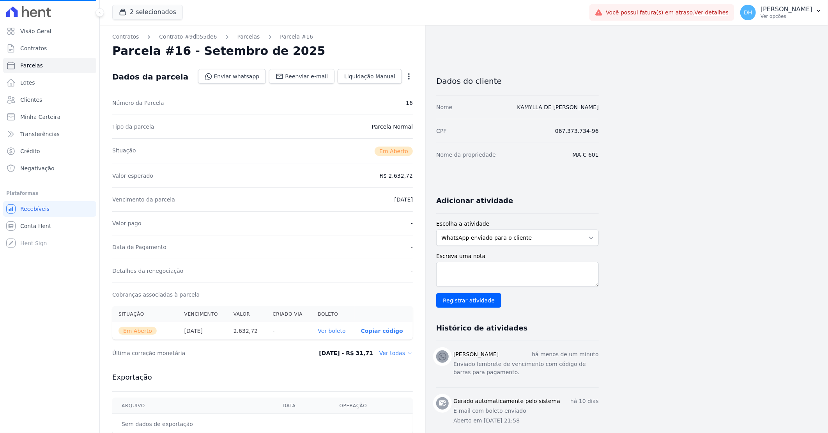
select select
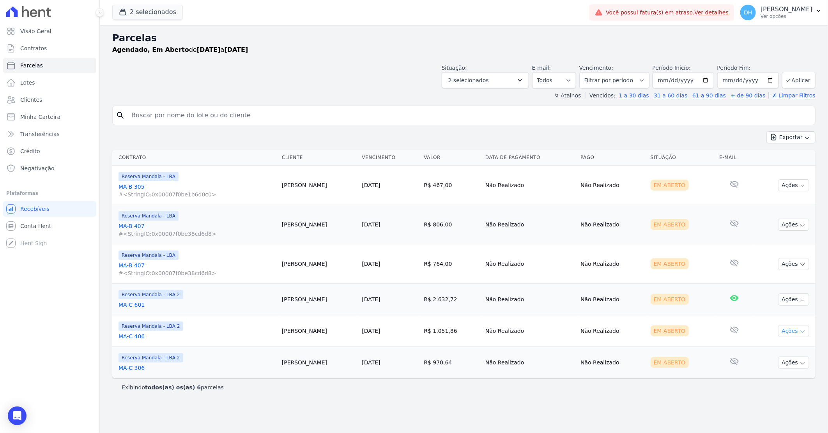
click at [786, 332] on button "Ações" at bounding box center [793, 331] width 31 height 12
click at [769, 376] on link "Enviar whatsapp" at bounding box center [790, 378] width 75 height 14
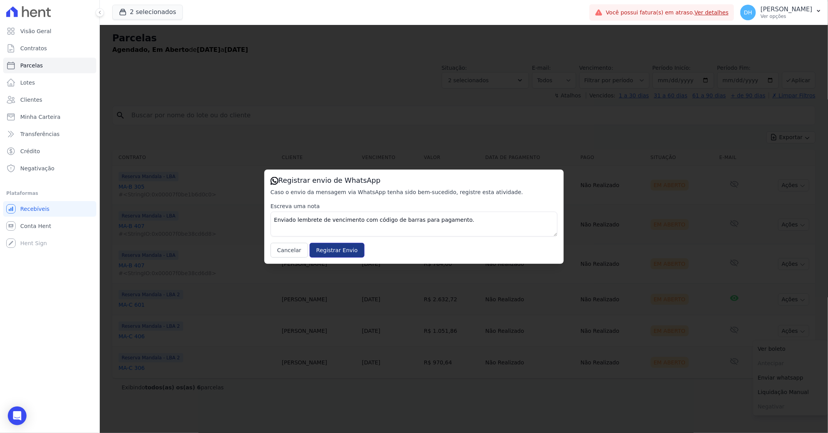
click at [335, 251] on input "Registrar Envio" at bounding box center [337, 250] width 55 height 15
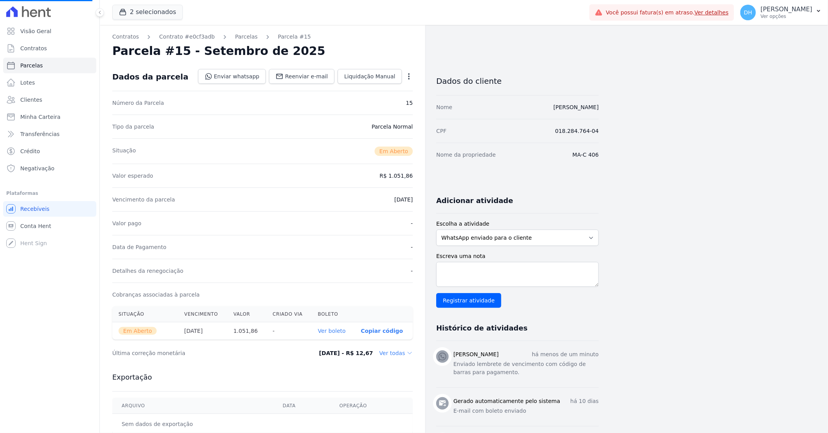
select select
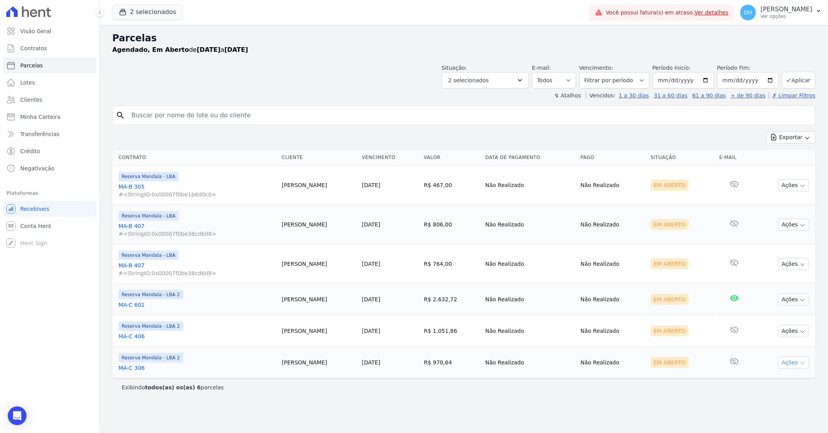
click at [794, 365] on button "Ações" at bounding box center [793, 363] width 31 height 12
click at [759, 408] on link "Enviar whatsapp" at bounding box center [790, 409] width 75 height 14
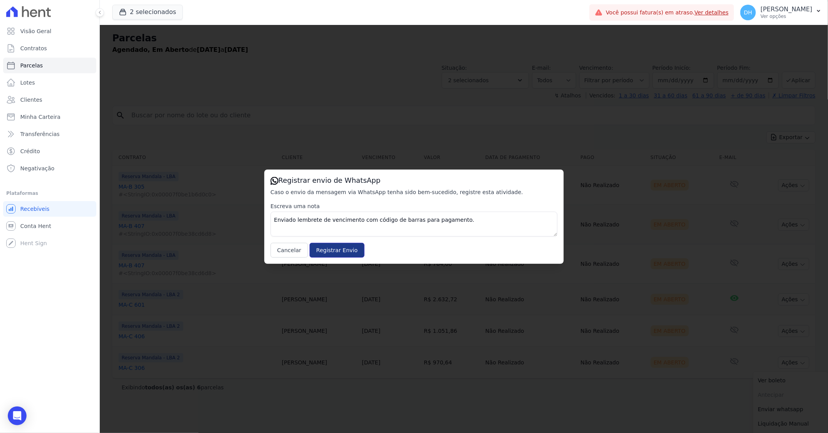
click at [319, 250] on input "Registrar Envio" at bounding box center [337, 250] width 55 height 15
